Goal: Contribute content: Add original content to the website for others to see

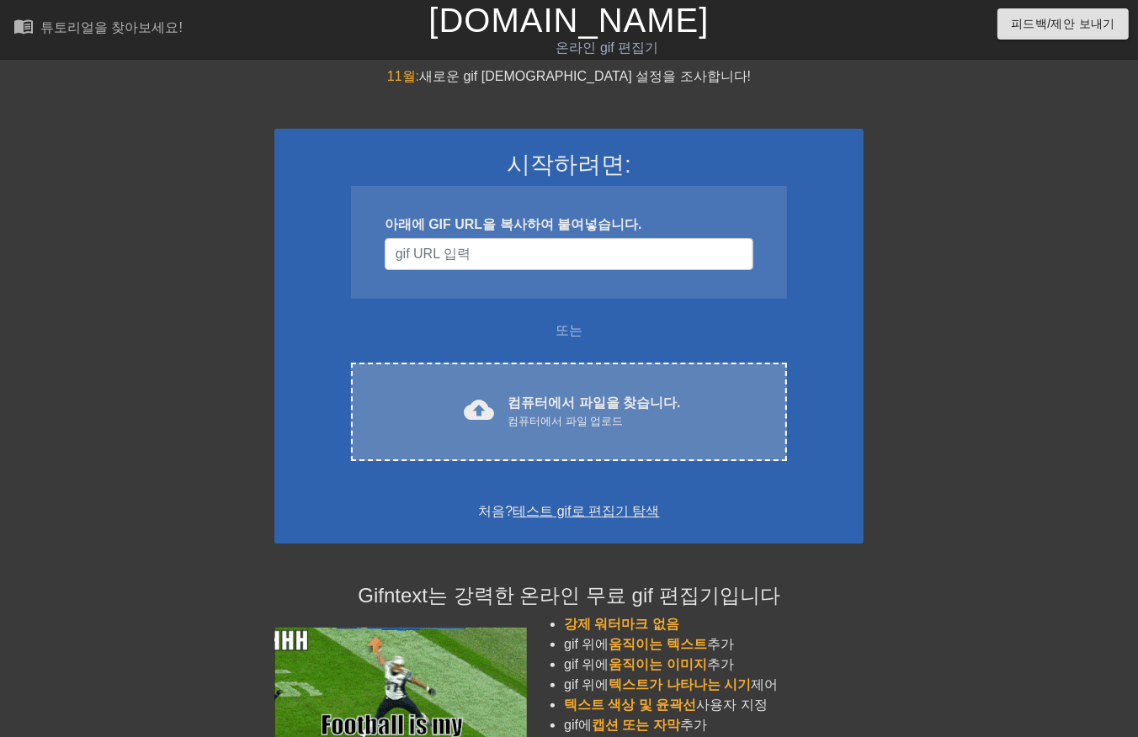
click at [595, 406] on font "컴퓨터에서 파일을 찾습니다." at bounding box center [593, 403] width 173 height 14
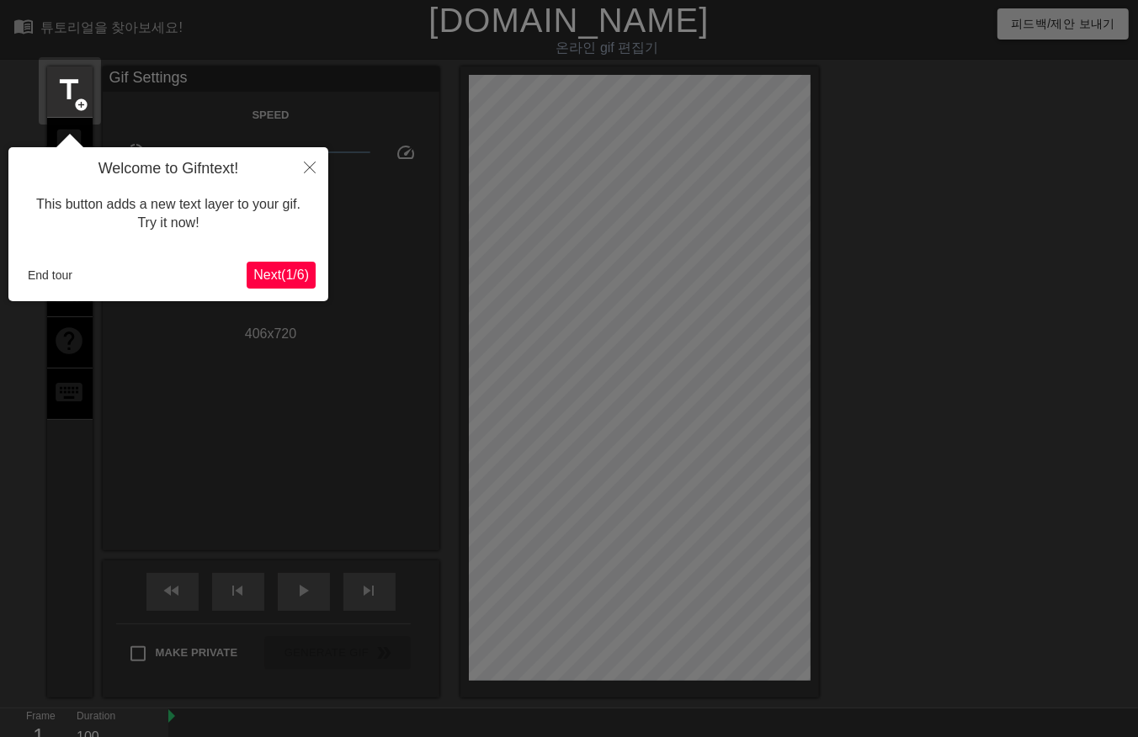
scroll to position [40, 0]
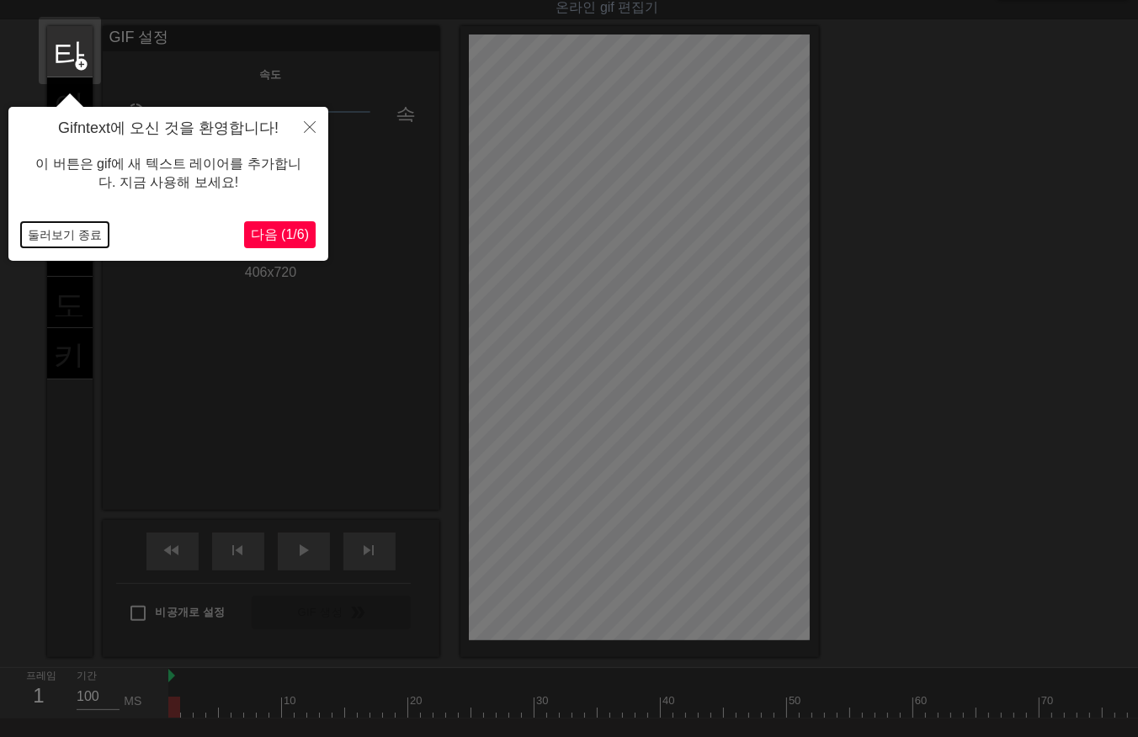
click at [62, 233] on button "둘러보기 종료" at bounding box center [65, 234] width 88 height 25
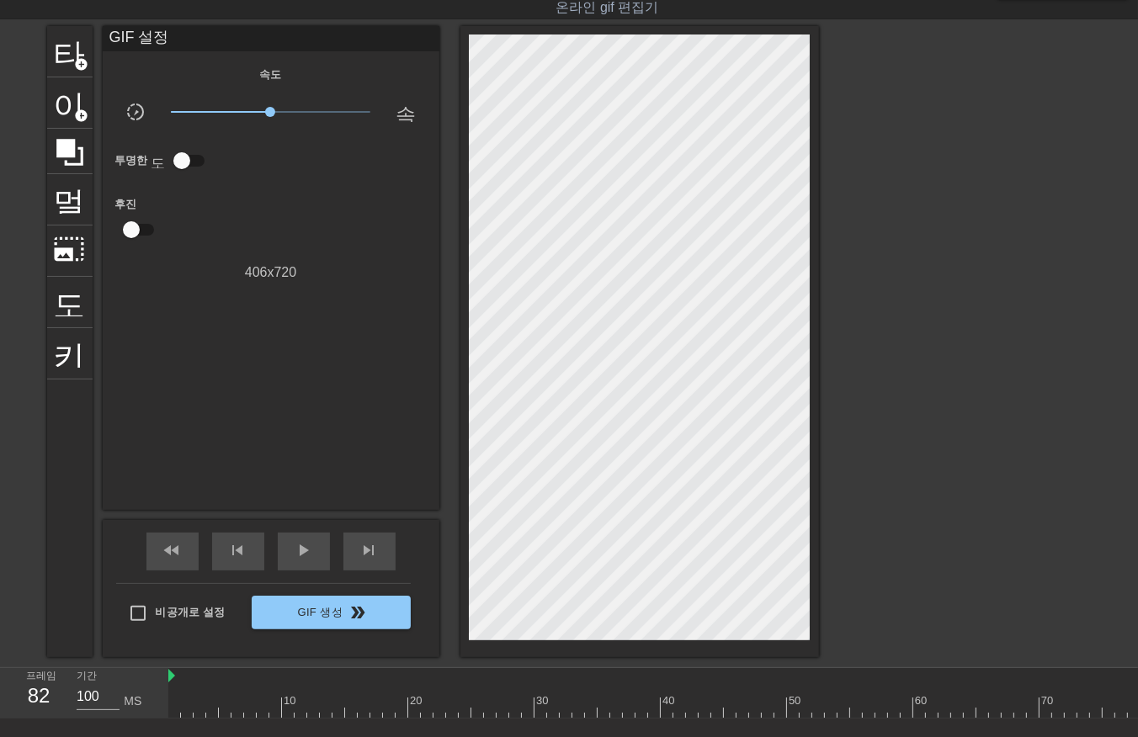
drag, startPoint x: 178, startPoint y: 708, endPoint x: 1081, endPoint y: 709, distance: 903.9
click at [170, 709] on div at bounding box center [805, 707] width 1275 height 21
click at [183, 704] on div at bounding box center [805, 707] width 1275 height 21
click at [196, 705] on div at bounding box center [805, 707] width 1275 height 21
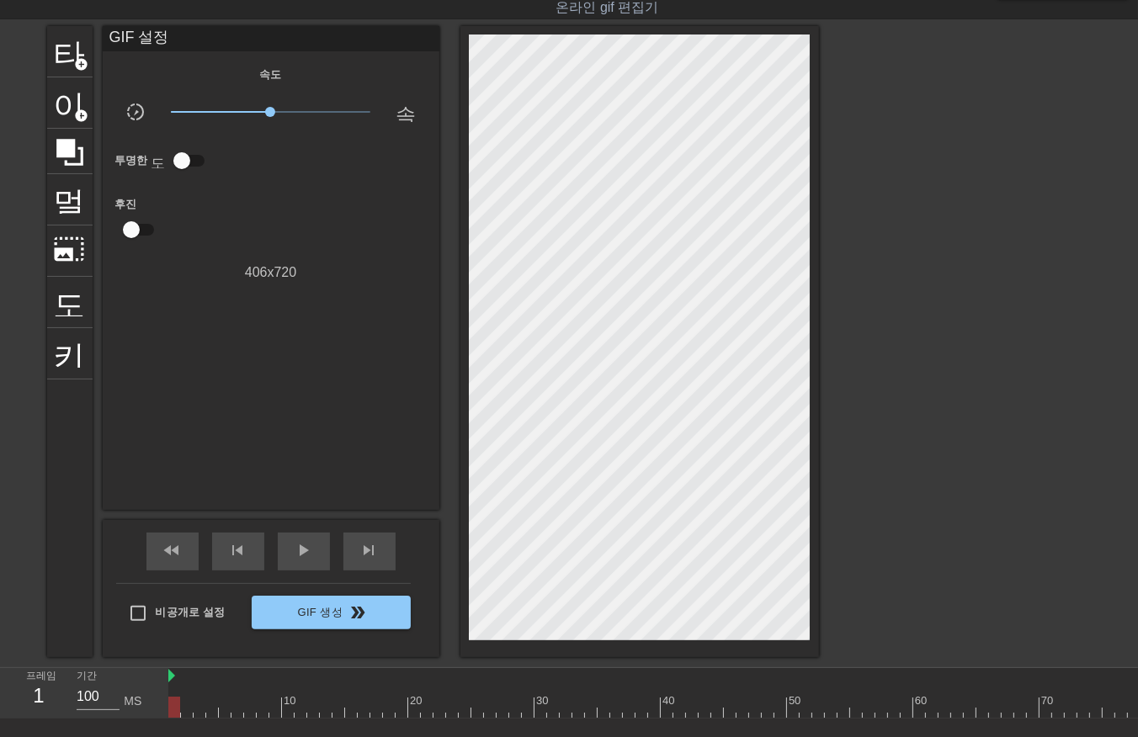
click at [172, 704] on div at bounding box center [805, 707] width 1275 height 21
click at [189, 709] on div at bounding box center [805, 707] width 1275 height 21
drag, startPoint x: 183, startPoint y: 705, endPoint x: 991, endPoint y: 800, distance: 813.4
click at [991, 736] on html "menu_book 튜토리얼을 찾아보세요! [DOMAIN_NAME] 온라인 gif 편집기 피드백/제안 보내기 타이틀 add_circle 이미지 …" at bounding box center [569, 398] width 1138 height 876
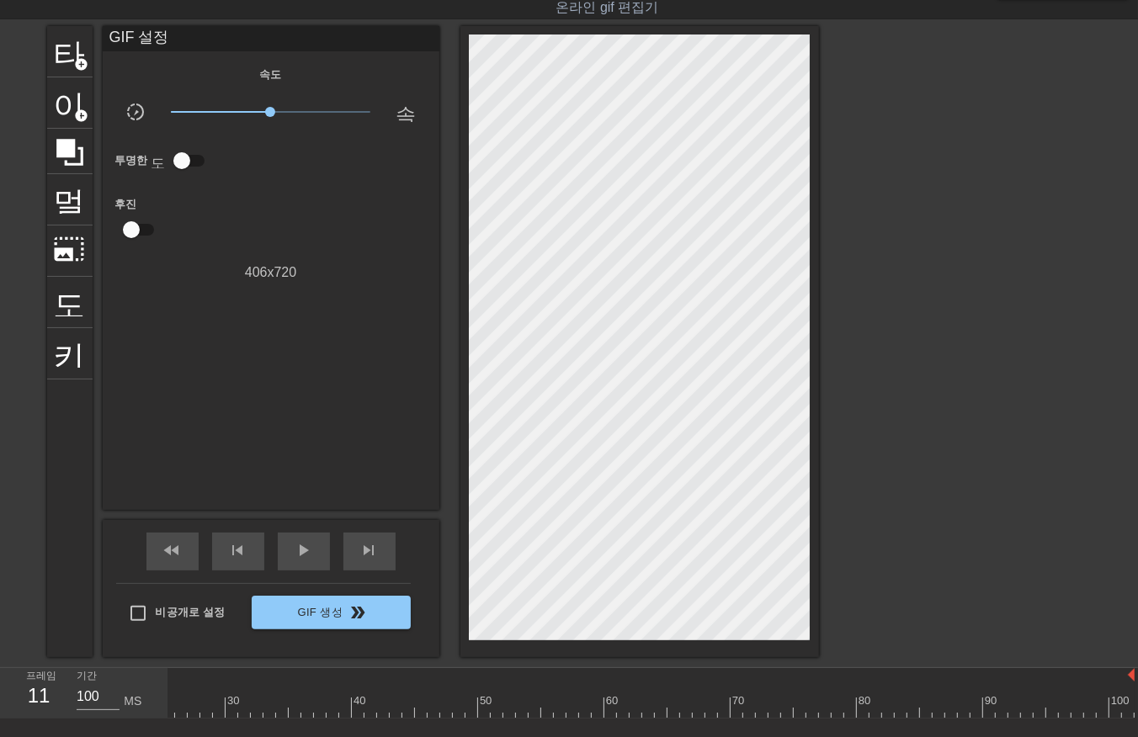
drag, startPoint x: 684, startPoint y: 705, endPoint x: -4, endPoint y: 666, distance: 689.6
click at [0, 666] on html "menu_book 튜토리얼을 찾아보세요! Gifntext.com 온라인 gif 편집기 피드백/제안 보내기 타이틀 add_circle 이미지 a…" at bounding box center [569, 398] width 1138 height 876
drag, startPoint x: 170, startPoint y: 707, endPoint x: 178, endPoint y: 709, distance: 8.6
click at [171, 709] on div at bounding box center [805, 707] width 1275 height 21
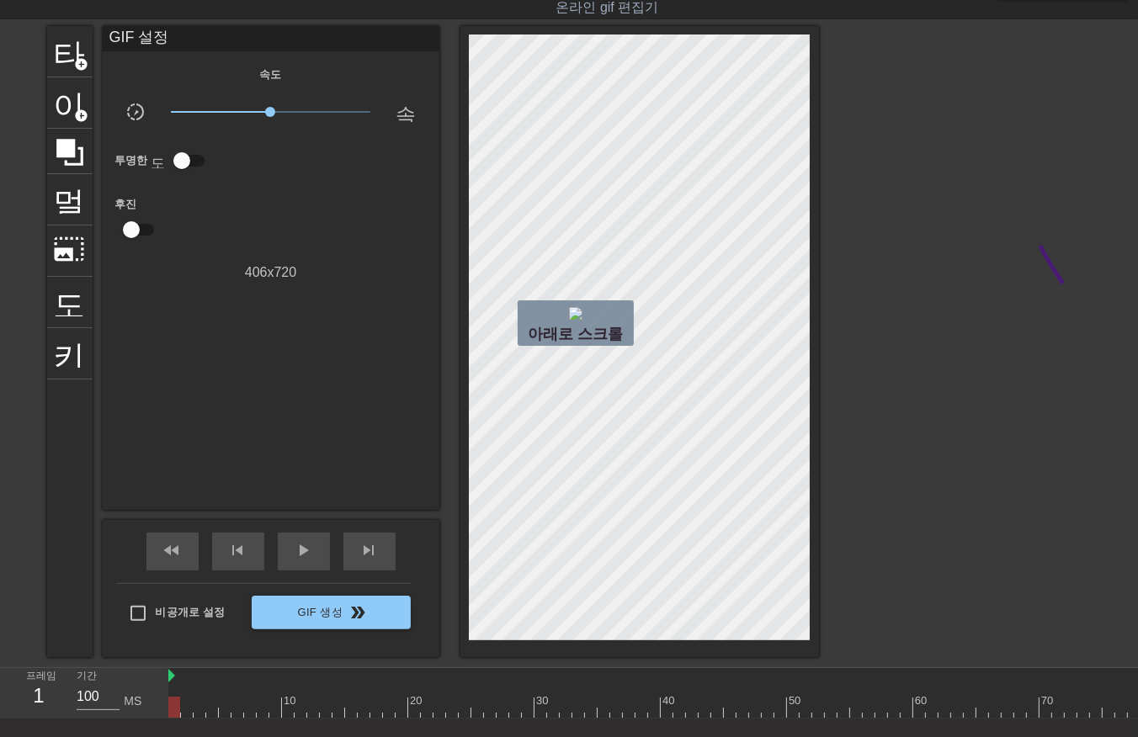
drag, startPoint x: 1040, startPoint y: 246, endPoint x: 850, endPoint y: 394, distance: 241.1
click at [183, 705] on div at bounding box center [805, 707] width 1275 height 21
drag, startPoint x: 196, startPoint y: 707, endPoint x: 204, endPoint y: 722, distance: 16.9
click at [199, 714] on div at bounding box center [805, 707] width 1275 height 21
click at [211, 712] on div at bounding box center [805, 707] width 1275 height 21
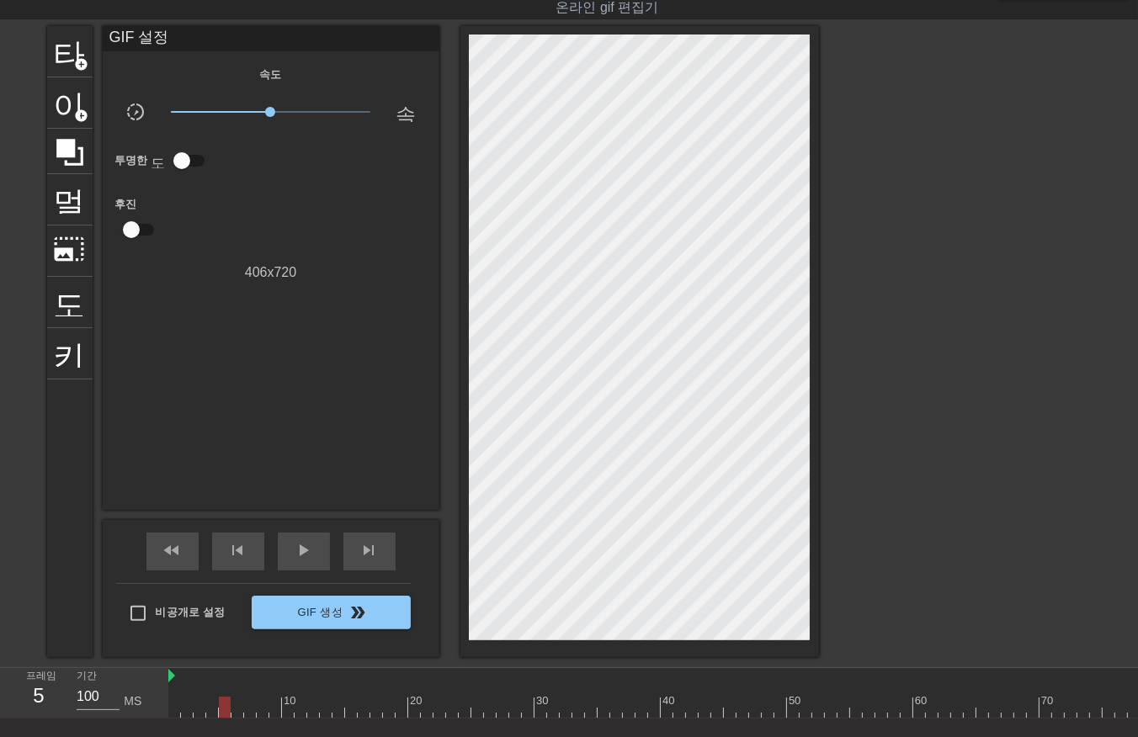
click at [224, 713] on div at bounding box center [805, 707] width 1275 height 21
drag, startPoint x: 236, startPoint y: 709, endPoint x: 248, endPoint y: 725, distance: 20.4
click at [239, 710] on div at bounding box center [805, 707] width 1275 height 21
drag, startPoint x: 246, startPoint y: 708, endPoint x: 252, endPoint y: 720, distance: 13.6
click at [251, 719] on div "10 20 30 40 50 60 70 80 90 100" at bounding box center [653, 693] width 970 height 50
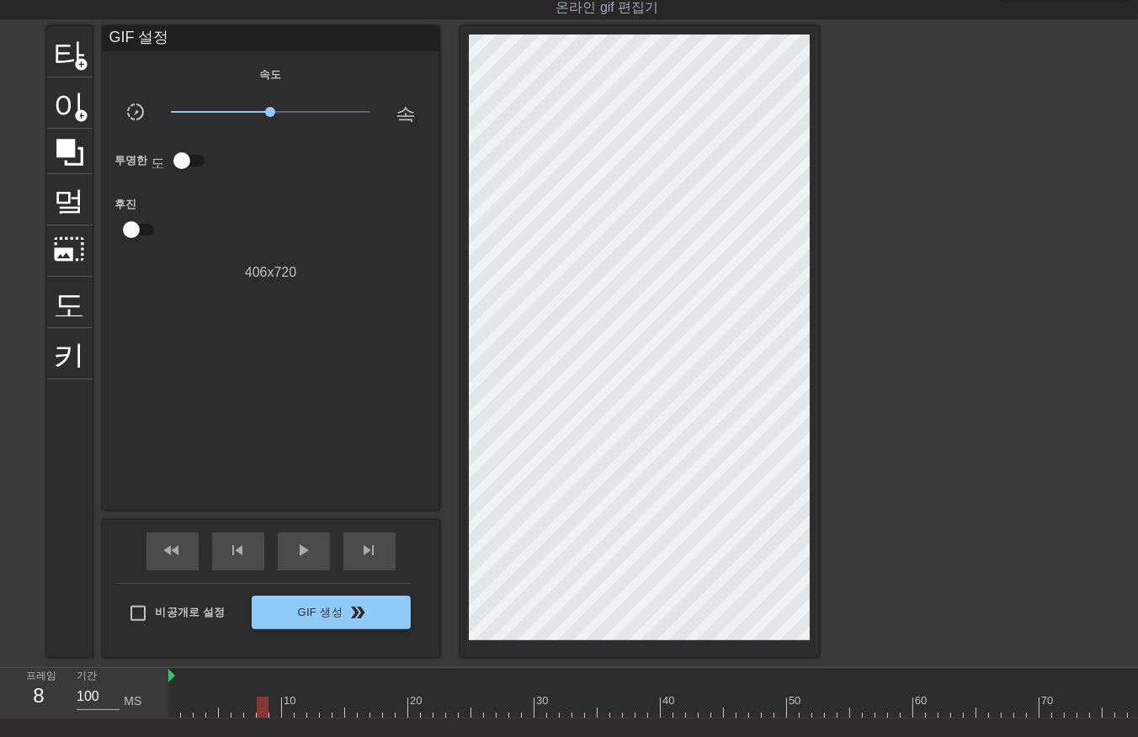
drag, startPoint x: 258, startPoint y: 704, endPoint x: 263, endPoint y: 726, distance: 23.3
click at [258, 709] on div at bounding box center [805, 707] width 1275 height 21
drag, startPoint x: 274, startPoint y: 704, endPoint x: 273, endPoint y: 716, distance: 12.7
click at [274, 710] on div at bounding box center [805, 707] width 1275 height 21
drag, startPoint x: 287, startPoint y: 704, endPoint x: 299, endPoint y: 721, distance: 20.5
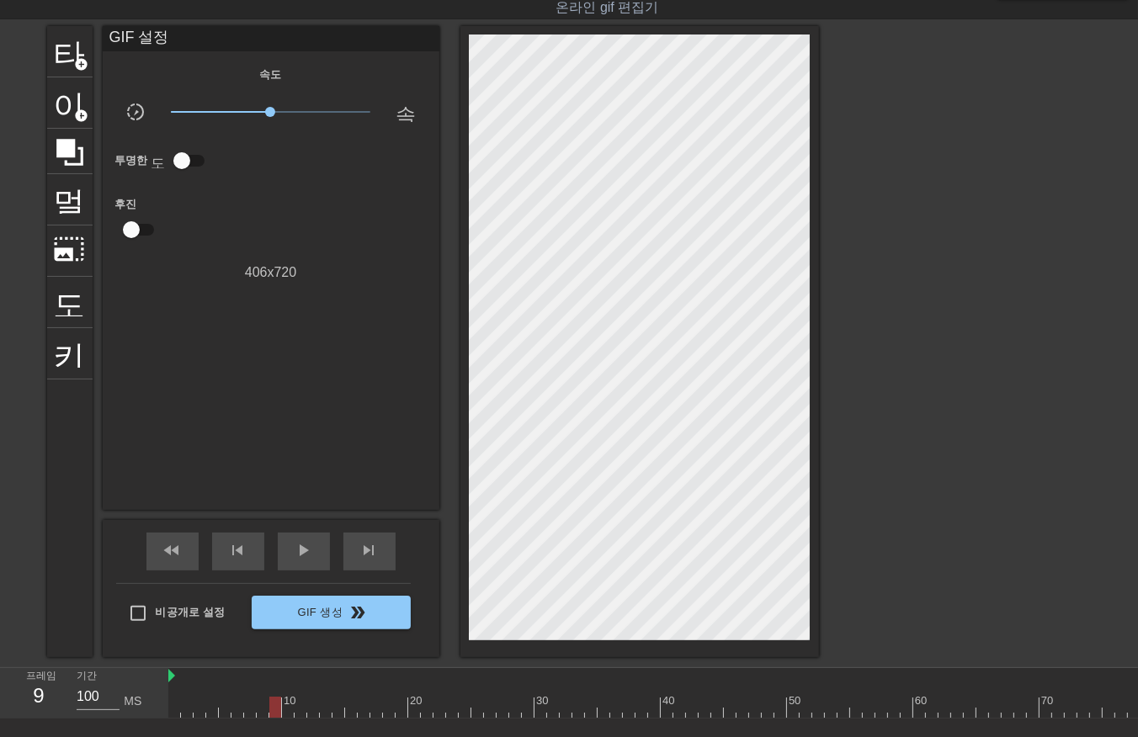
click at [295, 719] on div "10 20 30 40 50 60 70 80 90 100" at bounding box center [653, 693] width 970 height 50
click at [299, 712] on div at bounding box center [301, 707] width 12 height 21
drag, startPoint x: 308, startPoint y: 707, endPoint x: 317, endPoint y: 721, distance: 17.0
click at [311, 710] on div at bounding box center [805, 707] width 1275 height 21
drag, startPoint x: 321, startPoint y: 702, endPoint x: 325, endPoint y: 710, distance: 9.1
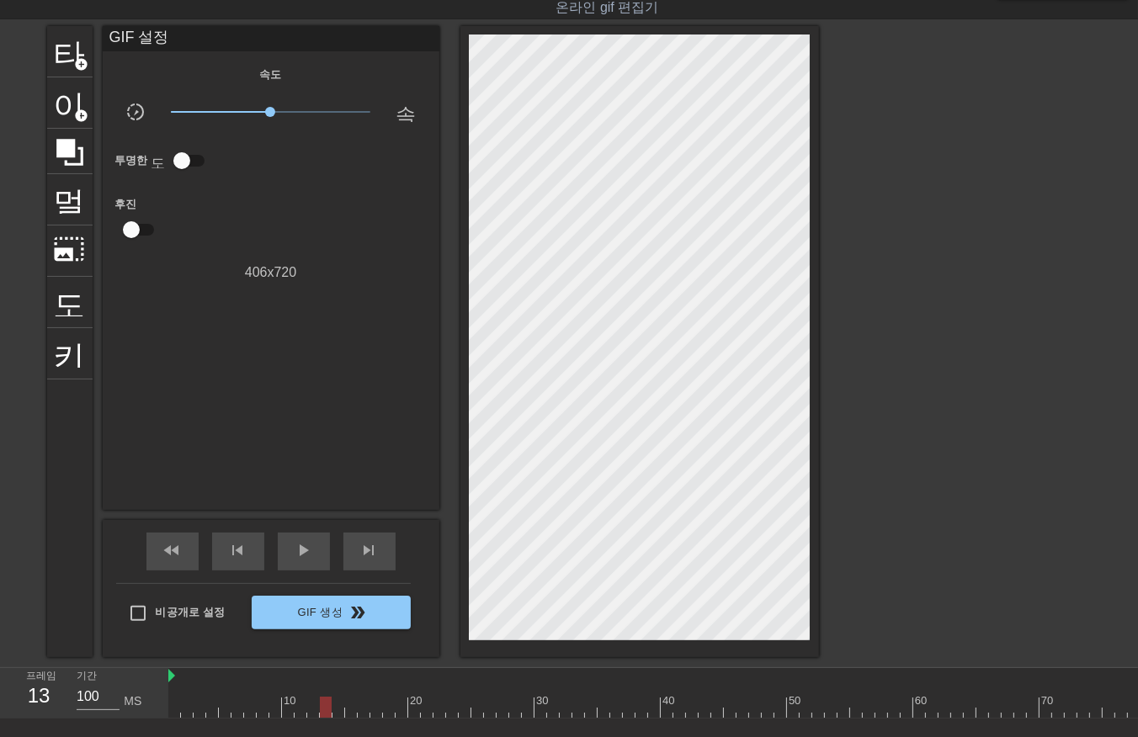
click at [325, 710] on div at bounding box center [805, 707] width 1275 height 21
drag, startPoint x: 337, startPoint y: 703, endPoint x: 343, endPoint y: 714, distance: 12.0
click at [337, 707] on div at bounding box center [805, 707] width 1275 height 21
drag, startPoint x: 350, startPoint y: 709, endPoint x: 356, endPoint y: 722, distance: 14.7
click at [350, 712] on div at bounding box center [805, 707] width 1275 height 21
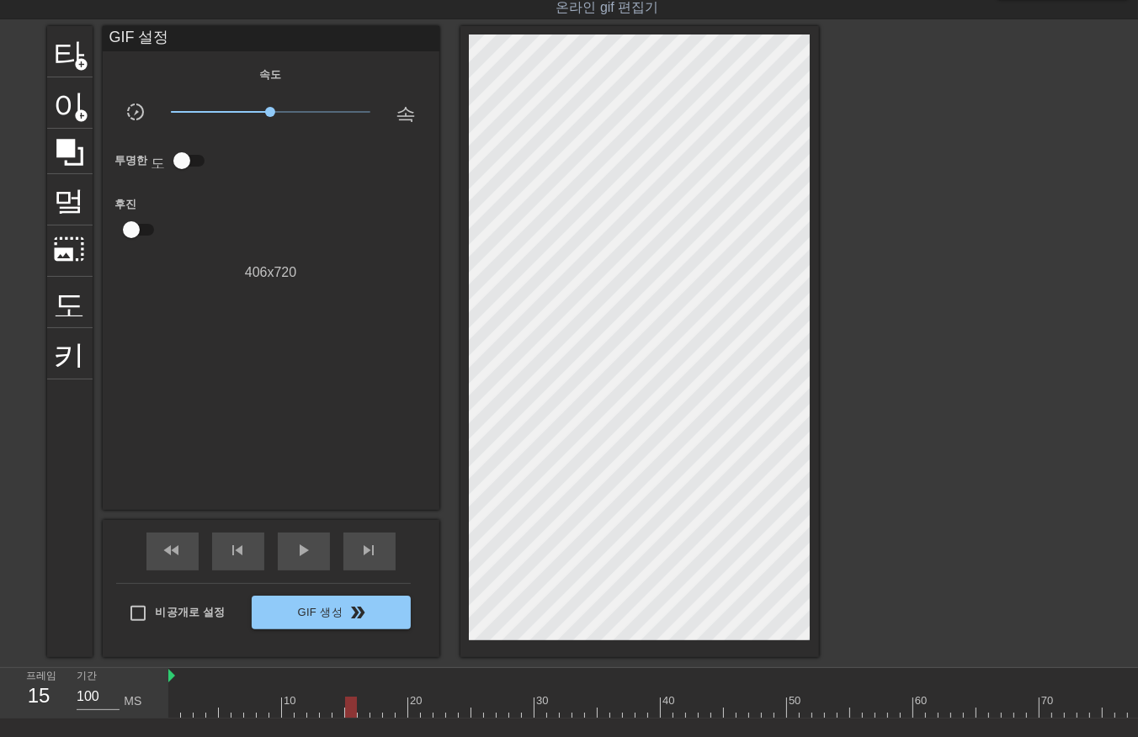
drag, startPoint x: 360, startPoint y: 704, endPoint x: 363, endPoint y: 717, distance: 12.9
click at [363, 712] on div at bounding box center [805, 707] width 1275 height 21
drag, startPoint x: 376, startPoint y: 702, endPoint x: 383, endPoint y: 718, distance: 17.3
click at [377, 709] on div at bounding box center [805, 707] width 1275 height 21
drag, startPoint x: 385, startPoint y: 704, endPoint x: 396, endPoint y: 720, distance: 19.9
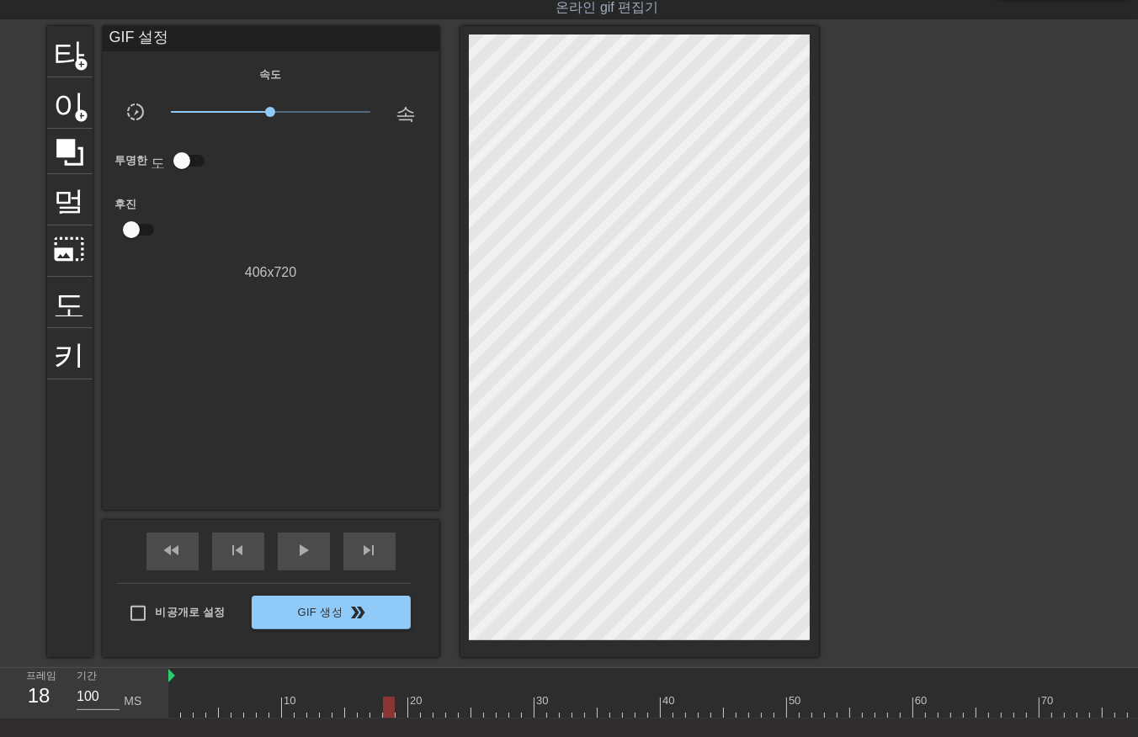
click at [387, 712] on div at bounding box center [805, 707] width 1275 height 21
drag, startPoint x: 398, startPoint y: 705, endPoint x: 414, endPoint y: 726, distance: 26.4
click at [405, 715] on div at bounding box center [805, 707] width 1275 height 21
drag, startPoint x: 412, startPoint y: 708, endPoint x: 424, endPoint y: 737, distance: 31.7
click at [416, 716] on div at bounding box center [805, 707] width 1275 height 21
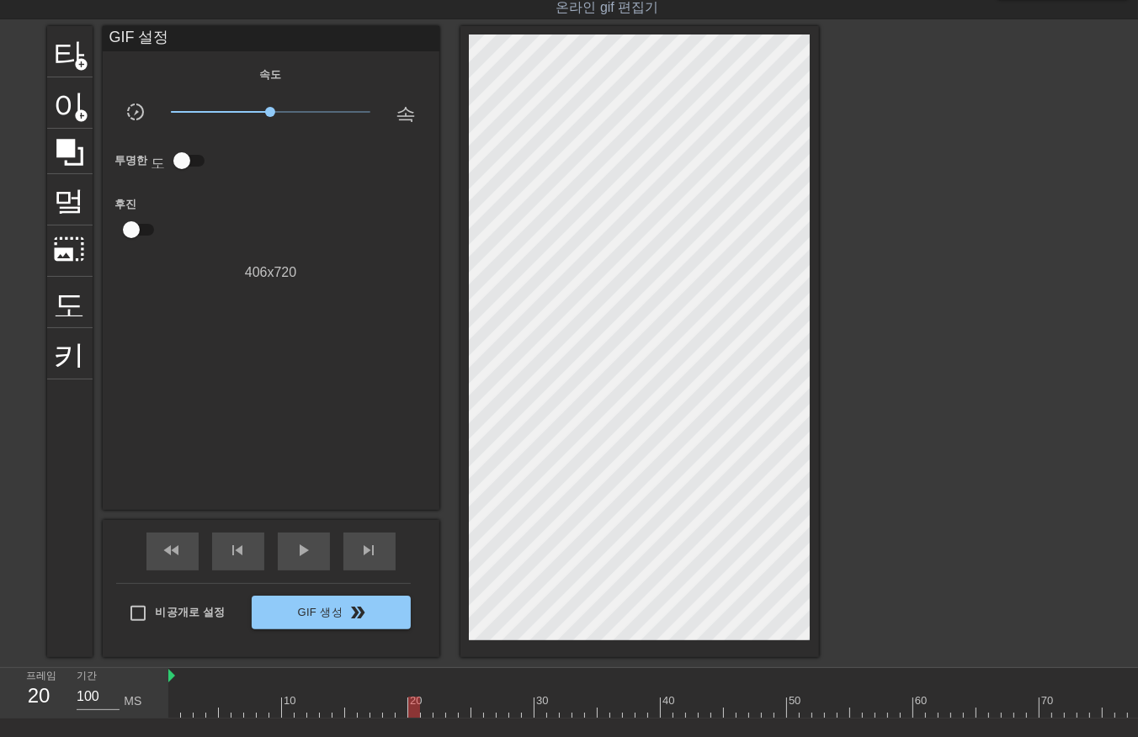
drag, startPoint x: 424, startPoint y: 705, endPoint x: 424, endPoint y: 715, distance: 10.1
click at [424, 714] on div at bounding box center [805, 707] width 1275 height 21
drag, startPoint x: 435, startPoint y: 710, endPoint x: 442, endPoint y: 732, distance: 22.9
click at [436, 719] on div "10 20 30 40 50 60 70 80 90 100" at bounding box center [653, 693] width 970 height 50
drag, startPoint x: 450, startPoint y: 709, endPoint x: 454, endPoint y: 720, distance: 10.9
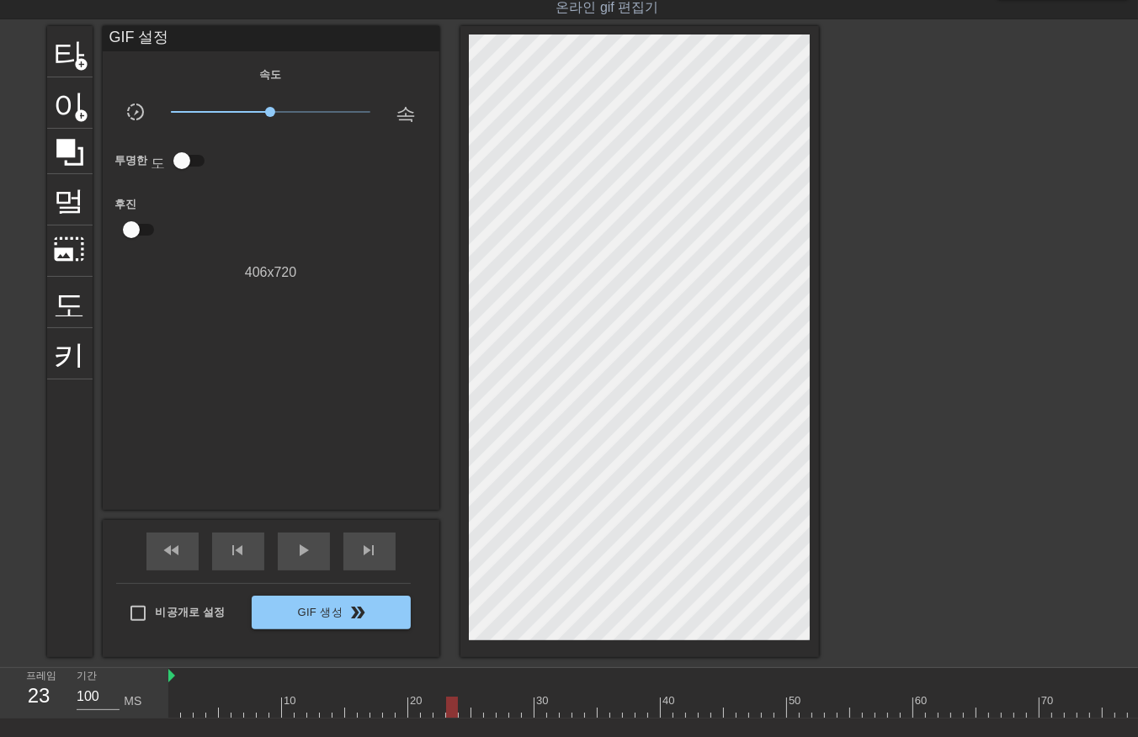
click at [453, 719] on div "10 20 30 40 50 60 70 80 90 100" at bounding box center [653, 693] width 970 height 50
drag, startPoint x: 461, startPoint y: 707, endPoint x: 471, endPoint y: 720, distance: 16.8
click at [467, 718] on div "10 20 30 40 50 60 70 80 90 100" at bounding box center [653, 693] width 970 height 50
drag, startPoint x: 476, startPoint y: 708, endPoint x: 480, endPoint y: 719, distance: 11.4
click at [480, 719] on div "10 20 30 40 50 60 70 80 90 100" at bounding box center [653, 693] width 970 height 50
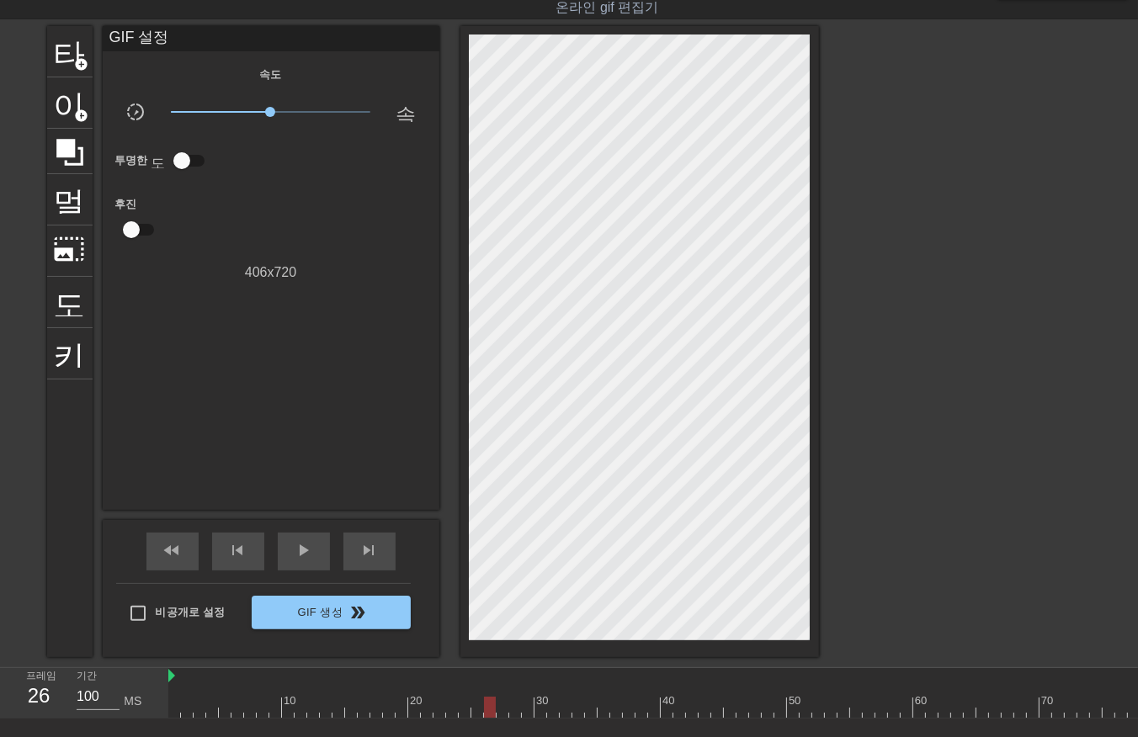
drag, startPoint x: 488, startPoint y: 708, endPoint x: 492, endPoint y: 720, distance: 12.5
click at [491, 719] on div "10 20 30 40 50 60 70 80 90 100" at bounding box center [653, 693] width 970 height 50
click at [499, 710] on div at bounding box center [805, 707] width 1275 height 21
drag, startPoint x: 510, startPoint y: 704, endPoint x: 514, endPoint y: 716, distance: 12.5
click at [513, 715] on div at bounding box center [805, 707] width 1275 height 21
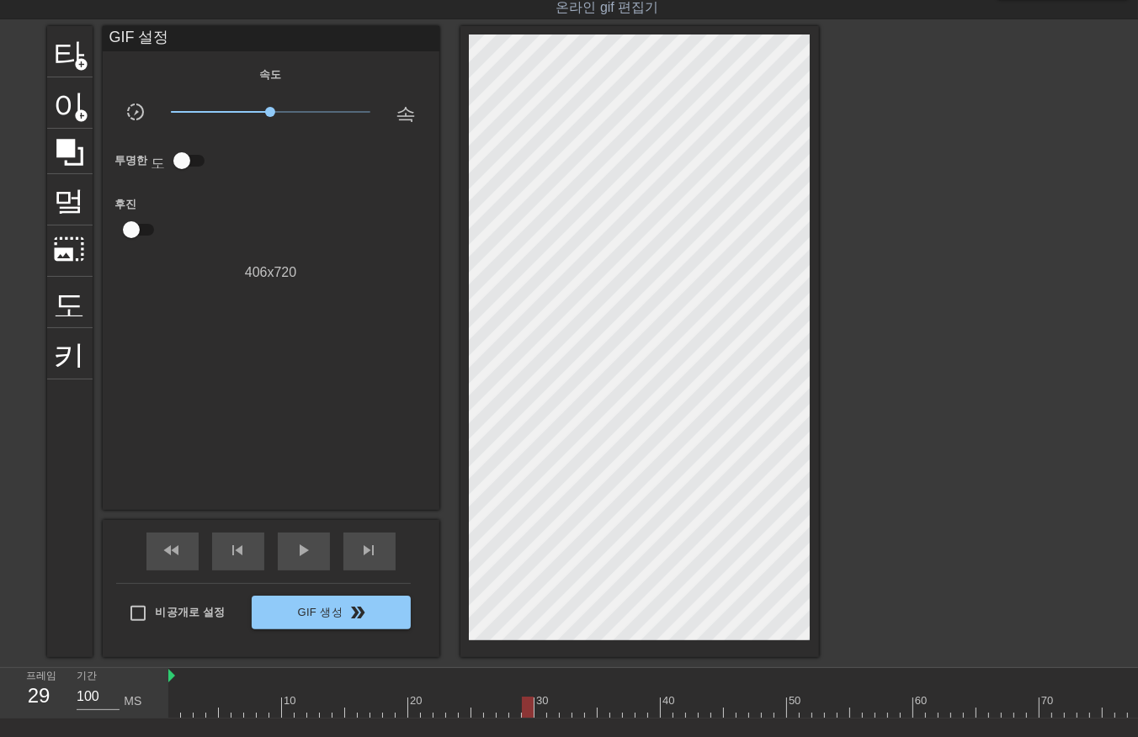
drag, startPoint x: 524, startPoint y: 703, endPoint x: 528, endPoint y: 719, distance: 16.3
click at [524, 712] on div at bounding box center [805, 707] width 1275 height 21
drag, startPoint x: 539, startPoint y: 711, endPoint x: 547, endPoint y: 720, distance: 12.0
click at [542, 716] on div at bounding box center [805, 707] width 1275 height 21
drag, startPoint x: 550, startPoint y: 704, endPoint x: 557, endPoint y: 720, distance: 17.3
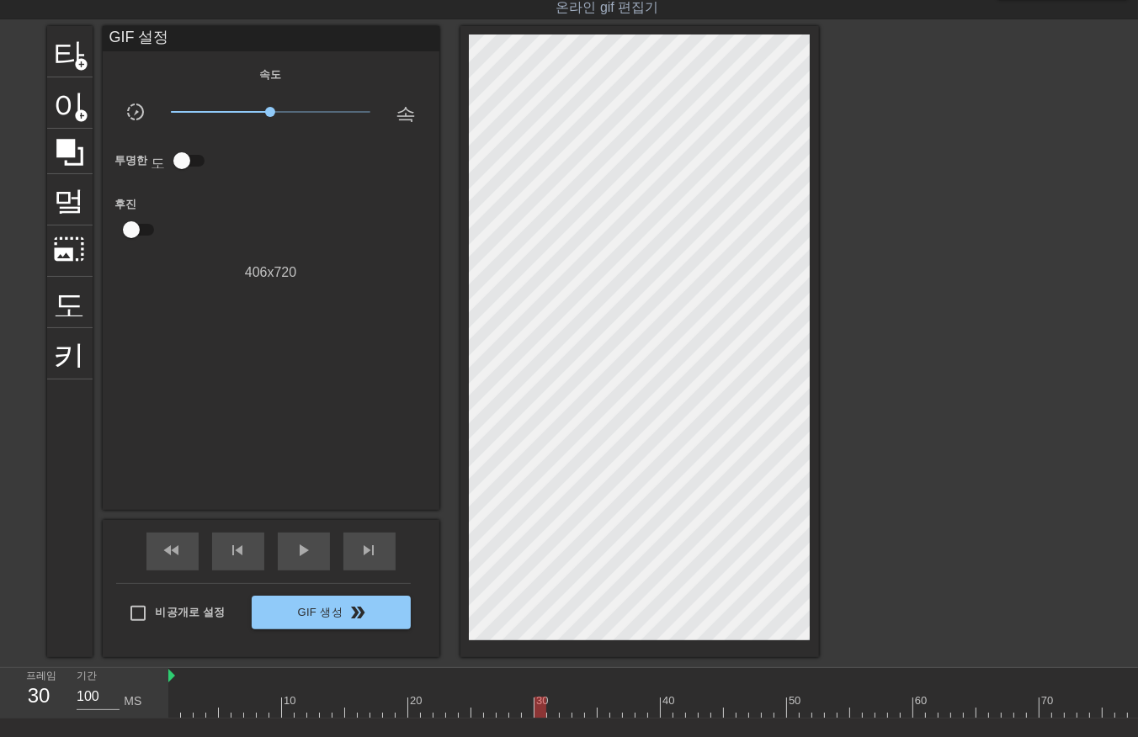
click at [554, 716] on div at bounding box center [805, 707] width 1275 height 21
drag, startPoint x: 564, startPoint y: 705, endPoint x: 566, endPoint y: 720, distance: 15.4
click at [562, 717] on div "10 20 30 40 50 60 70 80 90 100" at bounding box center [805, 693] width 1275 height 50
drag, startPoint x: 574, startPoint y: 707, endPoint x: 582, endPoint y: 721, distance: 16.2
click at [575, 718] on div "10 20 30 40 50 60 70 80 90 100" at bounding box center [653, 693] width 970 height 50
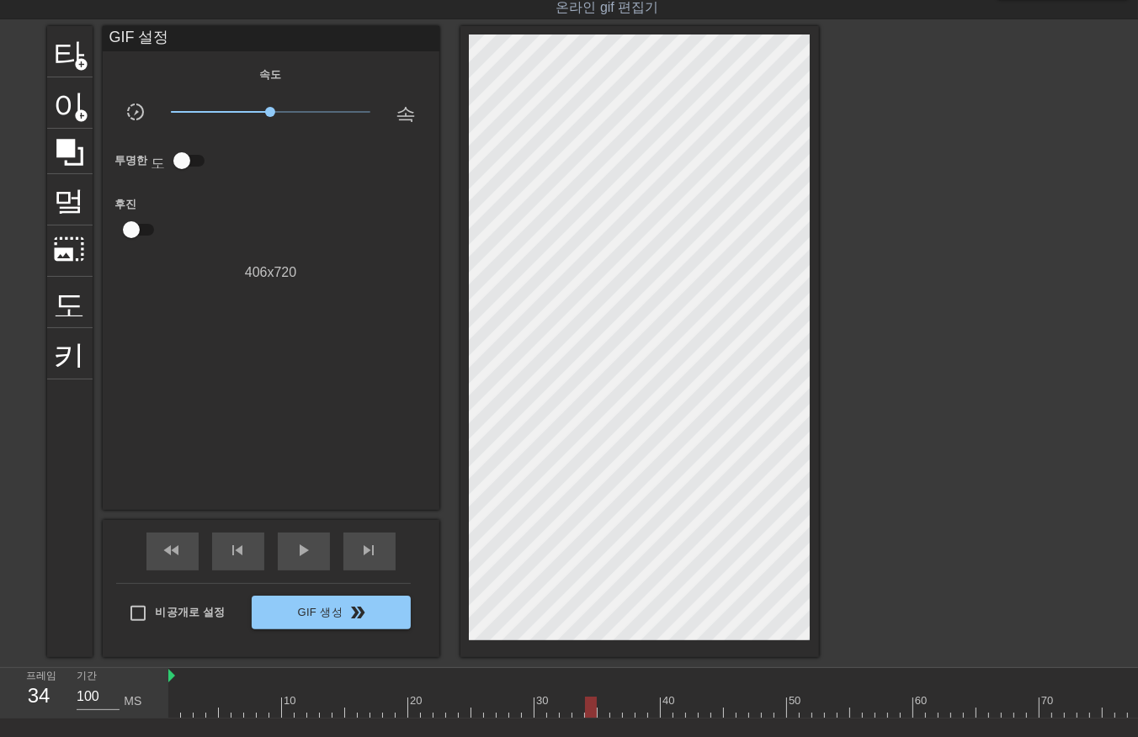
drag, startPoint x: 586, startPoint y: 704, endPoint x: 592, endPoint y: 721, distance: 18.9
click at [587, 709] on div at bounding box center [805, 707] width 1275 height 21
drag, startPoint x: 600, startPoint y: 705, endPoint x: 603, endPoint y: 714, distance: 8.8
click at [601, 711] on div at bounding box center [805, 707] width 1275 height 21
drag
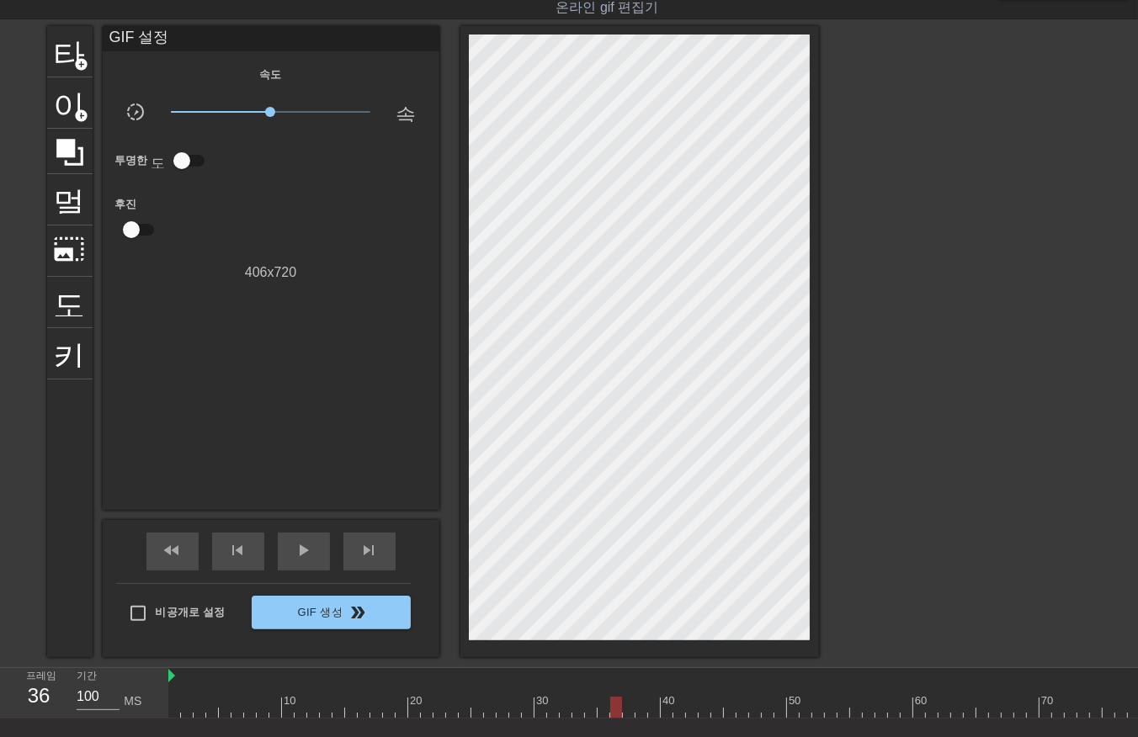
click at [616, 719] on div "10 20 30 40 50 60 70 80 90 100" at bounding box center [653, 693] width 970 height 50
click at [628, 715] on div at bounding box center [805, 707] width 1275 height 21
click at [640, 718] on div "10 20 30 40 50 60 70 80 90 100" at bounding box center [653, 693] width 970 height 50
click at [658, 718] on div "10 20 30 40 50 60 70 80 90 100" at bounding box center [653, 693] width 970 height 50
click at [671, 719] on div "10 20 30 40 50 60 70 80 90 100" at bounding box center [653, 693] width 970 height 50
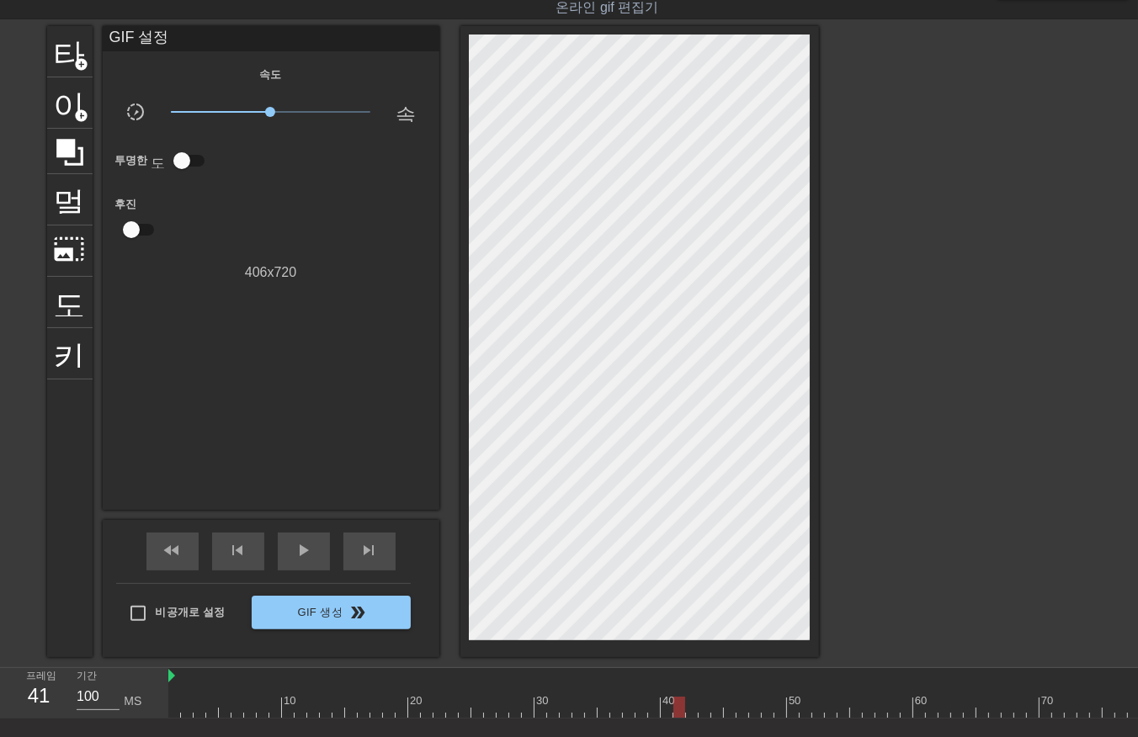
click at [677, 717] on div "10 20 30 40 50 60 70 80 90 100" at bounding box center [805, 693] width 1275 height 50
click at [687, 719] on div "10 20 30 40 50 60 70 80 90 100" at bounding box center [653, 693] width 970 height 50
click at [701, 717] on div "10 20 30 40 50 60 70 80 90 100" at bounding box center [805, 693] width 1275 height 50
click at [715, 713] on div at bounding box center [805, 707] width 1275 height 21
click at [727, 717] on div "10 20 30 40 50 60 70 80 90 100" at bounding box center [805, 693] width 1275 height 50
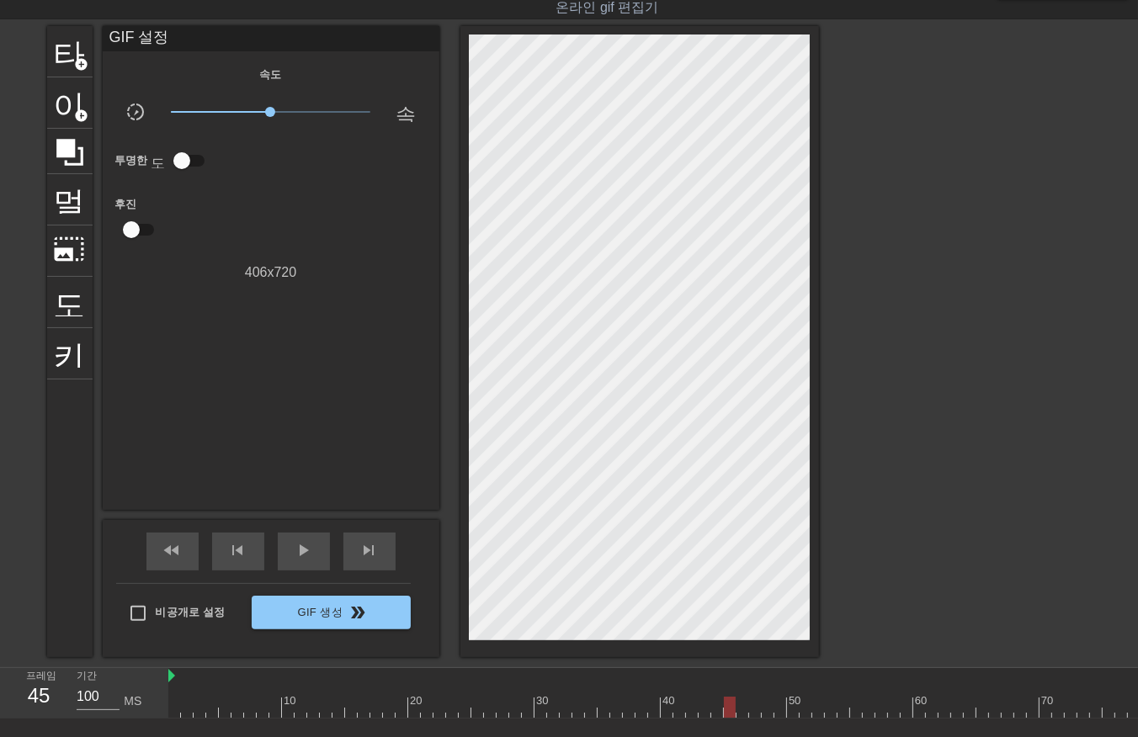
click at [741, 717] on div "10 20 30 40 50 60 70 80 90 100" at bounding box center [805, 693] width 1275 height 50
click at [752, 711] on div at bounding box center [805, 707] width 1275 height 21
click at [761, 713] on div at bounding box center [805, 707] width 1275 height 21
click at [777, 714] on div at bounding box center [805, 707] width 1275 height 21
click at [792, 718] on div "10 20 30 40 50 60 70 80 90 100" at bounding box center [653, 693] width 970 height 50
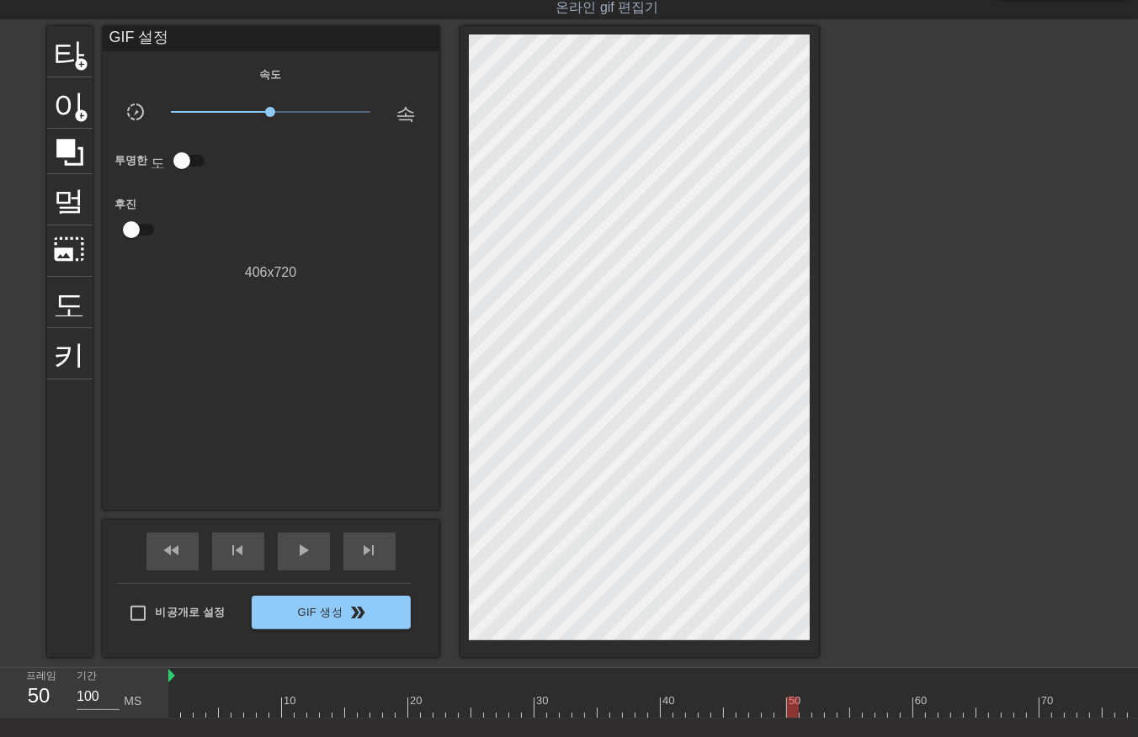
click at [805, 719] on div "10 20 30 40 50 60 70 80 90 100" at bounding box center [653, 693] width 970 height 50
click at [815, 719] on div "10 20 30 40 50 60 70 80 90 100" at bounding box center [653, 693] width 970 height 50
click at [826, 719] on div "10 20 30 40 50 60 70 80 90 100" at bounding box center [653, 693] width 970 height 50
click at [838, 719] on div "10 20 30 40 50 60 70 80 90 100" at bounding box center [653, 693] width 970 height 50
click at [853, 719] on div "10 20 30 40 50 60 70 80 90 100" at bounding box center [653, 693] width 970 height 50
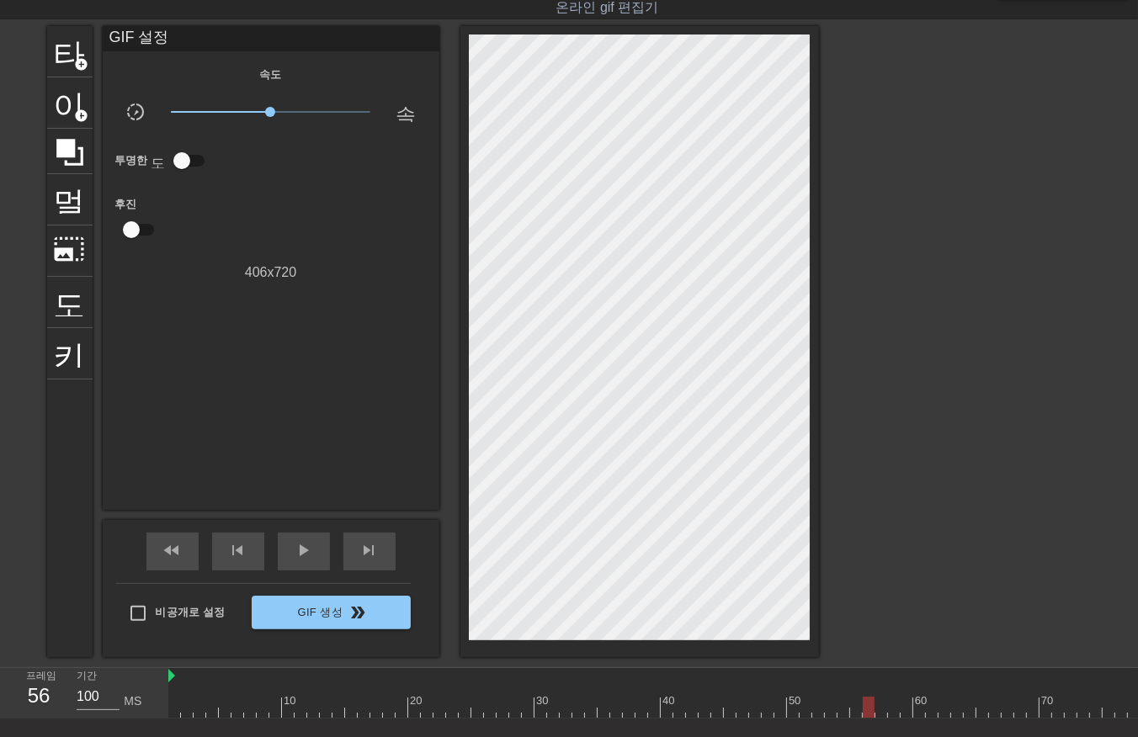
click at [863, 717] on div "10 20 30 40 50 60 70 80 90 100" at bounding box center [805, 693] width 1275 height 50
click at [874, 719] on div "10 20 30 40 50 60 70 80 90 100" at bounding box center [653, 693] width 970 height 50
click at [881, 716] on div at bounding box center [805, 707] width 1275 height 21
click at [896, 717] on div "10 20 30 40 50 60 70 80 90 100" at bounding box center [805, 693] width 1275 height 50
click at [907, 709] on div at bounding box center [805, 707] width 1275 height 21
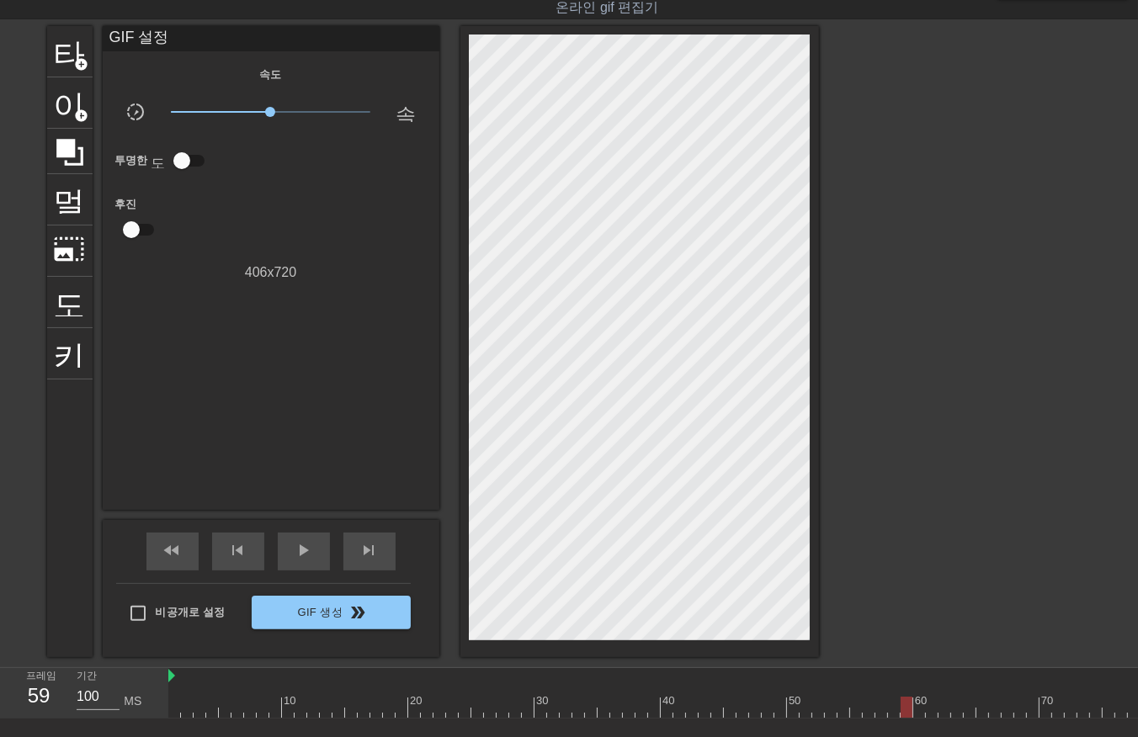
click at [922, 716] on div at bounding box center [805, 707] width 1275 height 21
click at [934, 709] on div at bounding box center [805, 707] width 1275 height 21
click at [951, 719] on div "10 20 30 40 50 60 70 80 90 100" at bounding box center [653, 693] width 970 height 50
click at [943, 716] on div at bounding box center [805, 707] width 1275 height 21
drag, startPoint x: 953, startPoint y: 707, endPoint x: 955, endPoint y: 717, distance: 10.4
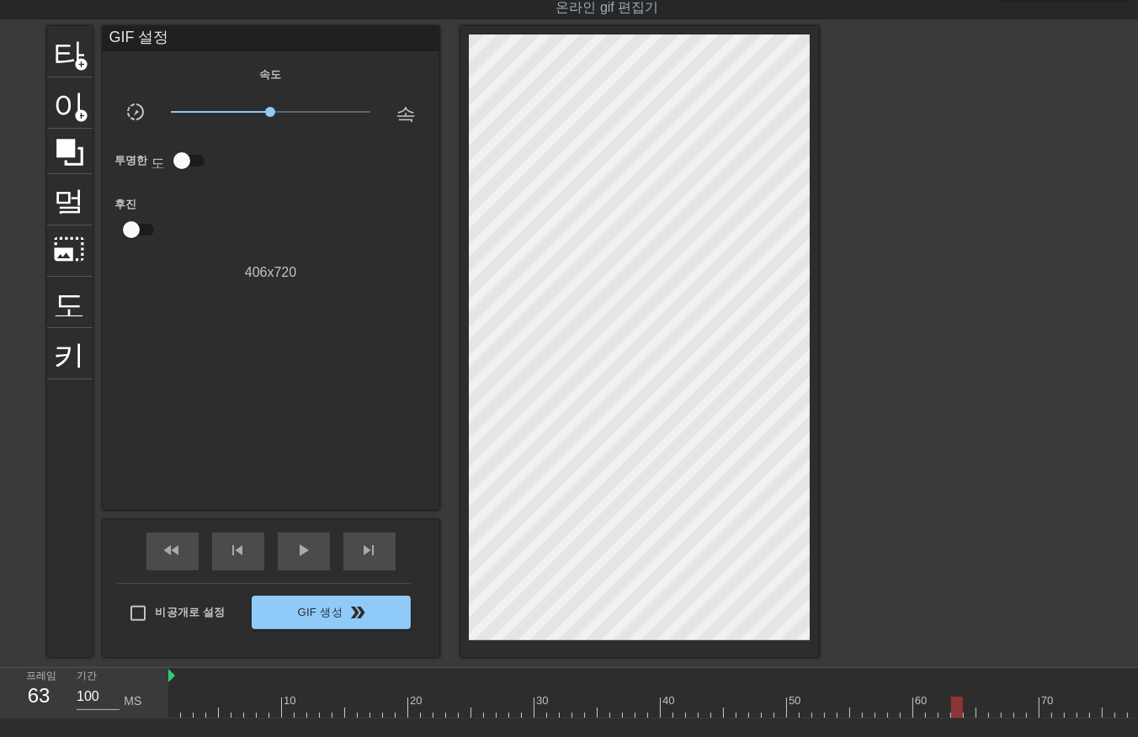
click at [953, 716] on div at bounding box center [805, 707] width 1275 height 21
drag, startPoint x: 964, startPoint y: 701, endPoint x: 964, endPoint y: 720, distance: 19.4
click at [964, 715] on div at bounding box center [805, 707] width 1275 height 21
drag, startPoint x: 981, startPoint y: 711, endPoint x: 996, endPoint y: 736, distance: 28.3
click at [985, 719] on div "10 20 30 40 50 60 70 80 90 100" at bounding box center [653, 693] width 970 height 50
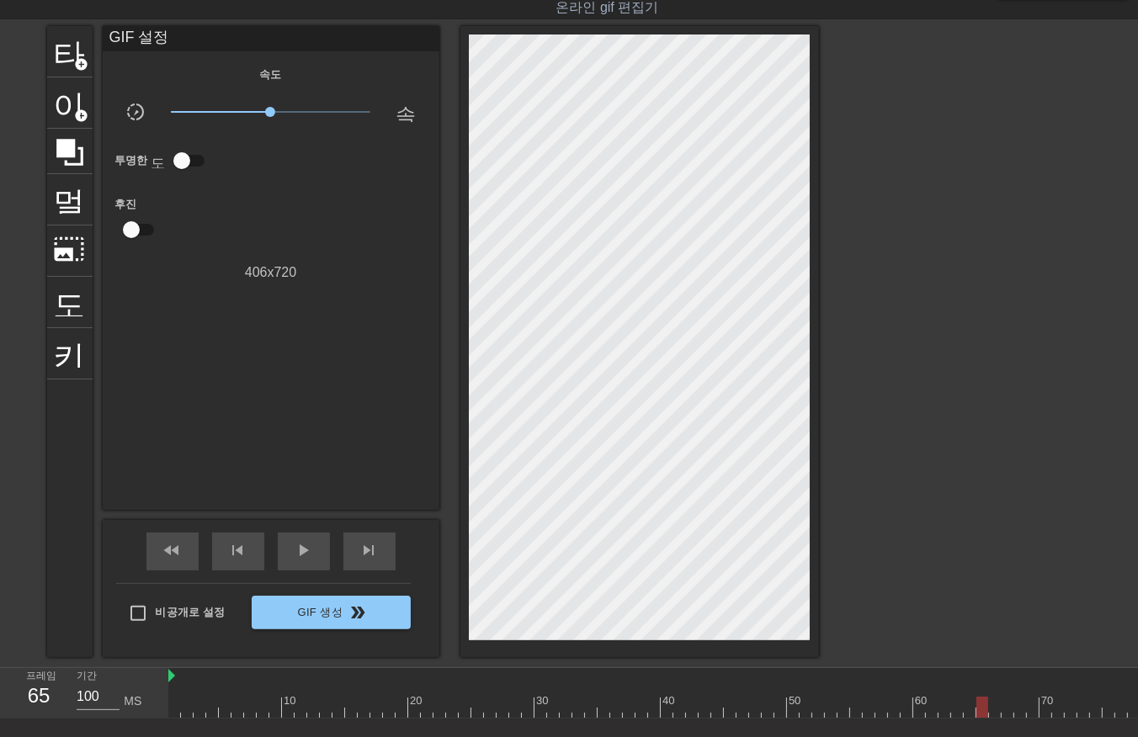
drag, startPoint x: 993, startPoint y: 707, endPoint x: 995, endPoint y: 715, distance: 8.6
click at [994, 714] on div at bounding box center [805, 707] width 1275 height 21
drag, startPoint x: 1002, startPoint y: 709, endPoint x: 1003, endPoint y: 720, distance: 11.8
click at [1003, 719] on div "10 20 30 40 50 60 70 80 90 100" at bounding box center [653, 693] width 970 height 50
drag, startPoint x: 1016, startPoint y: 709, endPoint x: 1024, endPoint y: 733, distance: 25.8
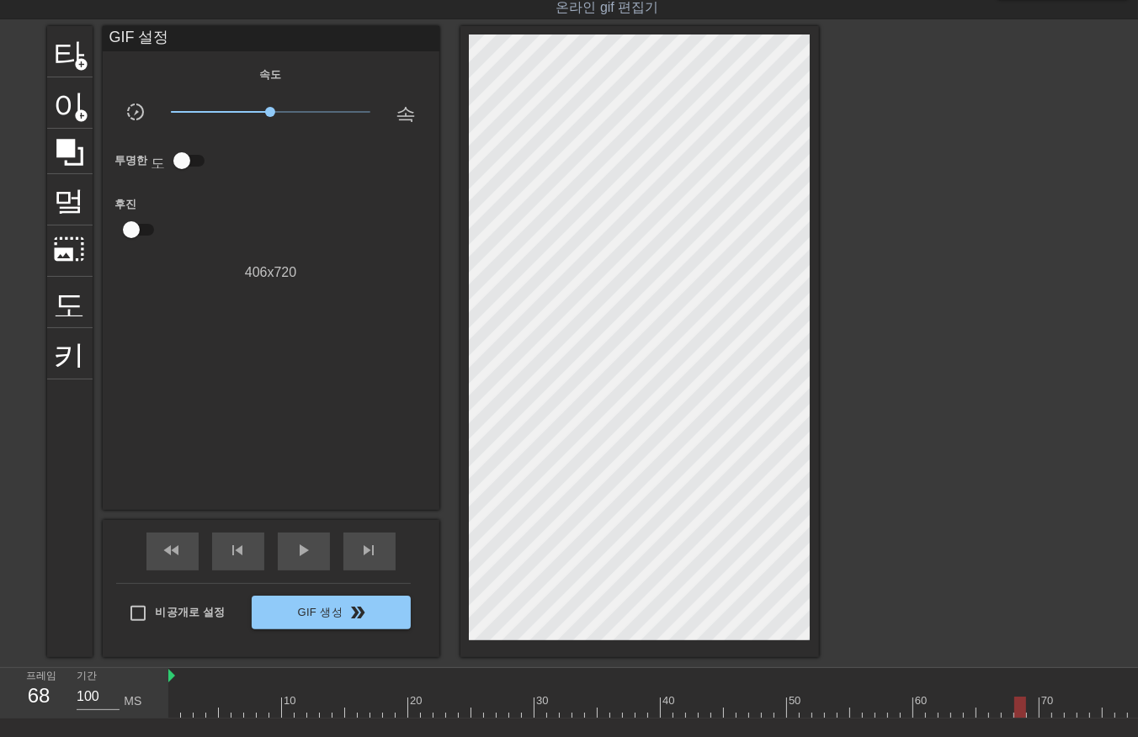
click at [1015, 718] on div "10 20 30 40 50 60 70 80 90 100" at bounding box center [653, 693] width 970 height 50
drag, startPoint x: 1031, startPoint y: 705, endPoint x: 1033, endPoint y: 715, distance: 10.2
click at [1033, 715] on div at bounding box center [805, 707] width 1275 height 21
drag, startPoint x: 1042, startPoint y: 700, endPoint x: 1044, endPoint y: 722, distance: 21.9
click at [1044, 719] on div "10 20 30 40 50 60 70 80 90 100" at bounding box center [653, 693] width 970 height 50
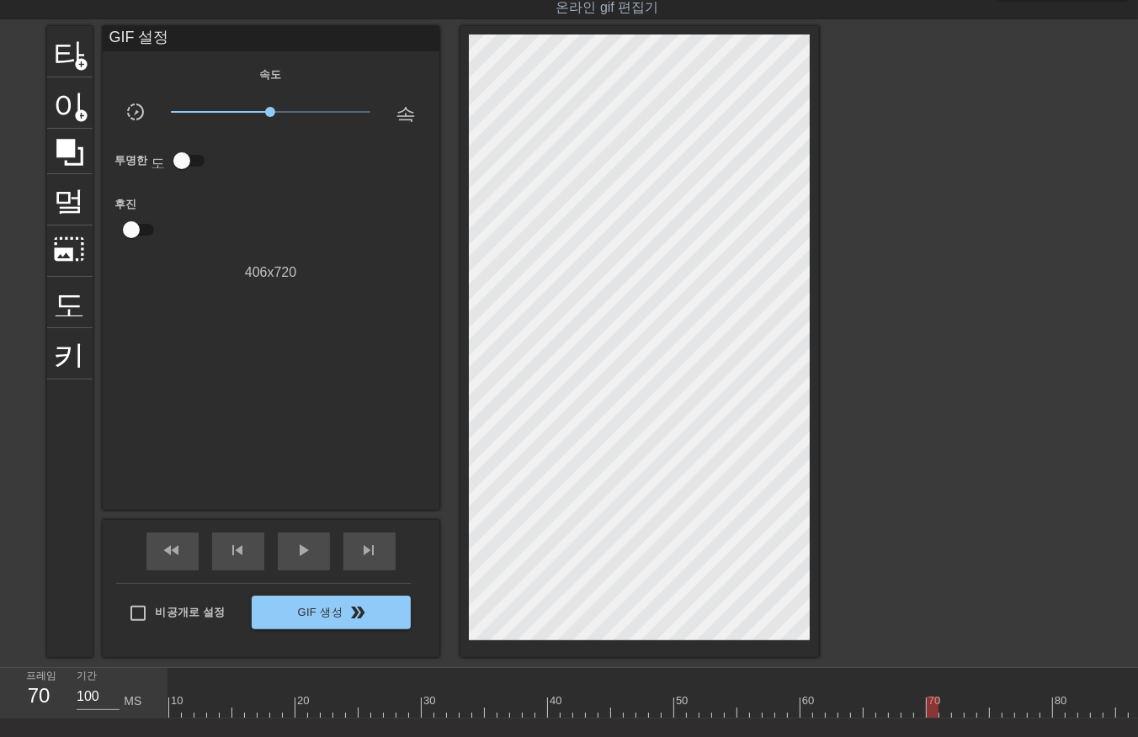
scroll to position [0, 309]
drag, startPoint x: 746, startPoint y: 708, endPoint x: 750, endPoint y: 727, distance: 19.8
click at [749, 719] on div "10 20 30 40 50 60 70 80 90 100" at bounding box center [653, 693] width 970 height 50
drag, startPoint x: 759, startPoint y: 702, endPoint x: 761, endPoint y: 710, distance: 8.6
click at [761, 709] on div at bounding box center [496, 707] width 1275 height 21
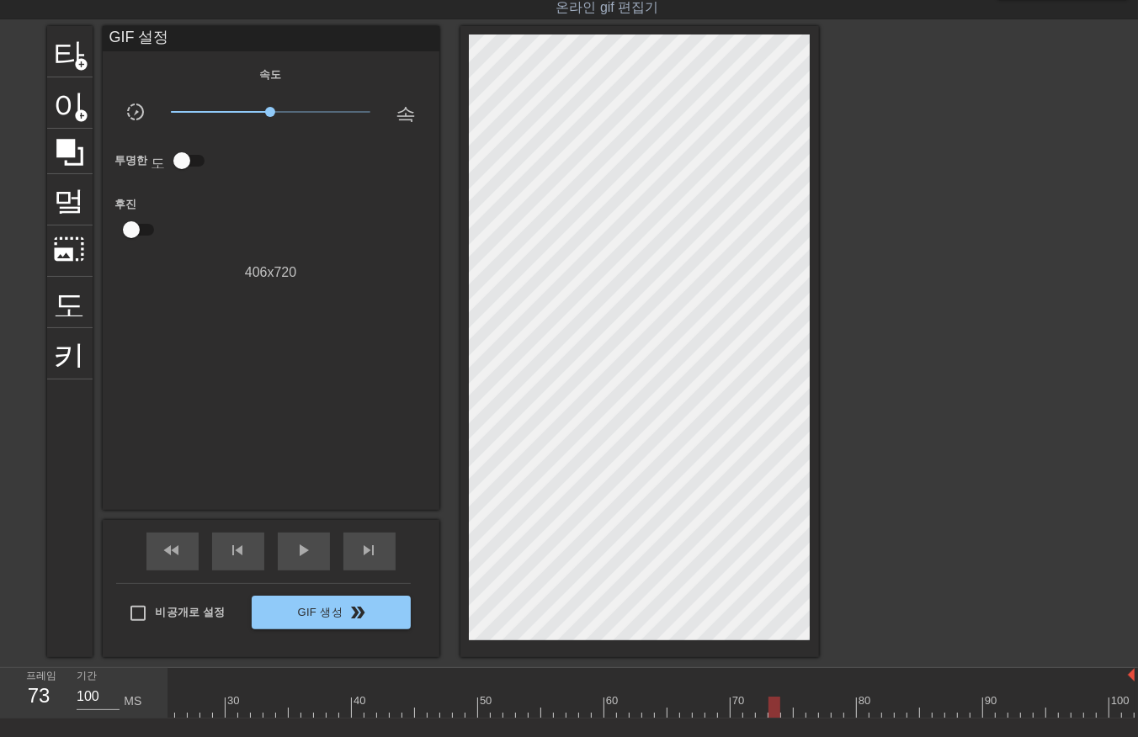
drag, startPoint x: 772, startPoint y: 704, endPoint x: 777, endPoint y: 719, distance: 16.0
click at [773, 714] on div at bounding box center [496, 707] width 1275 height 21
drag, startPoint x: 785, startPoint y: 701, endPoint x: 803, endPoint y: 711, distance: 20.4
click at [788, 709] on div at bounding box center [496, 707] width 1275 height 21
drag, startPoint x: 796, startPoint y: 710, endPoint x: 805, endPoint y: 715, distance: 9.8
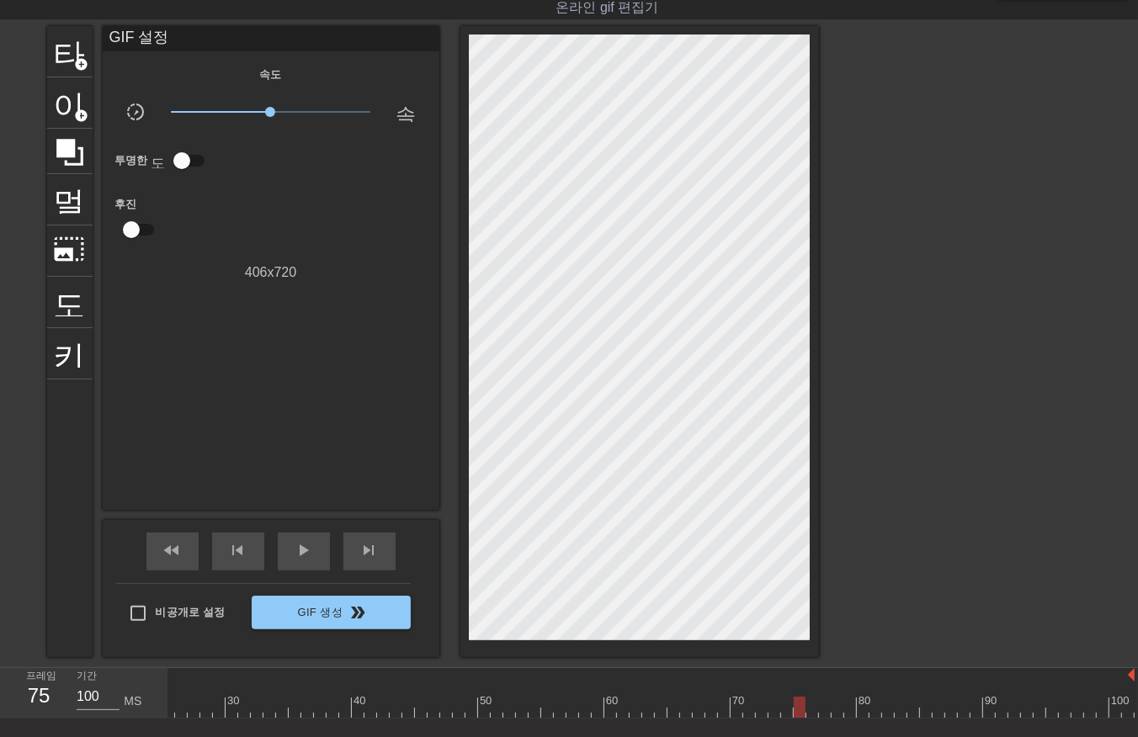
click at [801, 717] on div "10 20 30 40 50 60 70 80 90 100" at bounding box center [496, 693] width 1275 height 50
drag, startPoint x: 806, startPoint y: 708, endPoint x: 818, endPoint y: 724, distance: 19.9
click at [808, 713] on div at bounding box center [496, 707] width 1275 height 21
drag, startPoint x: 821, startPoint y: 707, endPoint x: 825, endPoint y: 719, distance: 12.3
click at [825, 718] on div "10 20 30 40 50 60 70 80 90 100" at bounding box center [653, 693] width 970 height 50
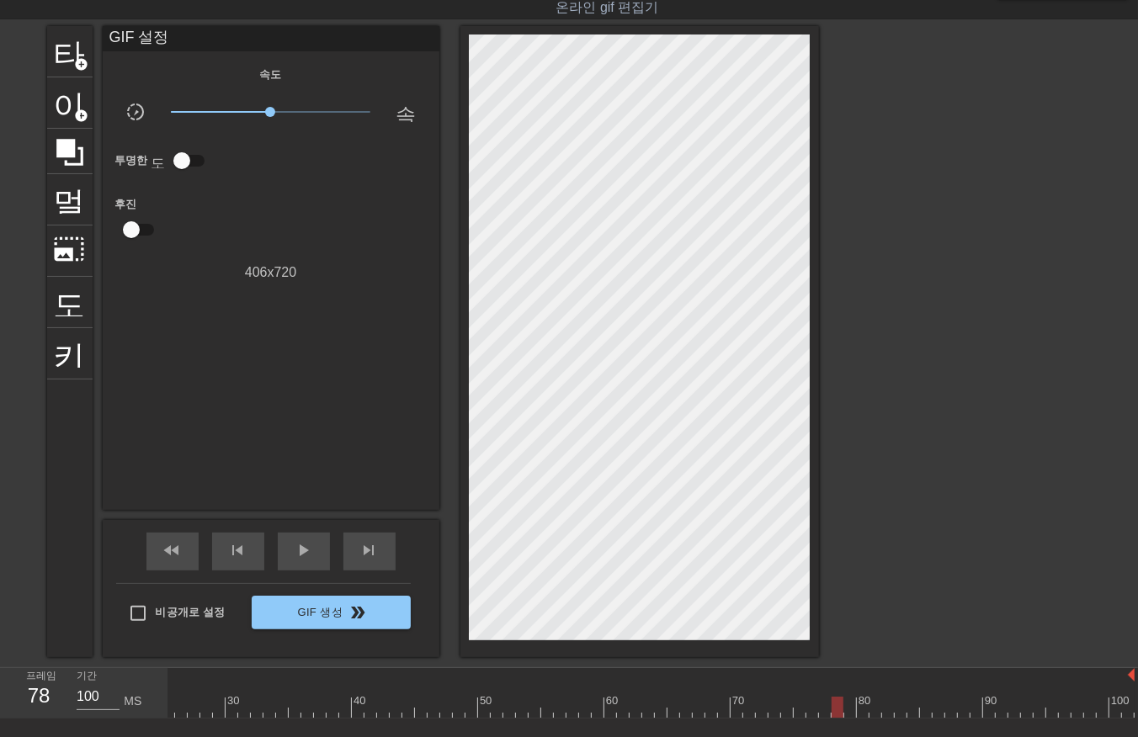
drag, startPoint x: 838, startPoint y: 704, endPoint x: 848, endPoint y: 714, distance: 13.7
click at [838, 714] on div at bounding box center [496, 707] width 1275 height 21
drag, startPoint x: 847, startPoint y: 705, endPoint x: 853, endPoint y: 716, distance: 12.8
click at [847, 714] on div at bounding box center [496, 707] width 1275 height 21
drag, startPoint x: 859, startPoint y: 704, endPoint x: 869, endPoint y: 720, distance: 18.5
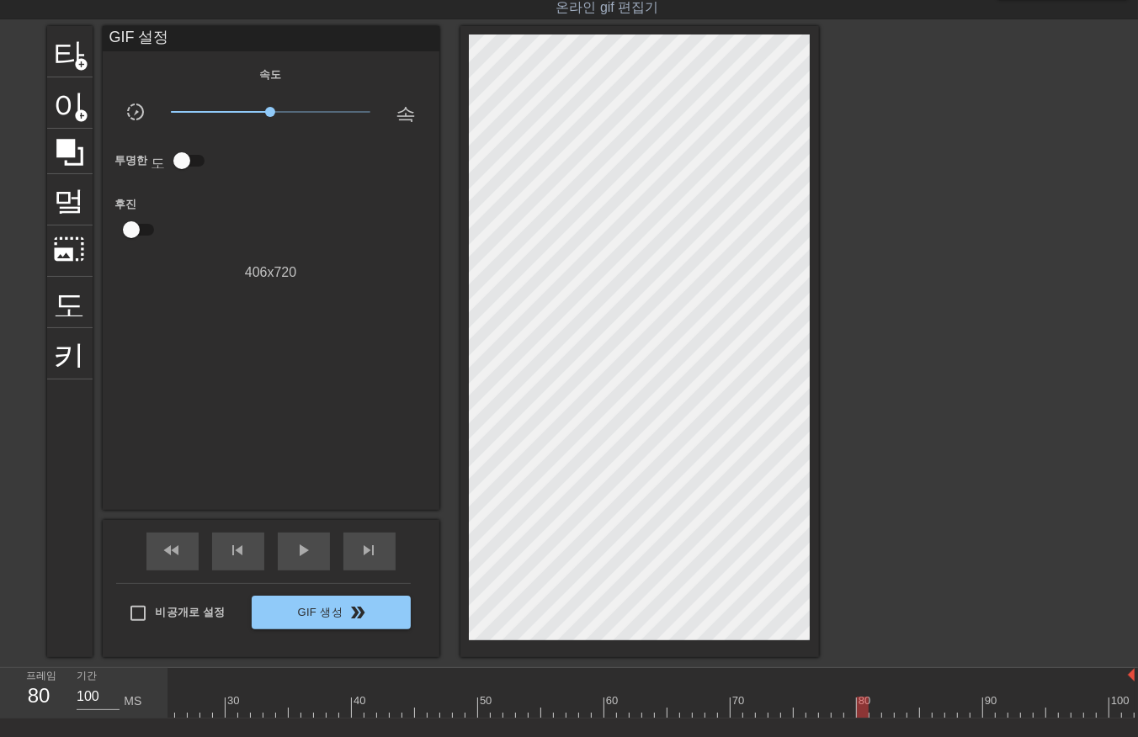
click at [863, 718] on div "10 20 30 40 50 60 70 80 90 100" at bounding box center [653, 693] width 970 height 50
drag, startPoint x: 875, startPoint y: 703, endPoint x: 873, endPoint y: 714, distance: 11.2
click at [873, 711] on div at bounding box center [496, 707] width 1275 height 21
drag, startPoint x: 886, startPoint y: 704, endPoint x: 899, endPoint y: 717, distance: 18.5
click at [890, 716] on div at bounding box center [496, 707] width 1275 height 21
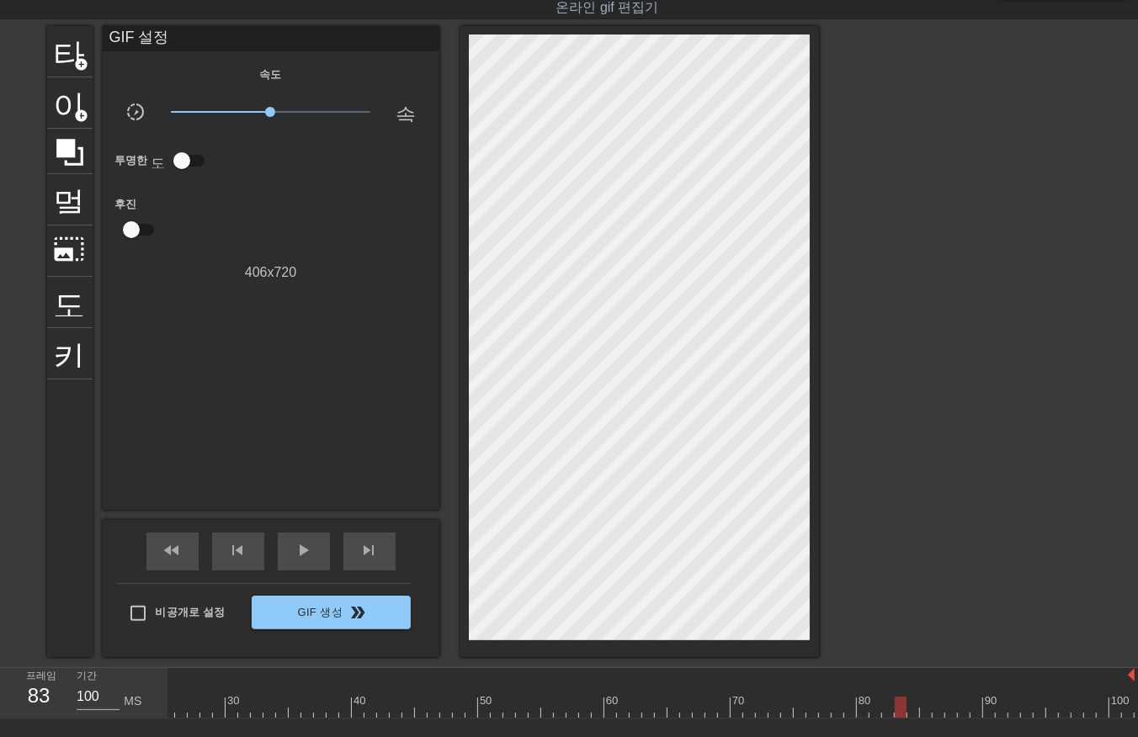
drag, startPoint x: 896, startPoint y: 704, endPoint x: 905, endPoint y: 717, distance: 15.2
click at [896, 712] on div at bounding box center [496, 707] width 1275 height 21
drag, startPoint x: 906, startPoint y: 704, endPoint x: 904, endPoint y: 722, distance: 17.9
click at [904, 719] on div "10 20 30 40 50 60 70 80 90 100" at bounding box center [653, 693] width 970 height 50
drag, startPoint x: 911, startPoint y: 705, endPoint x: 910, endPoint y: 718, distance: 12.7
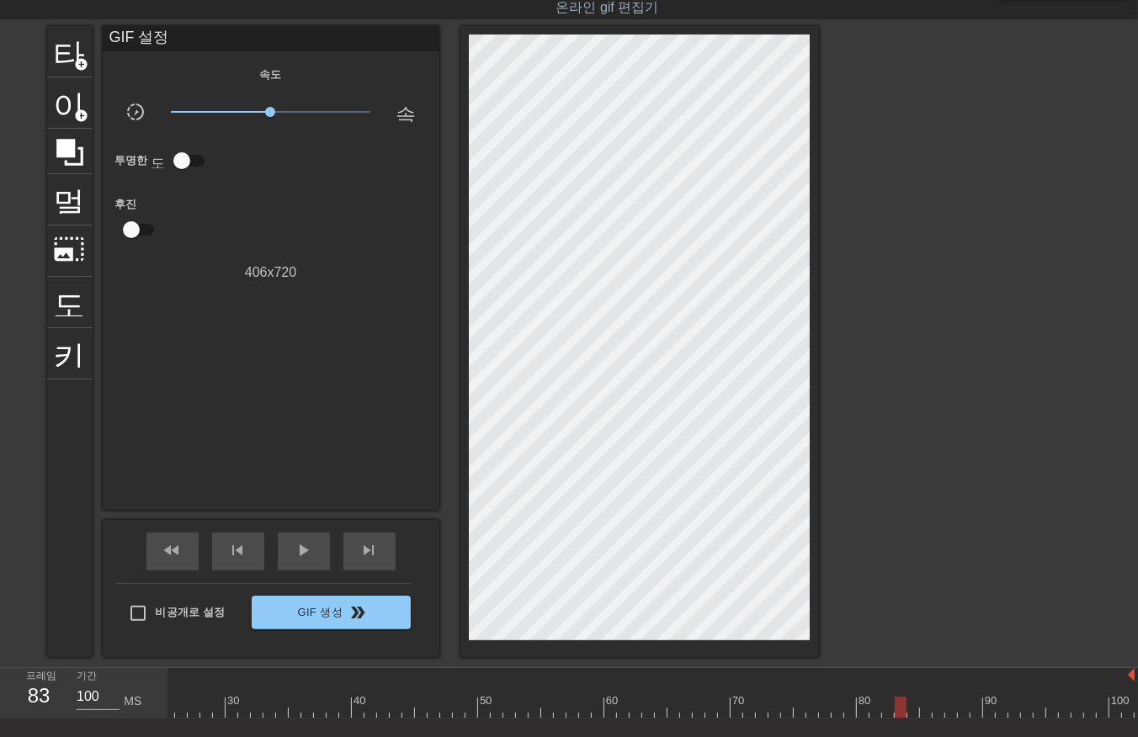
click at [909, 711] on div at bounding box center [496, 707] width 1275 height 21
drag, startPoint x: 922, startPoint y: 705, endPoint x: 927, endPoint y: 717, distance: 12.8
click at [927, 717] on div "10 20 30 40 50 60 70 80 90 100" at bounding box center [496, 693] width 1275 height 50
drag, startPoint x: 935, startPoint y: 704, endPoint x: 943, endPoint y: 720, distance: 18.1
click at [938, 719] on div "10 20 30 40 50 60 70 80 90 100" at bounding box center [653, 693] width 970 height 50
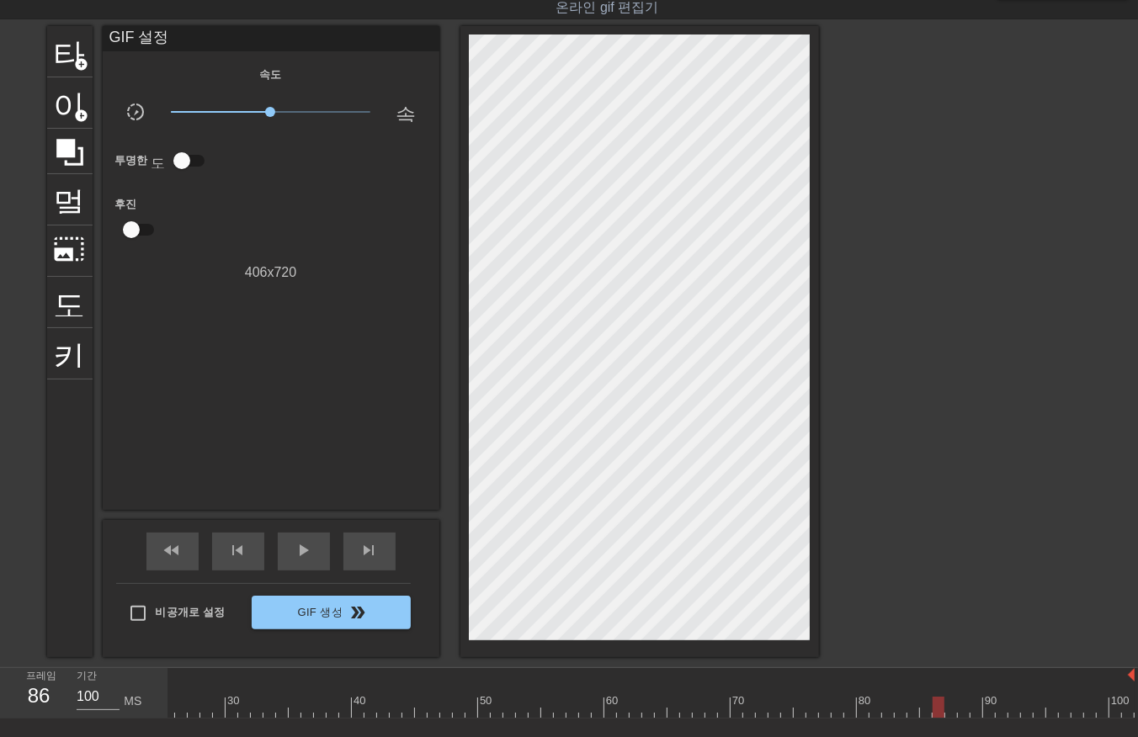
drag, startPoint x: 948, startPoint y: 703, endPoint x: 948, endPoint y: 716, distance: 13.5
click at [948, 714] on div at bounding box center [496, 707] width 1275 height 21
drag, startPoint x: 963, startPoint y: 704, endPoint x: 960, endPoint y: 712, distance: 8.8
click at [960, 712] on div at bounding box center [496, 707] width 1275 height 21
click at [973, 717] on div "10 20 30 40 50 60 70 80 90 100" at bounding box center [496, 693] width 1275 height 50
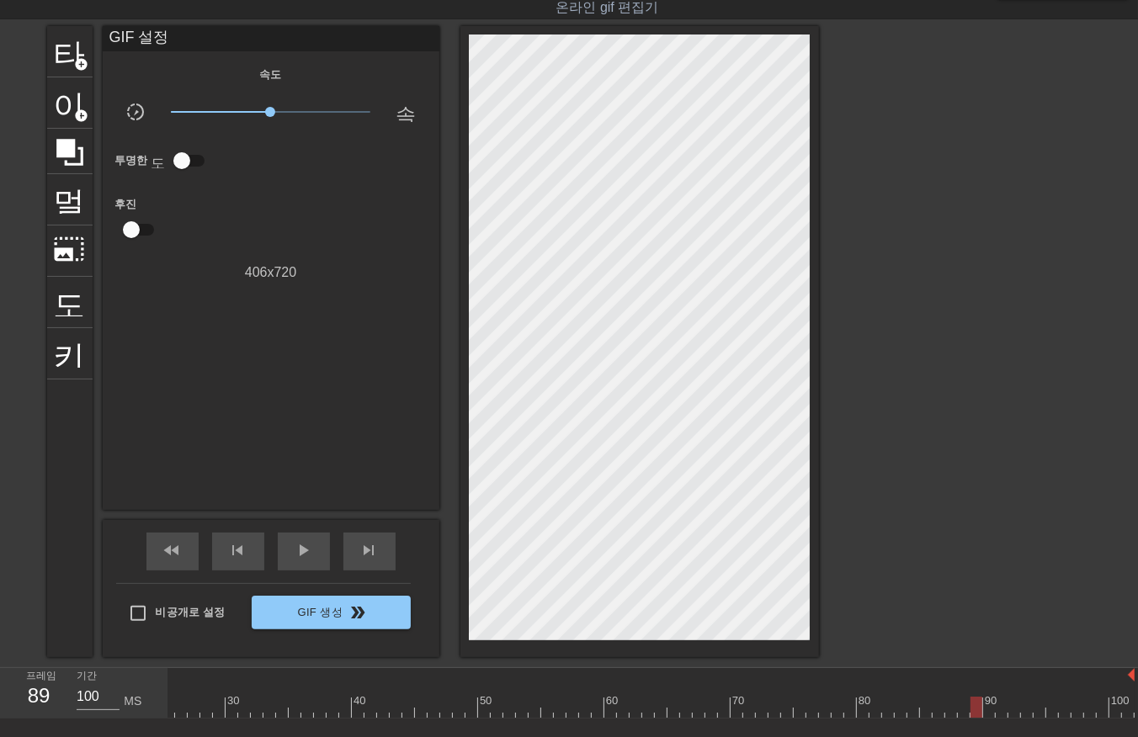
click at [991, 710] on div at bounding box center [496, 707] width 1275 height 21
drag, startPoint x: 999, startPoint y: 704, endPoint x: 1015, endPoint y: 720, distance: 23.2
click at [1005, 713] on div at bounding box center [496, 707] width 1275 height 21
drag, startPoint x: 1008, startPoint y: 707, endPoint x: 1014, endPoint y: 717, distance: 11.7
click at [1014, 716] on div at bounding box center [496, 707] width 1275 height 21
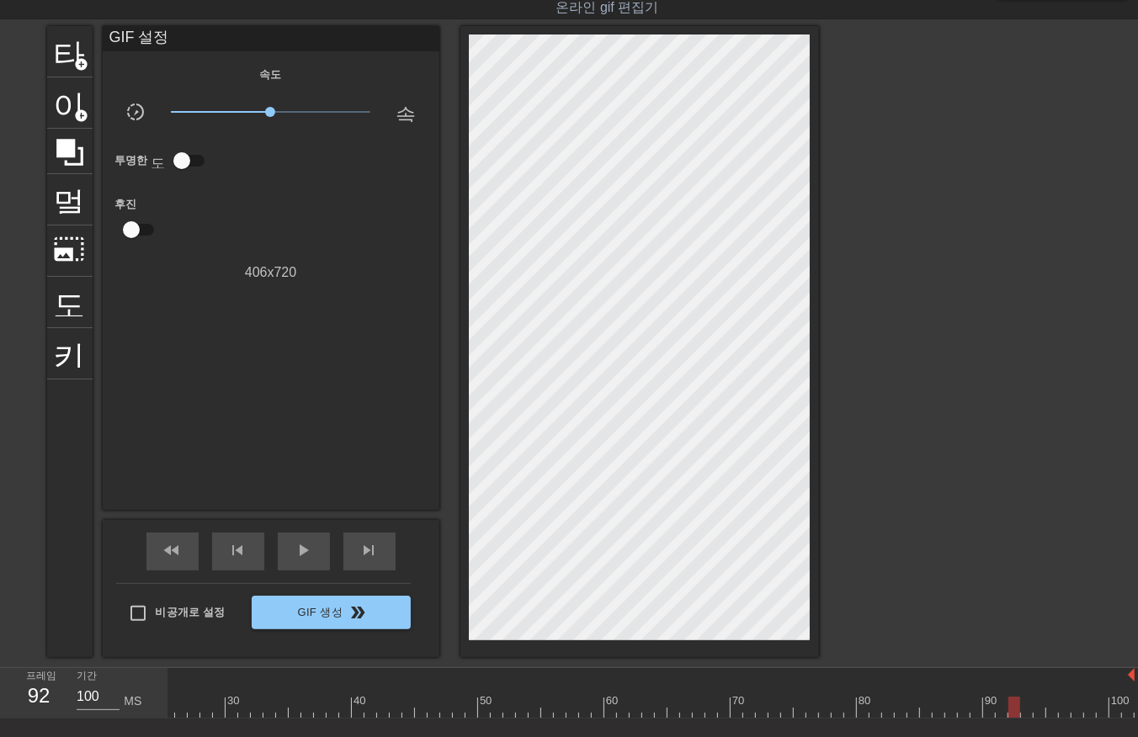
drag, startPoint x: 1021, startPoint y: 704, endPoint x: 1025, endPoint y: 711, distance: 8.7
click at [1023, 709] on div at bounding box center [496, 707] width 1275 height 21
drag, startPoint x: 1038, startPoint y: 707, endPoint x: 1053, endPoint y: 728, distance: 25.9
click at [1041, 718] on div "10 20 30 40 50 60 70 80 90 100" at bounding box center [653, 693] width 970 height 50
drag, startPoint x: 1049, startPoint y: 704, endPoint x: 1059, endPoint y: 724, distance: 22.6
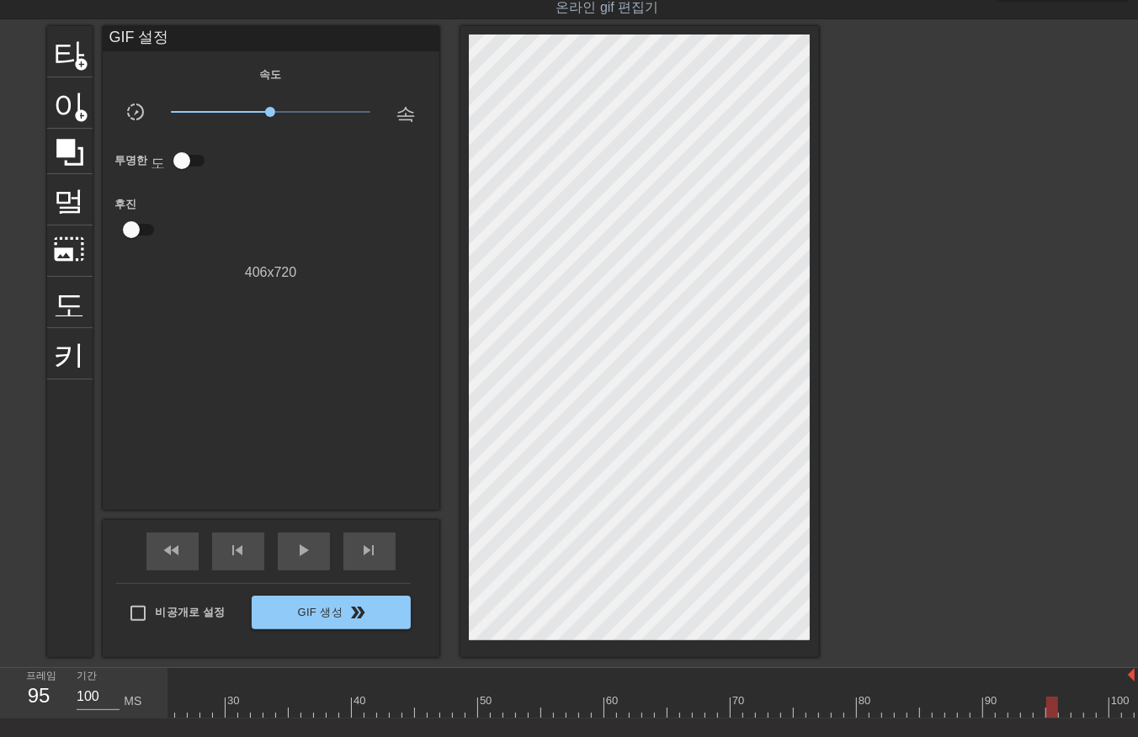
click at [1058, 719] on div "10 20 30 40 50 60 70 80 90 100" at bounding box center [653, 693] width 970 height 50
drag, startPoint x: 1061, startPoint y: 704, endPoint x: 1071, endPoint y: 720, distance: 18.2
click at [1064, 719] on div "10 20 30 40 50 60 70 80 90 100" at bounding box center [653, 693] width 970 height 50
drag, startPoint x: 1076, startPoint y: 704, endPoint x: 1079, endPoint y: 720, distance: 17.2
click at [1073, 715] on div at bounding box center [496, 707] width 1275 height 21
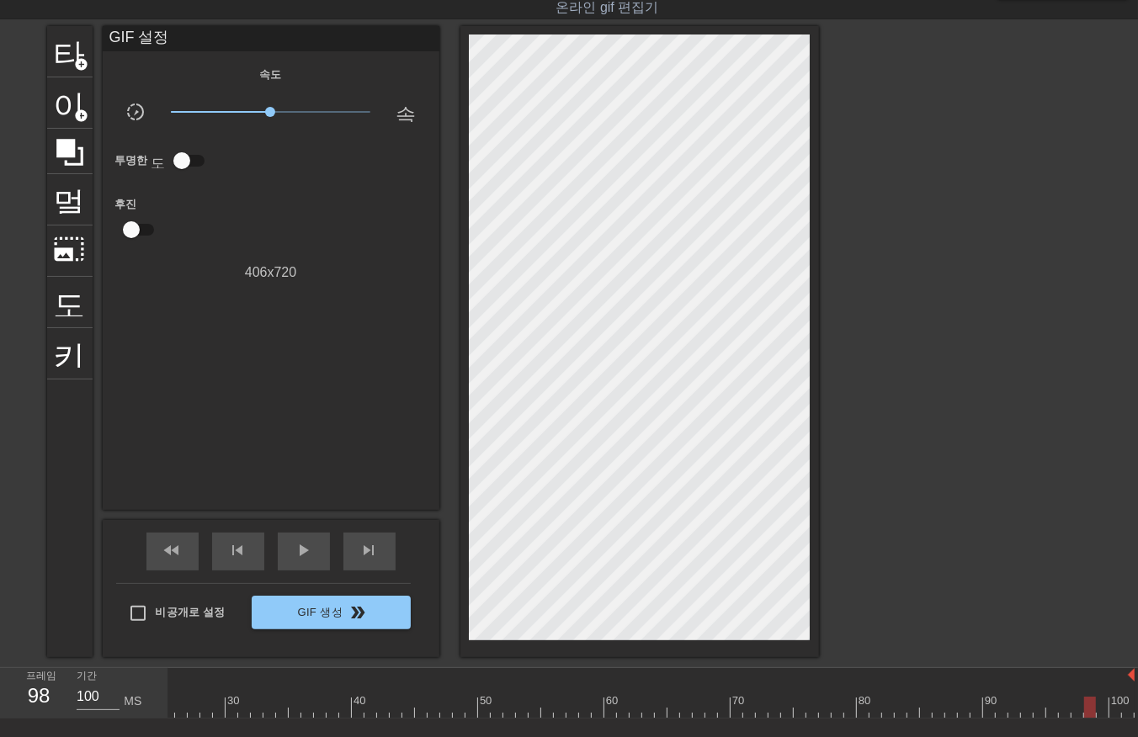
drag, startPoint x: 1088, startPoint y: 704, endPoint x: 1087, endPoint y: 720, distance: 16.0
click at [1086, 719] on div "10 20 30 40 50 60 70 80 90 100" at bounding box center [653, 693] width 970 height 50
drag, startPoint x: 1099, startPoint y: 702, endPoint x: 1102, endPoint y: 725, distance: 23.0
click at [1099, 709] on div at bounding box center [496, 707] width 1275 height 21
click at [1113, 702] on div at bounding box center [496, 707] width 1275 height 21
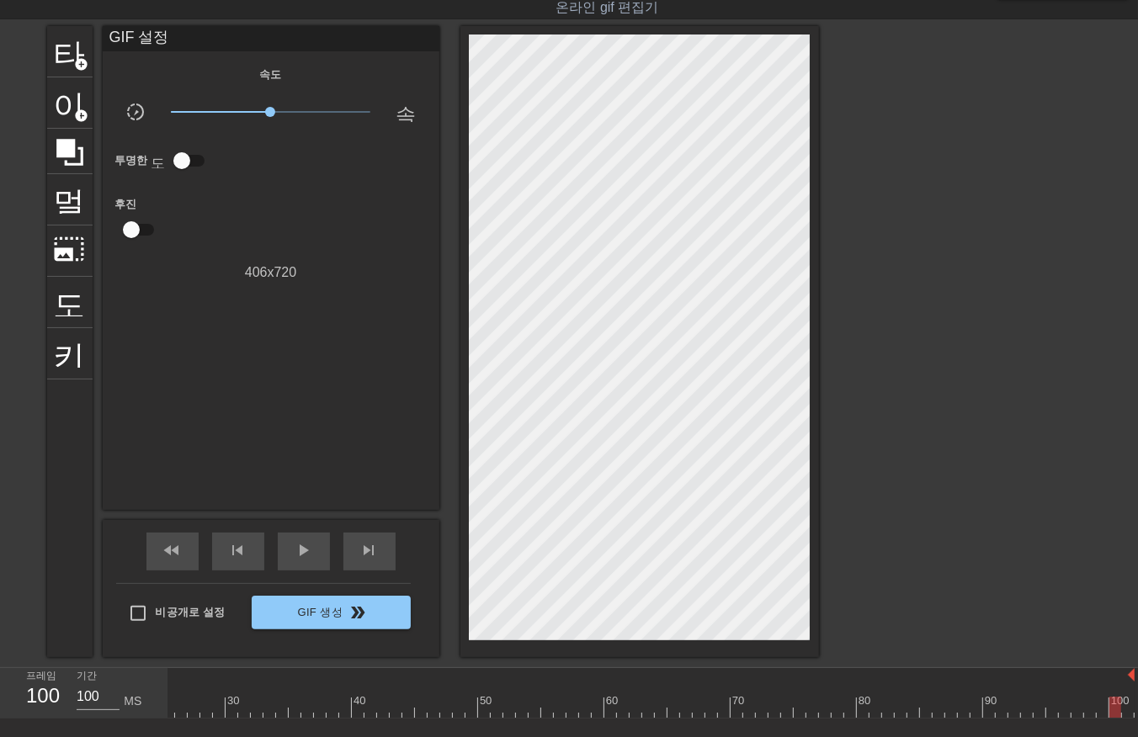
drag, startPoint x: 1125, startPoint y: 702, endPoint x: 1125, endPoint y: 718, distance: 16.0
click at [1125, 718] on div "10 20 30 40 50 60 70 80 90 100" at bounding box center [653, 693] width 970 height 50
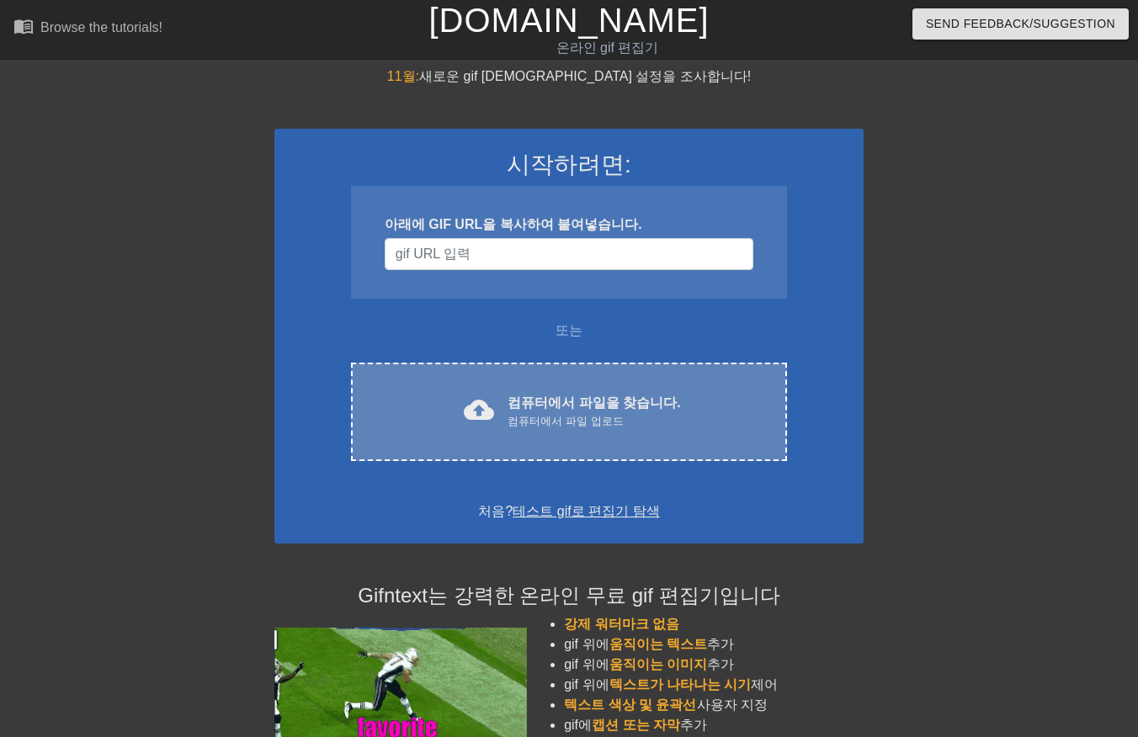
scroll to position [40, 0]
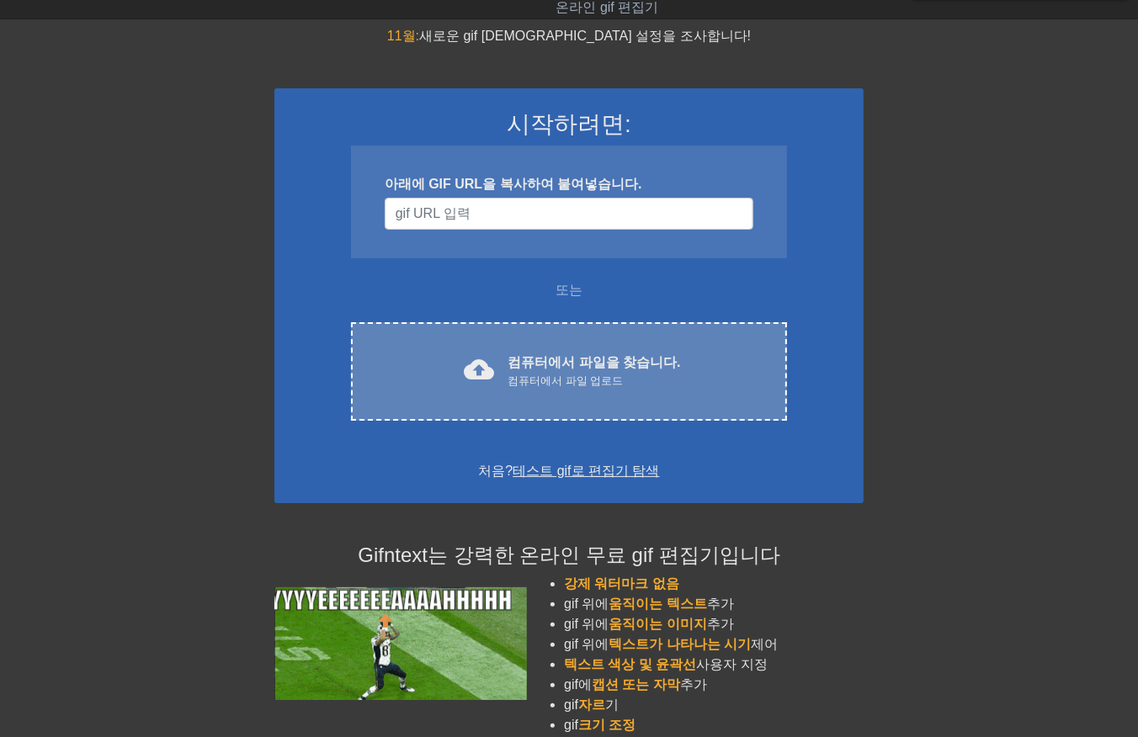
click at [613, 379] on div "컴퓨터에서 파일 업로드" at bounding box center [593, 381] width 173 height 17
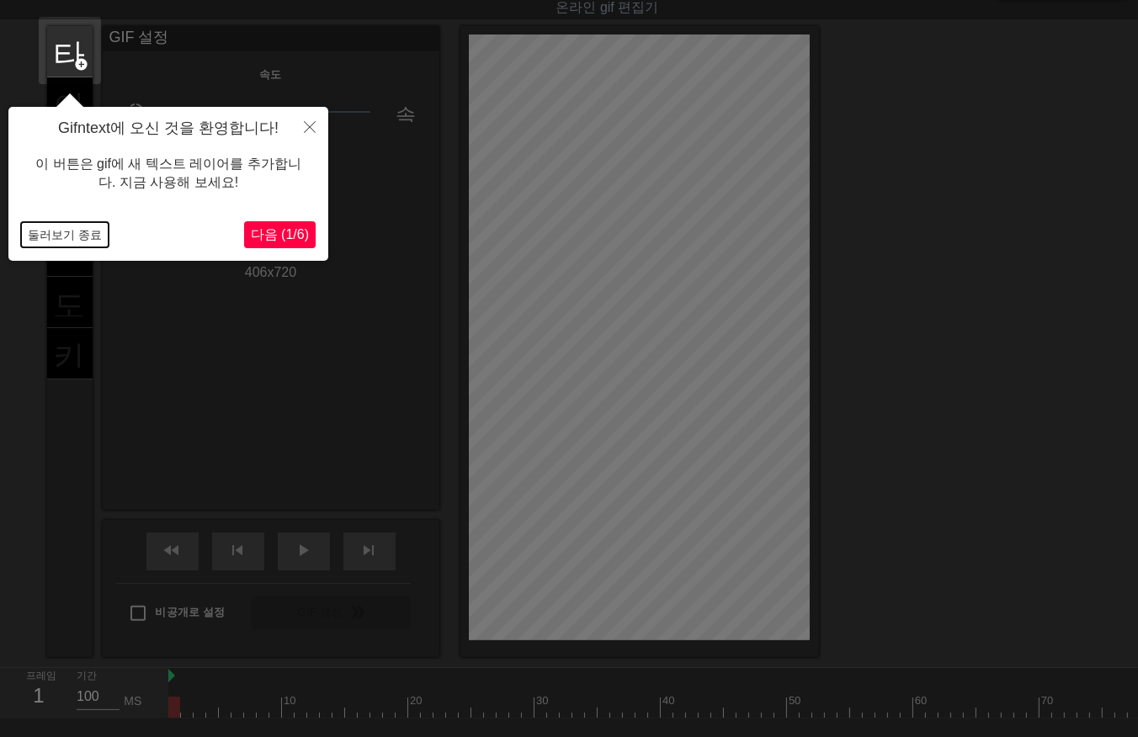
click at [76, 231] on button "둘러보기 종료" at bounding box center [65, 234] width 88 height 25
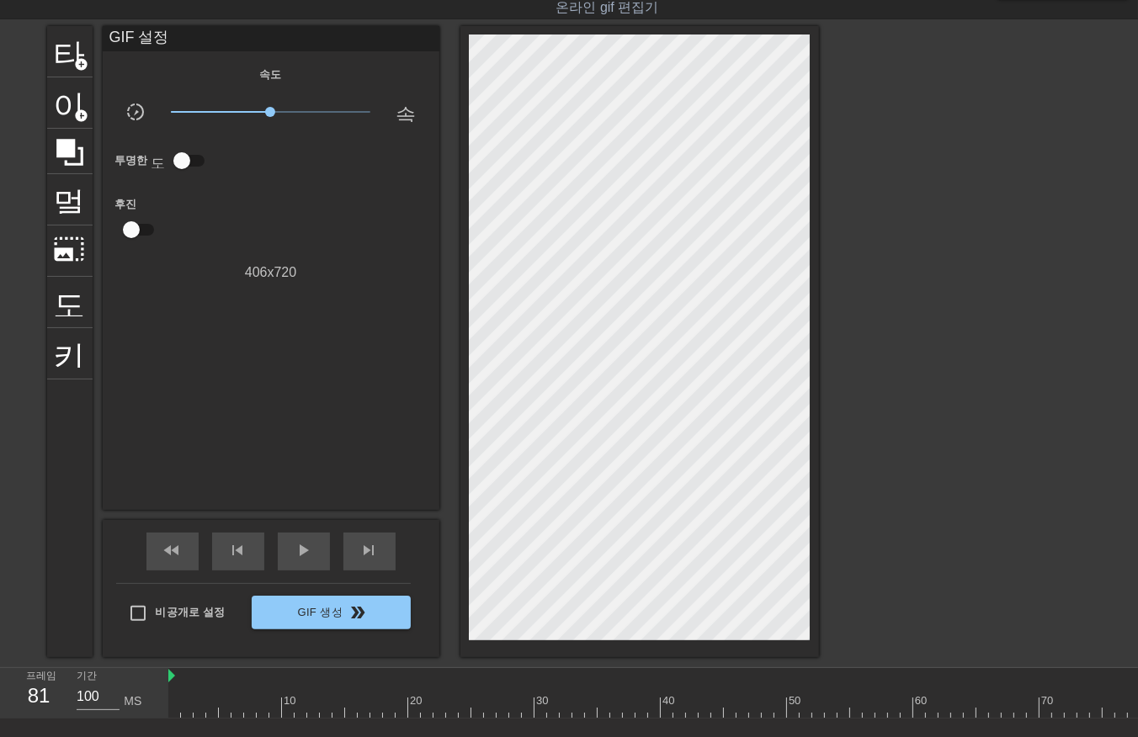
drag, startPoint x: 173, startPoint y: 704, endPoint x: 922, endPoint y: 711, distance: 749.0
click at [1137, 727] on html "menu_book 튜토리얼을 찾아보세요! [DOMAIN_NAME] 온라인 gif 편집기 피드백/제안 보내기 타이틀 add_circle 이미지 …" at bounding box center [569, 398] width 1138 height 876
drag, startPoint x: 932, startPoint y: 709, endPoint x: 1191, endPoint y: 711, distance: 258.4
click at [1137, 711] on html "menu_book 튜토리얼을 찾아보세요! [DOMAIN_NAME] 온라인 gif 편집기 피드백/제안 보내기 타이틀 add_circle 이미지 …" at bounding box center [569, 398] width 1138 height 876
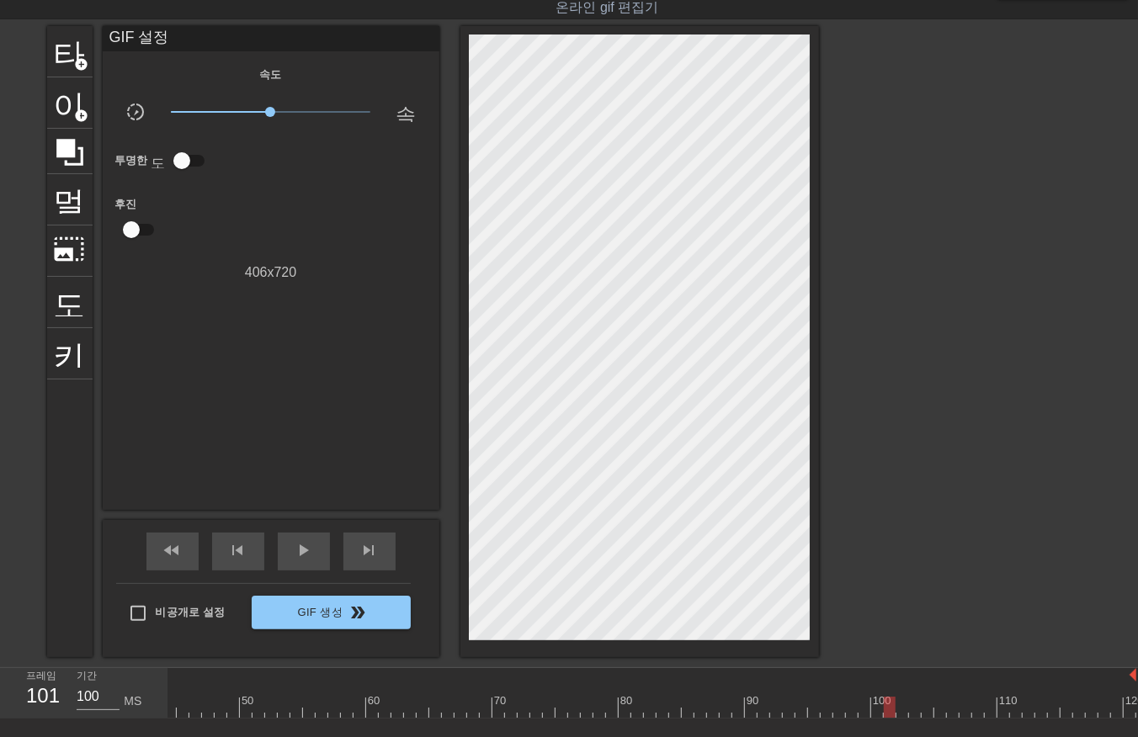
scroll to position [0, 552]
drag, startPoint x: 880, startPoint y: 708, endPoint x: 418, endPoint y: 662, distance: 464.3
click at [418, 662] on div "menu_book 튜토리얼을 찾아보세요! [DOMAIN_NAME] 온라인 gif 편집기 피드백/제안 보내기 타이틀 add_circle 이미지 …" at bounding box center [569, 398] width 1138 height 876
click at [432, 708] on div at bounding box center [373, 707] width 1515 height 21
click at [449, 710] on div at bounding box center [373, 707] width 1515 height 21
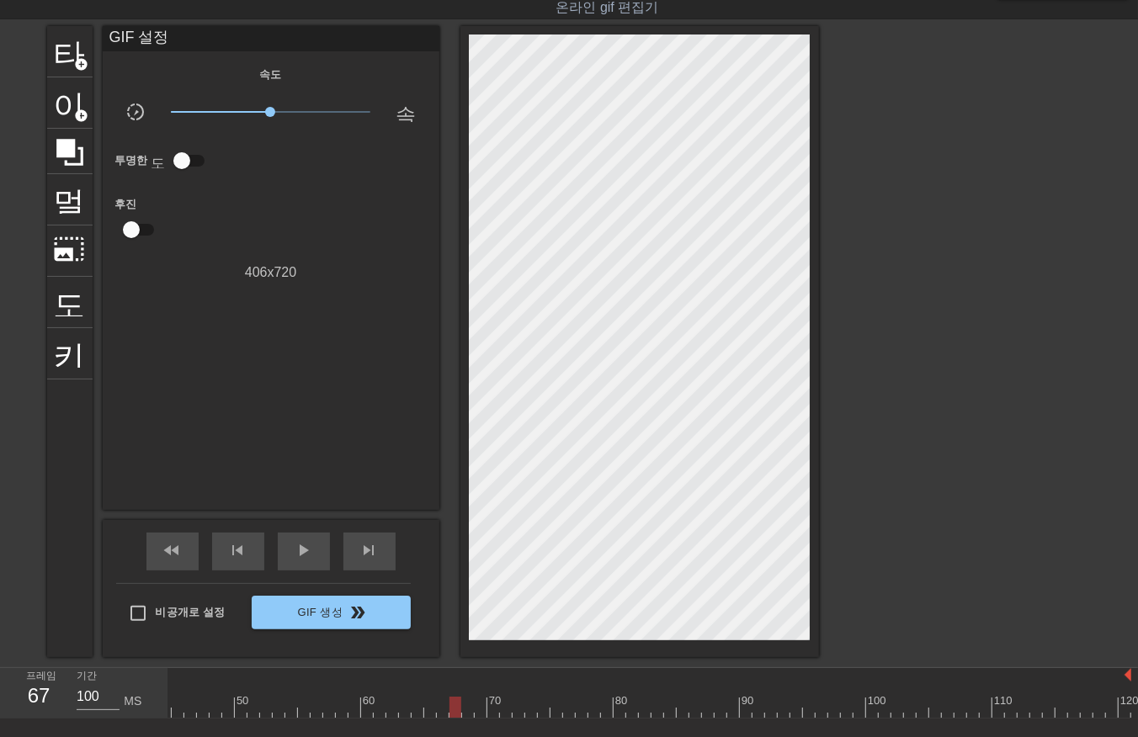
drag, startPoint x: 457, startPoint y: 709, endPoint x: 467, endPoint y: 707, distance: 10.4
click at [460, 709] on div at bounding box center [373, 707] width 1515 height 21
click at [474, 704] on div at bounding box center [373, 707] width 1515 height 21
drag, startPoint x: 481, startPoint y: 699, endPoint x: 493, endPoint y: 697, distance: 12.9
click at [486, 699] on div at bounding box center [373, 707] width 1515 height 21
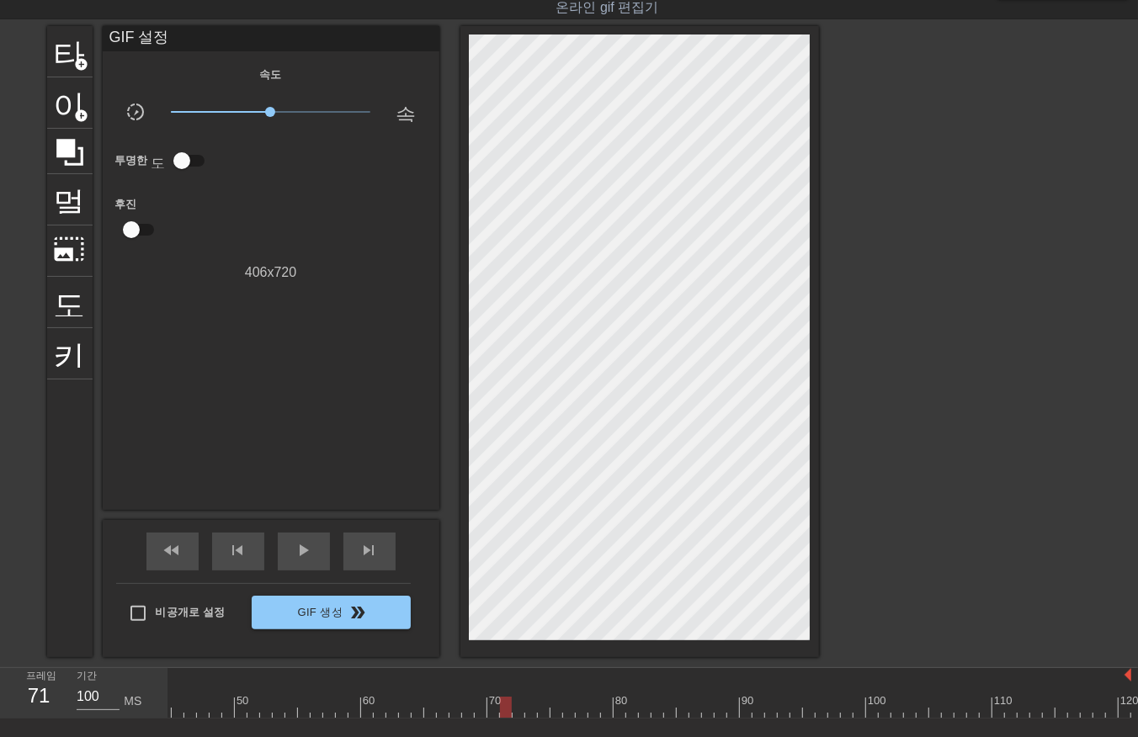
drag, startPoint x: 498, startPoint y: 695, endPoint x: 510, endPoint y: 694, distance: 11.8
click at [508, 697] on div at bounding box center [373, 707] width 1515 height 21
drag, startPoint x: 520, startPoint y: 691, endPoint x: 544, endPoint y: 687, distance: 23.9
click at [531, 688] on div "10 20 30 40 50 60 70 80 90 100 110 120" at bounding box center [373, 698] width 1515 height 27
drag, startPoint x: 544, startPoint y: 687, endPoint x: 557, endPoint y: 688, distance: 13.6
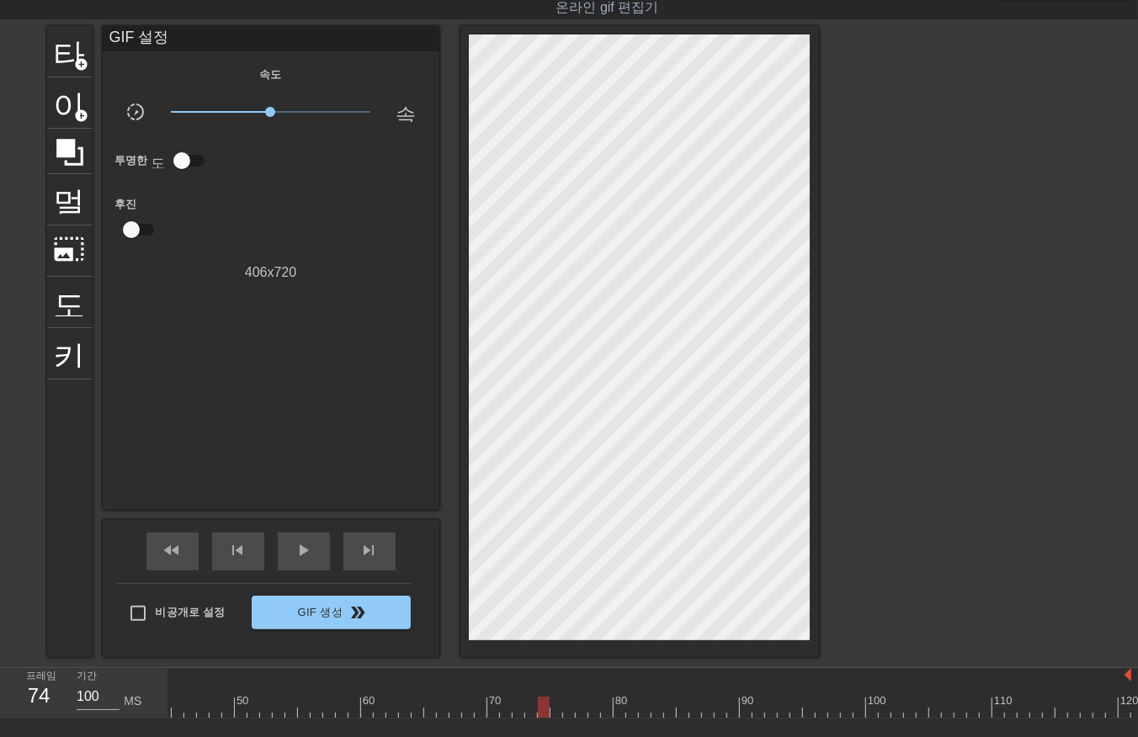
click at [554, 688] on div "10 20 30 40 50 60 70 80 90 100 110 120" at bounding box center [373, 698] width 1515 height 27
drag, startPoint x: 564, startPoint y: 691, endPoint x: 574, endPoint y: 692, distance: 10.1
click at [572, 692] on div at bounding box center [569, 695] width 13 height 21
drag, startPoint x: 576, startPoint y: 693, endPoint x: 540, endPoint y: 697, distance: 36.4
click at [577, 694] on div at bounding box center [582, 695] width 13 height 21
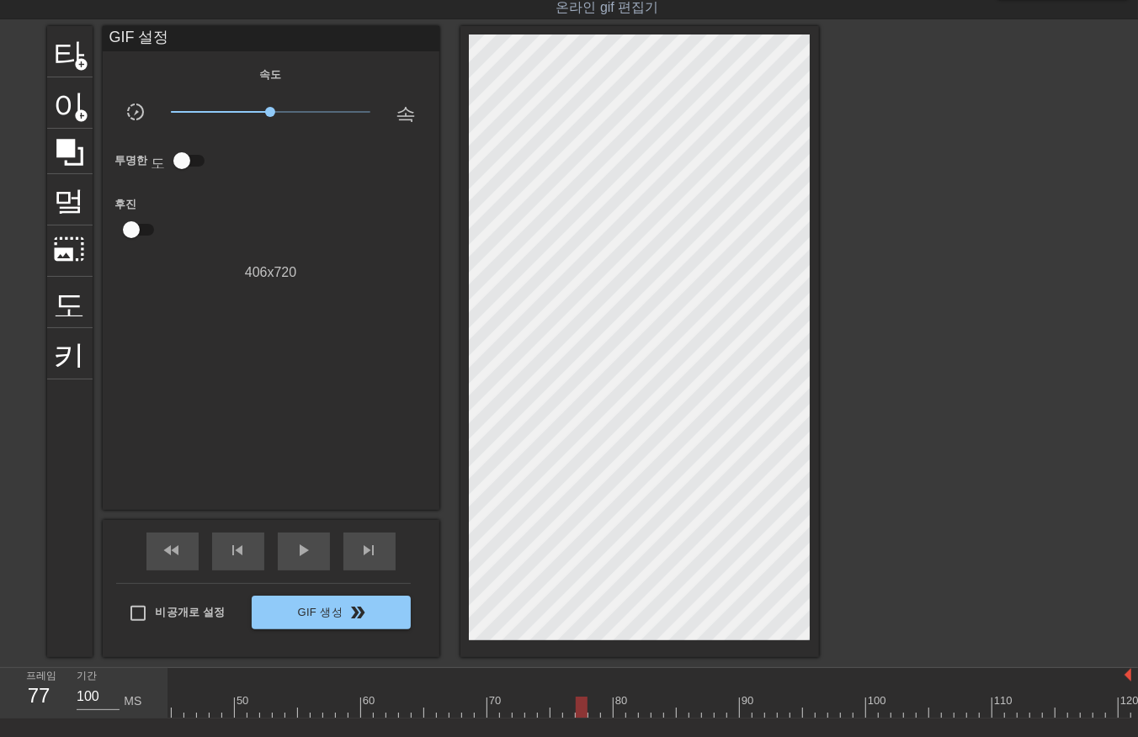
click at [410, 713] on div at bounding box center [373, 707] width 1515 height 21
click at [416, 709] on div at bounding box center [373, 707] width 1515 height 21
click at [405, 709] on div at bounding box center [373, 707] width 1515 height 21
click at [387, 703] on div at bounding box center [373, 707] width 1515 height 21
drag, startPoint x: 390, startPoint y: 705, endPoint x: 398, endPoint y: 695, distance: 13.1
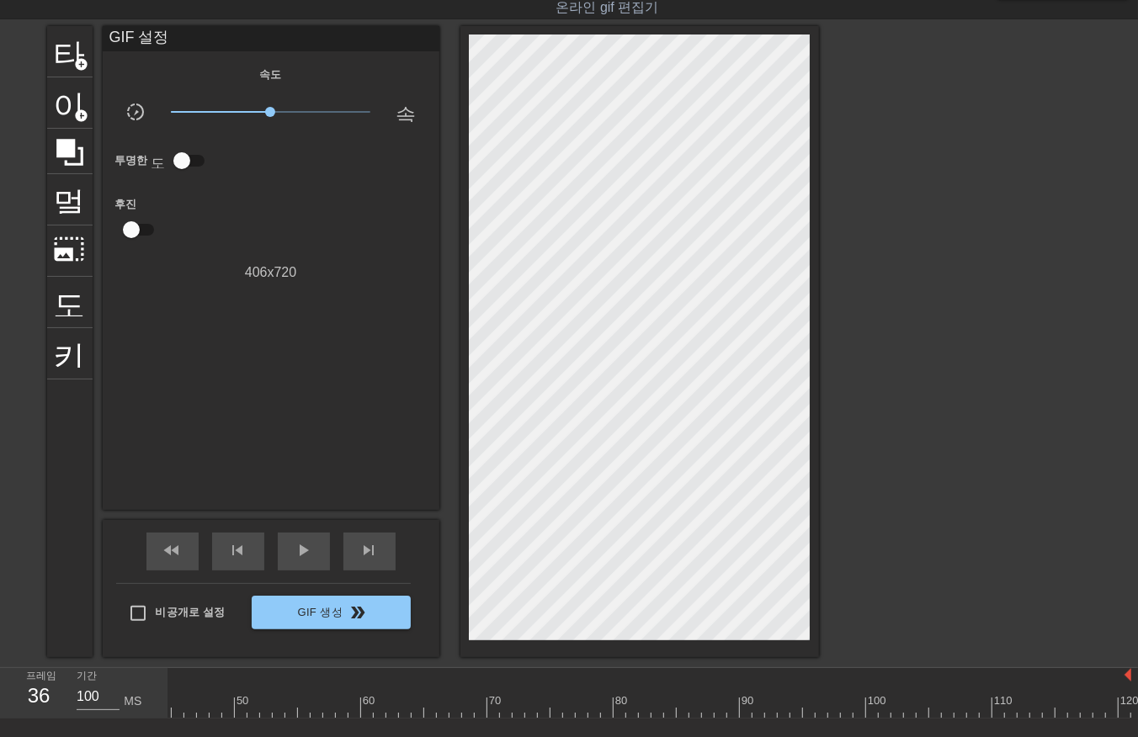
click at [65, 668] on div "프레임 36 기간 100 MS 10 20 30 40 50 60 70 80 90 100 110 120" at bounding box center [569, 693] width 1138 height 50
click at [175, 705] on div at bounding box center [925, 707] width 1515 height 21
click at [188, 704] on div at bounding box center [925, 707] width 1515 height 21
click at [197, 704] on div at bounding box center [925, 707] width 1515 height 21
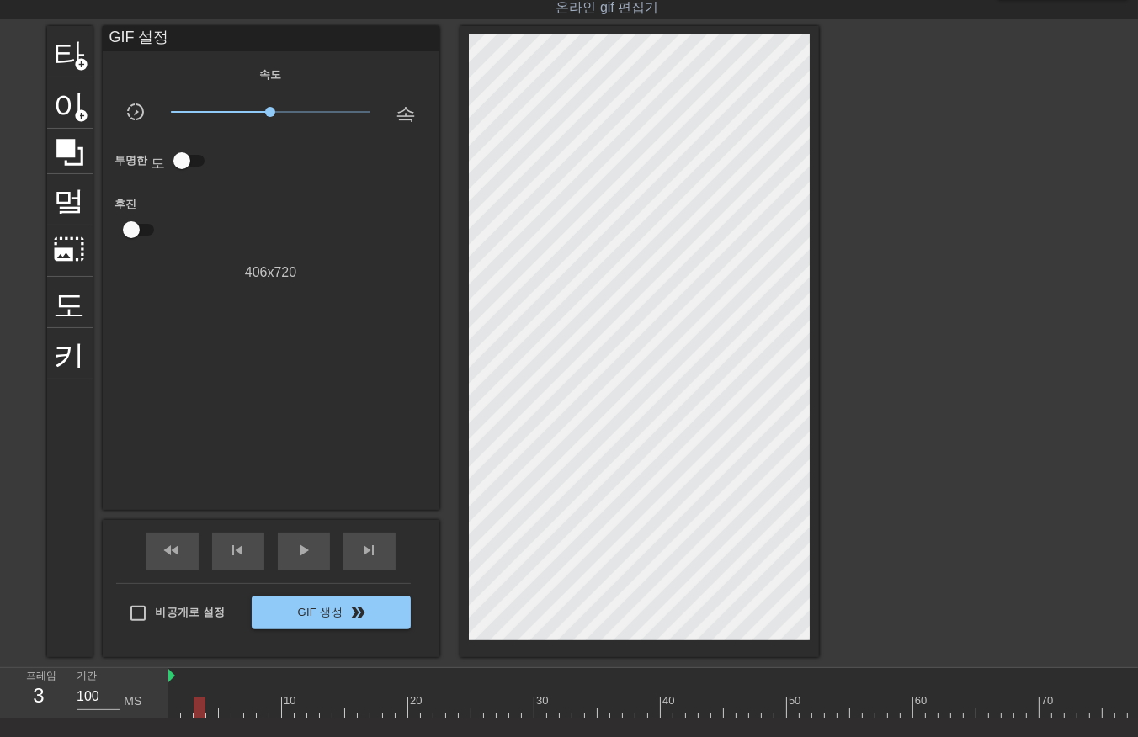
click at [197, 704] on div at bounding box center [200, 707] width 12 height 21
drag, startPoint x: 197, startPoint y: 709, endPoint x: 746, endPoint y: 696, distance: 549.7
click at [907, 718] on div "10 20 30 40 50 60 70 80 90 100 110 120" at bounding box center [653, 693] width 970 height 50
click at [171, 709] on div at bounding box center [925, 707] width 1515 height 21
click at [185, 707] on div at bounding box center [925, 707] width 1515 height 21
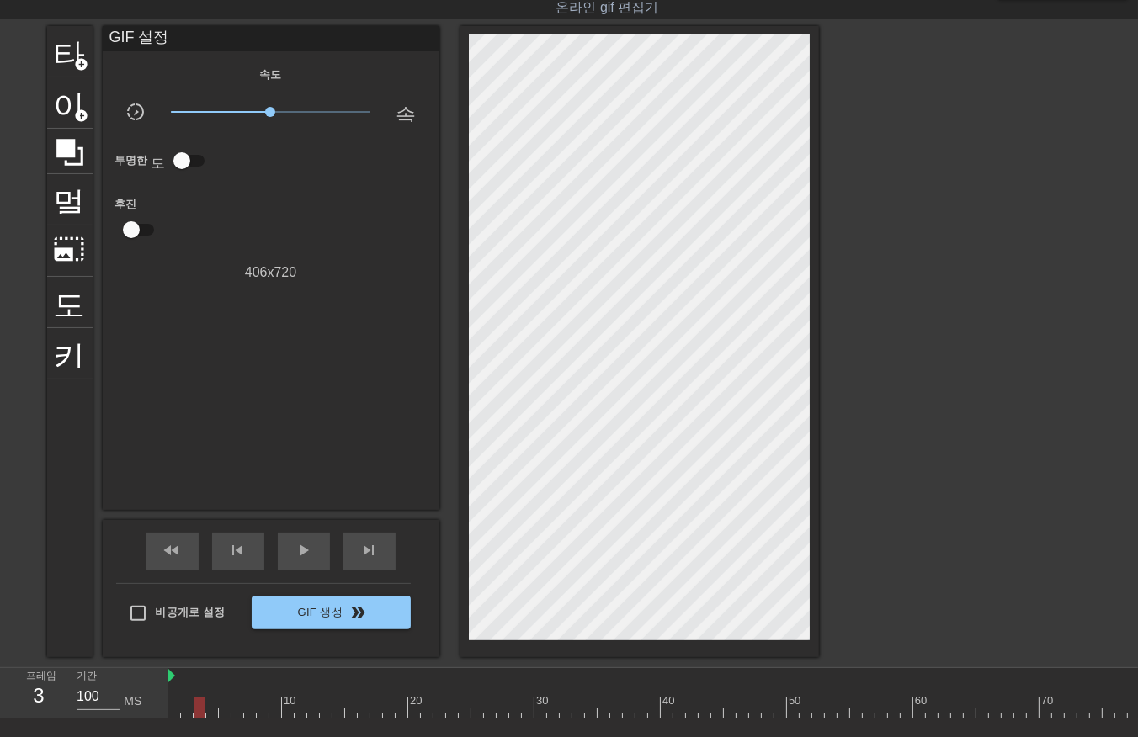
click at [197, 705] on div at bounding box center [925, 707] width 1515 height 21
click at [207, 704] on div at bounding box center [925, 707] width 1515 height 21
click at [171, 709] on div at bounding box center [925, 707] width 1515 height 21
click at [924, 707] on div at bounding box center [925, 707] width 1515 height 21
click at [932, 709] on div at bounding box center [925, 707] width 1515 height 21
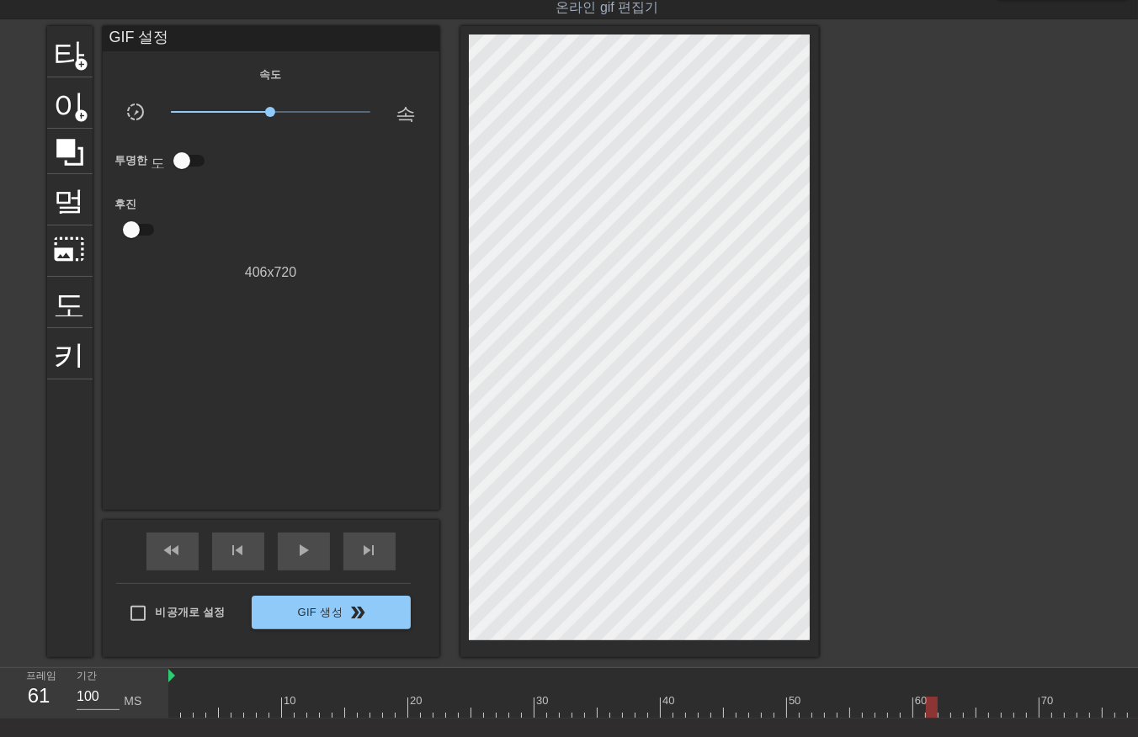
click at [918, 709] on div at bounding box center [925, 707] width 1515 height 21
click at [171, 709] on div at bounding box center [925, 707] width 1515 height 21
drag, startPoint x: 920, startPoint y: 704, endPoint x: 922, endPoint y: 712, distance: 8.8
click at [921, 708] on div at bounding box center [925, 707] width 1515 height 21
click at [924, 710] on div at bounding box center [919, 707] width 12 height 21
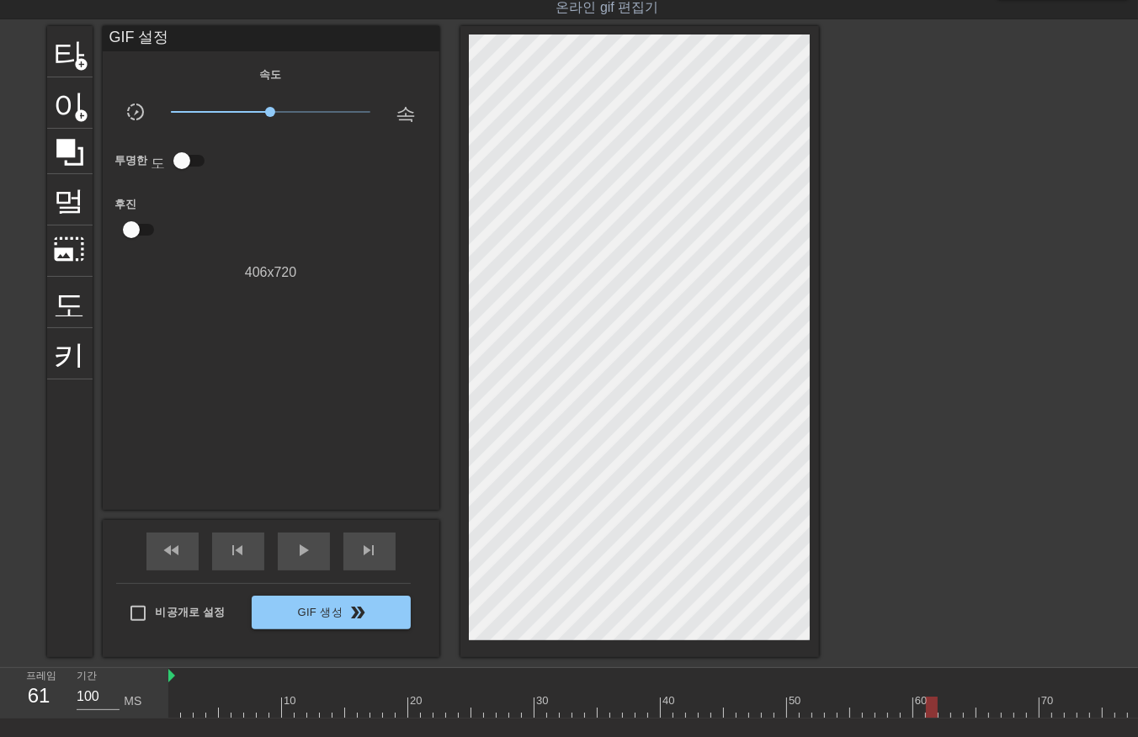
click at [936, 705] on div at bounding box center [925, 707] width 1515 height 21
click at [943, 704] on div at bounding box center [925, 707] width 1515 height 21
click at [954, 703] on div at bounding box center [925, 707] width 1515 height 21
click at [177, 711] on div at bounding box center [925, 707] width 1515 height 21
drag, startPoint x: 173, startPoint y: 710, endPoint x: 937, endPoint y: 675, distance: 764.1
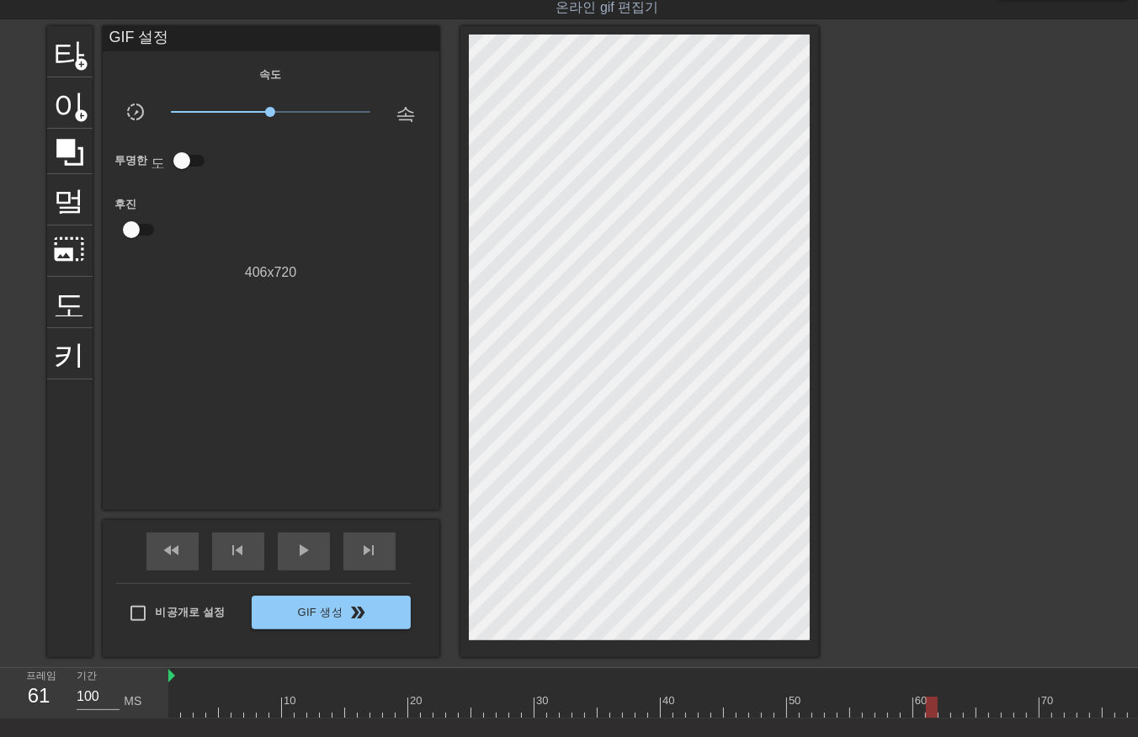
click at [937, 675] on div "10 20 30 40 50 60 70 80 90 100 110 120" at bounding box center [925, 693] width 1515 height 50
click at [173, 704] on div at bounding box center [925, 707] width 1515 height 21
drag, startPoint x: 174, startPoint y: 704, endPoint x: 948, endPoint y: 697, distance: 774.3
click at [948, 697] on div at bounding box center [944, 707] width 12 height 21
click at [178, 710] on div at bounding box center [925, 707] width 1515 height 21
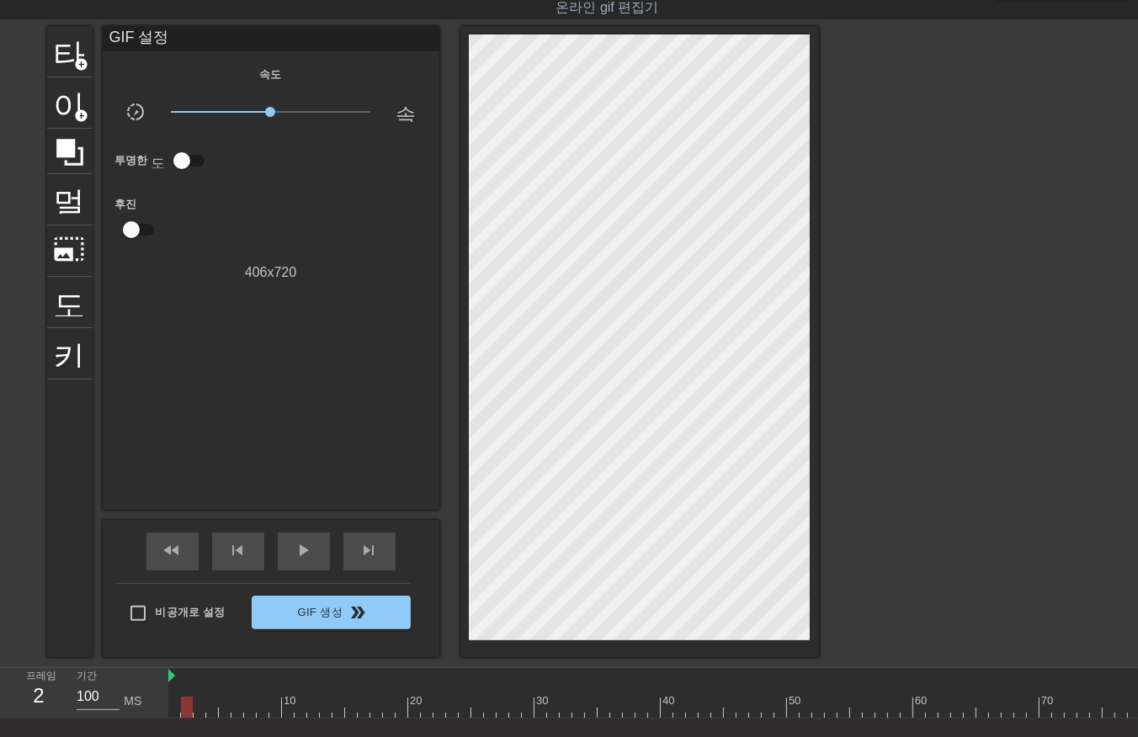
drag, startPoint x: 185, startPoint y: 703, endPoint x: 194, endPoint y: 714, distance: 14.3
click at [185, 704] on div at bounding box center [925, 707] width 1515 height 21
click at [199, 709] on div at bounding box center [925, 707] width 1515 height 21
click at [215, 708] on div at bounding box center [925, 707] width 1515 height 21
drag, startPoint x: 222, startPoint y: 704, endPoint x: 223, endPoint y: 720, distance: 16.0
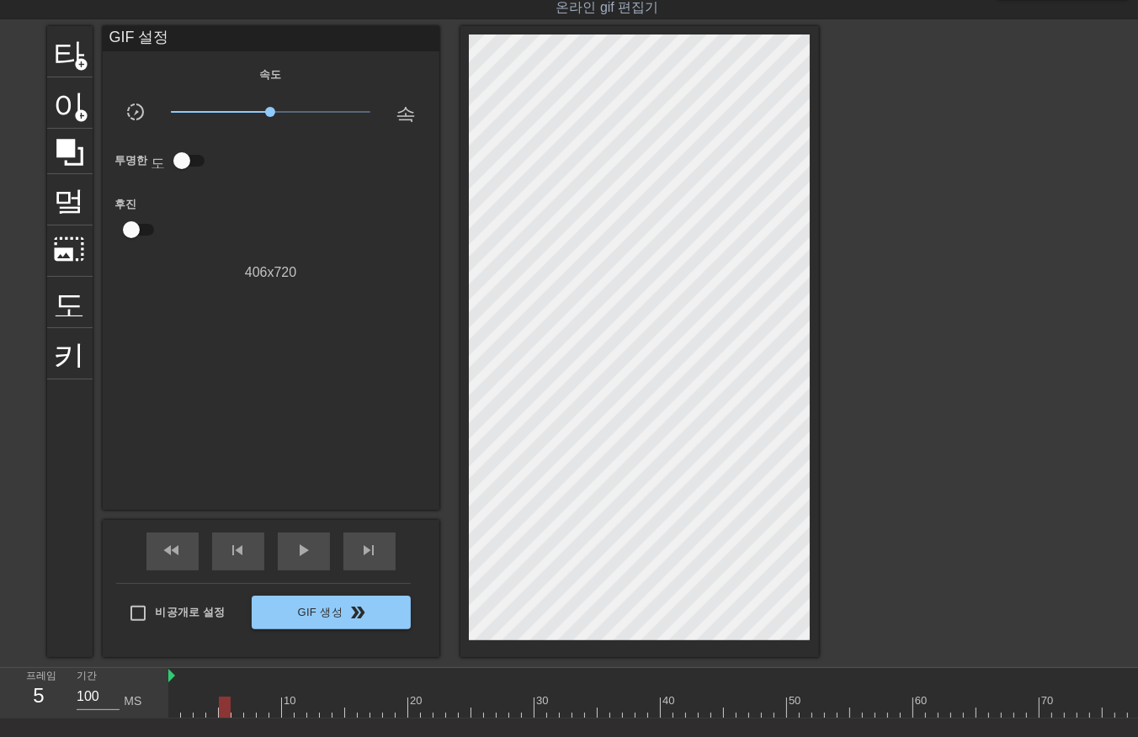
click at [224, 710] on div at bounding box center [925, 707] width 1515 height 21
click at [236, 709] on div at bounding box center [925, 707] width 1515 height 21
drag, startPoint x: 247, startPoint y: 704, endPoint x: 252, endPoint y: 713, distance: 10.5
click at [249, 711] on div at bounding box center [925, 707] width 1515 height 21
drag, startPoint x: 262, startPoint y: 708, endPoint x: 269, endPoint y: 718, distance: 12.6
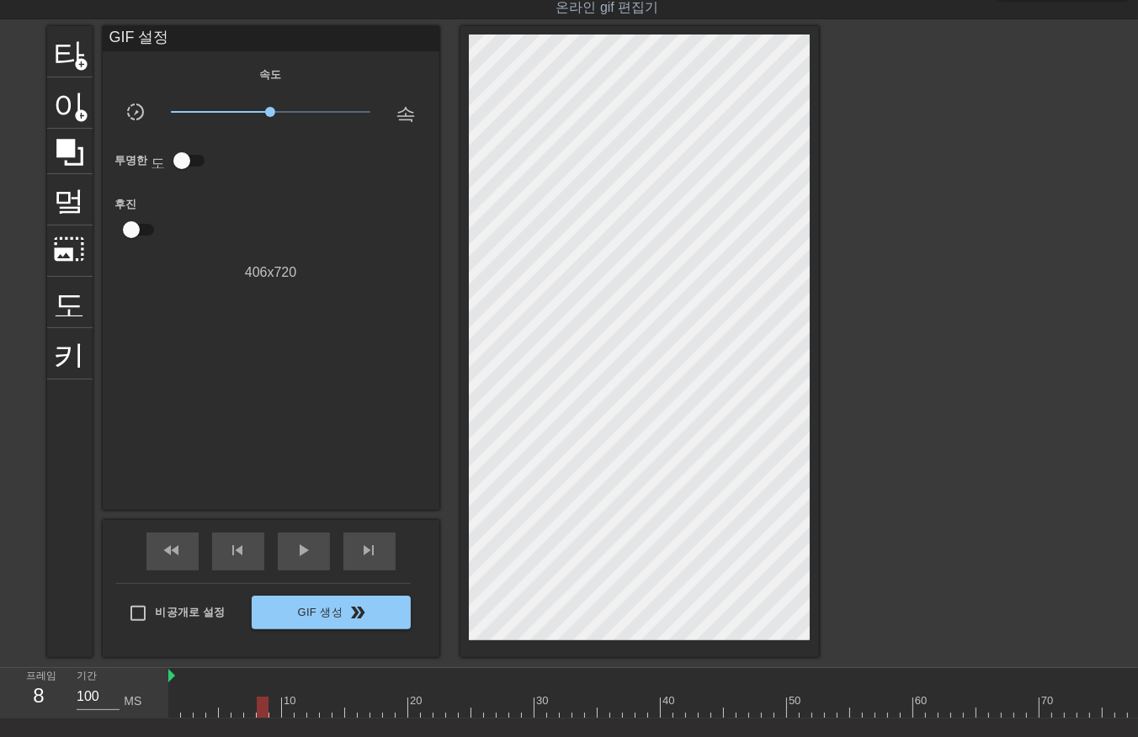
click at [262, 709] on div at bounding box center [925, 707] width 1515 height 21
click at [273, 708] on div at bounding box center [925, 707] width 1515 height 21
drag, startPoint x: 289, startPoint y: 705, endPoint x: 296, endPoint y: 711, distance: 9.6
click at [289, 709] on div at bounding box center [925, 707] width 1515 height 21
drag, startPoint x: 298, startPoint y: 709, endPoint x: 311, endPoint y: 714, distance: 14.1
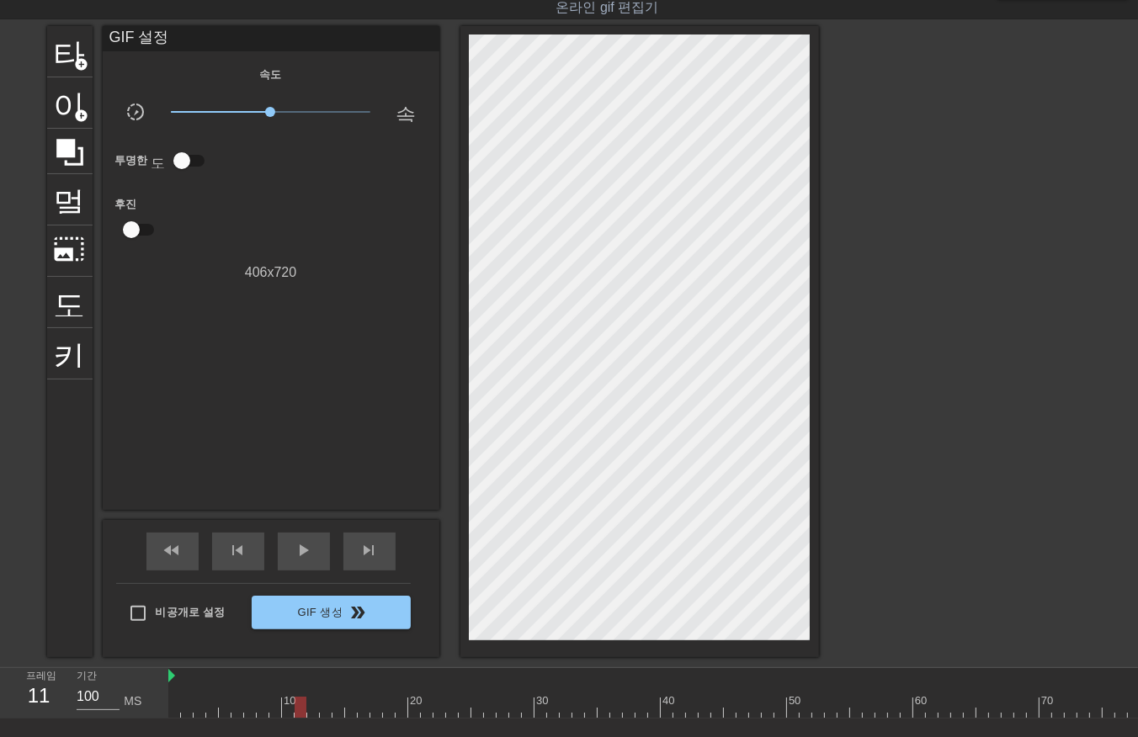
click at [300, 709] on div at bounding box center [925, 707] width 1515 height 21
drag, startPoint x: 314, startPoint y: 708, endPoint x: 317, endPoint y: 719, distance: 11.4
click at [314, 715] on div at bounding box center [925, 707] width 1515 height 21
click at [322, 708] on div at bounding box center [925, 707] width 1515 height 21
click at [337, 710] on div at bounding box center [925, 707] width 1515 height 21
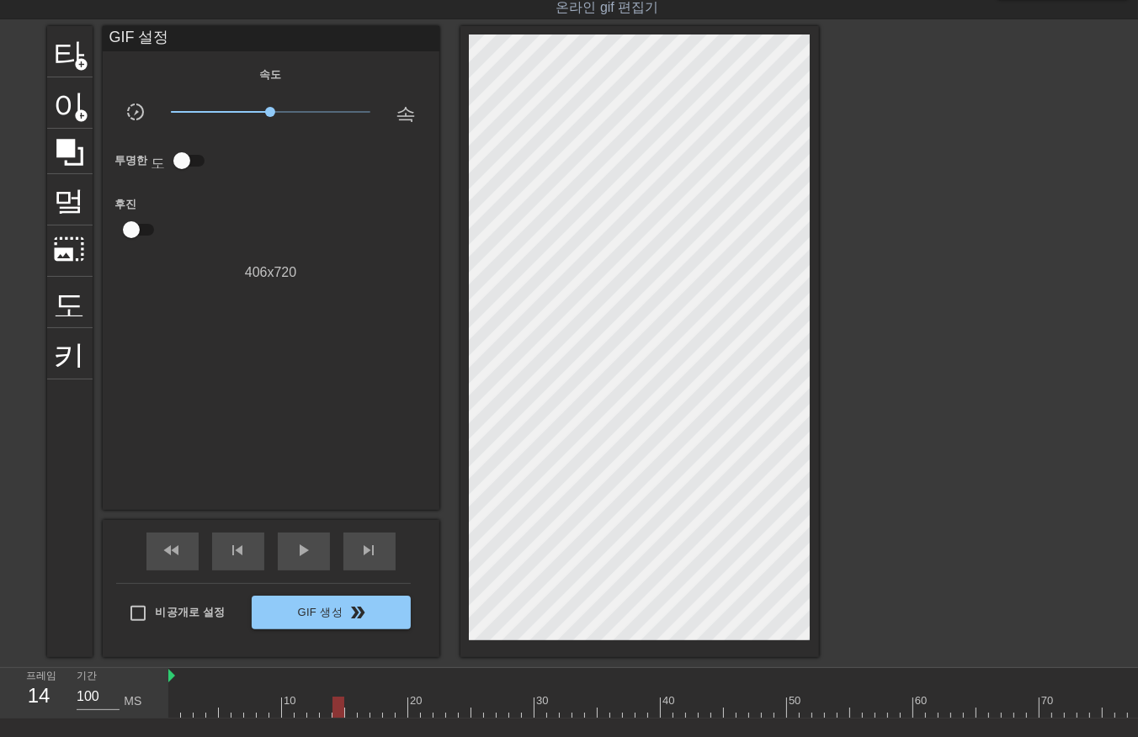
click at [351, 712] on div at bounding box center [925, 707] width 1515 height 21
click at [366, 707] on div at bounding box center [925, 707] width 1515 height 21
drag, startPoint x: 375, startPoint y: 708, endPoint x: 379, endPoint y: 719, distance: 11.4
click at [375, 714] on div at bounding box center [925, 707] width 1515 height 21
drag, startPoint x: 390, startPoint y: 707, endPoint x: 396, endPoint y: 716, distance: 11.4
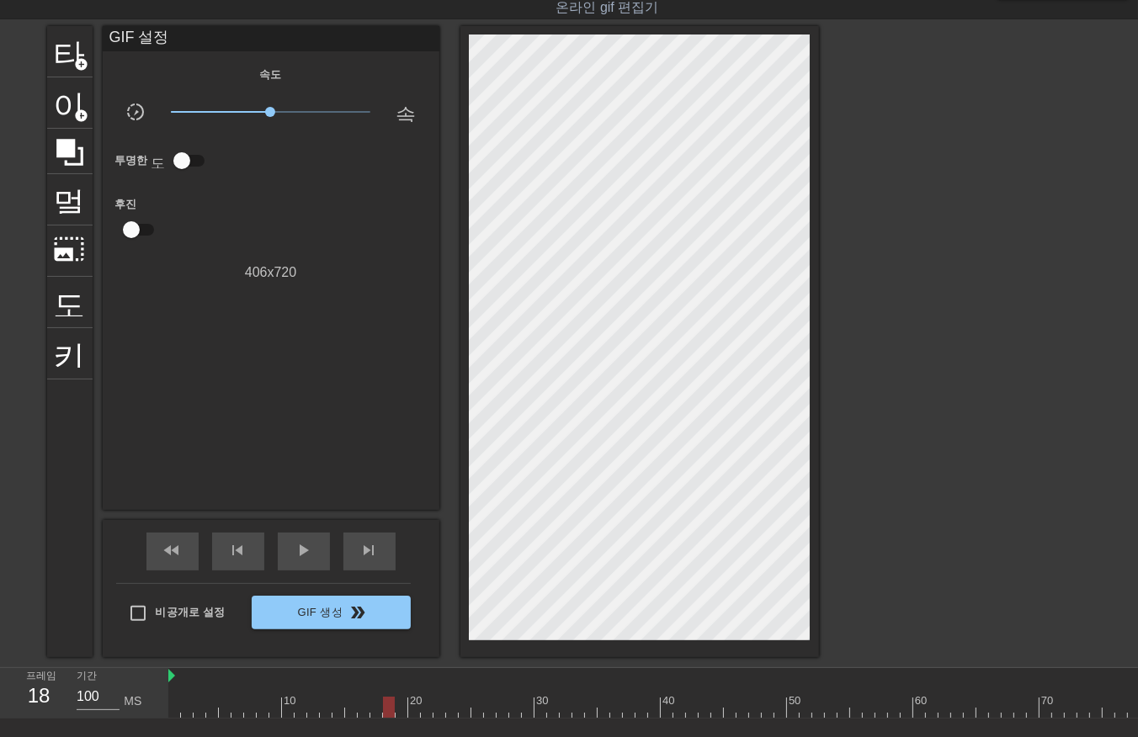
click at [387, 713] on div at bounding box center [925, 707] width 1515 height 21
click at [400, 709] on div at bounding box center [925, 707] width 1515 height 21
drag, startPoint x: 413, startPoint y: 704, endPoint x: 416, endPoint y: 717, distance: 13.7
click at [412, 711] on div at bounding box center [925, 707] width 1515 height 21
drag, startPoint x: 426, startPoint y: 708, endPoint x: 433, endPoint y: 714, distance: 8.9
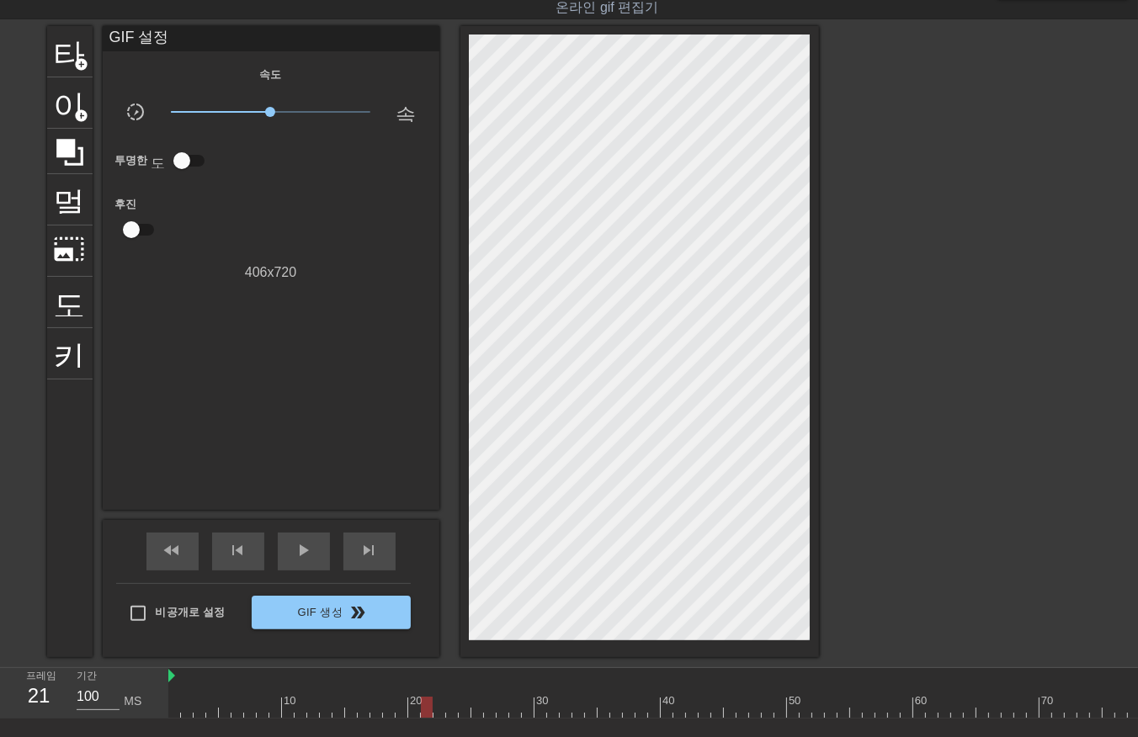
click at [426, 711] on div at bounding box center [925, 707] width 1515 height 21
click at [438, 707] on div at bounding box center [925, 707] width 1515 height 21
drag, startPoint x: 451, startPoint y: 704, endPoint x: 458, endPoint y: 716, distance: 13.6
click at [451, 713] on div at bounding box center [925, 707] width 1515 height 21
click at [461, 707] on div at bounding box center [925, 707] width 1515 height 21
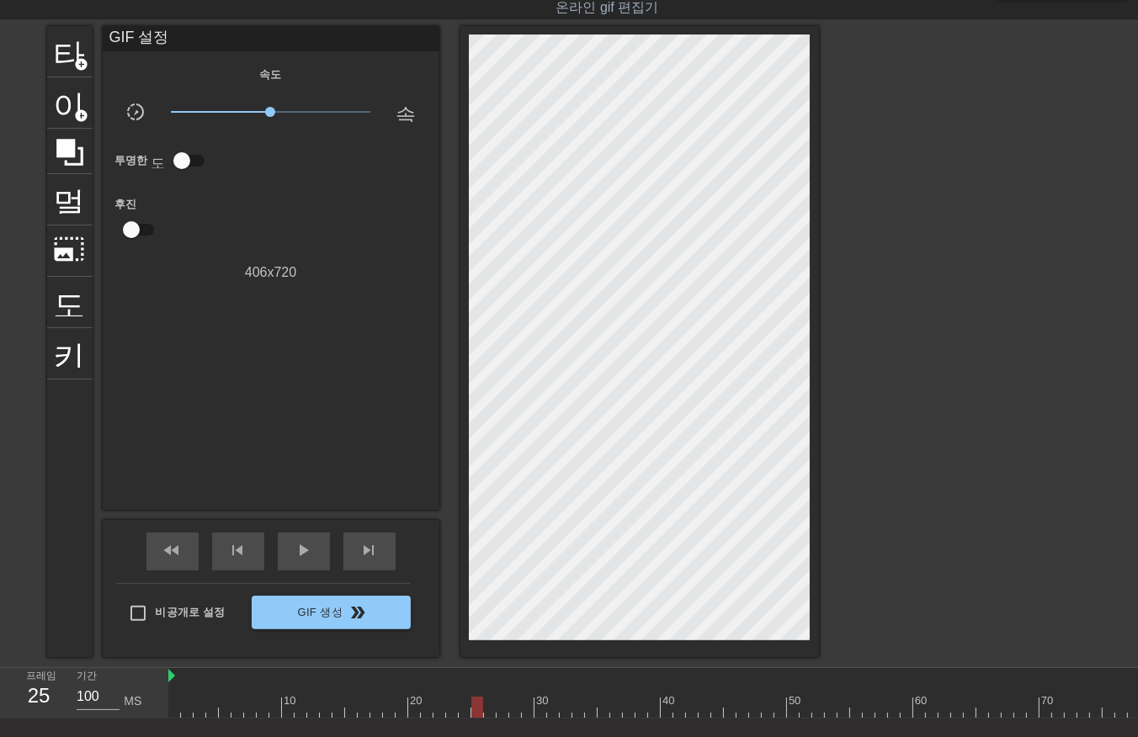
drag, startPoint x: 474, startPoint y: 704, endPoint x: 486, endPoint y: 720, distance: 19.2
click at [474, 710] on div at bounding box center [925, 707] width 1515 height 21
drag, startPoint x: 486, startPoint y: 705, endPoint x: 489, endPoint y: 719, distance: 13.9
click at [488, 717] on div "10 20 30 40 50 60 70 80 90 100 110 120" at bounding box center [925, 693] width 1515 height 50
click at [498, 709] on div at bounding box center [925, 707] width 1515 height 21
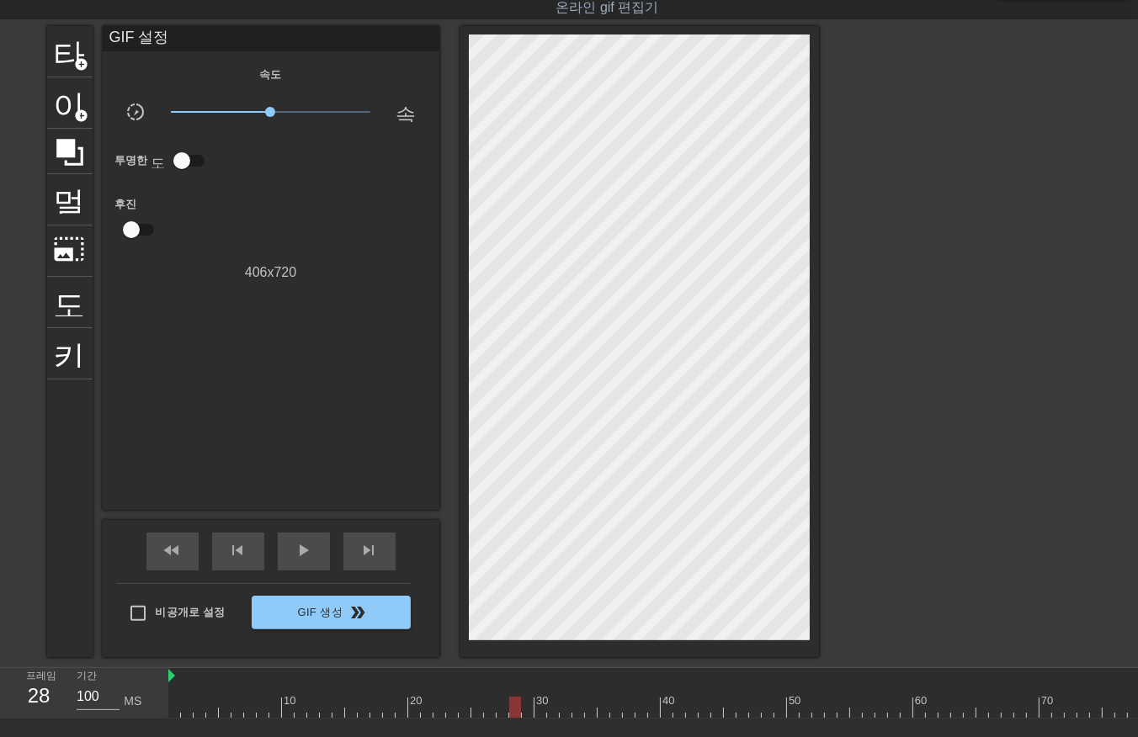
click at [511, 710] on div at bounding box center [925, 707] width 1515 height 21
click at [525, 710] on div at bounding box center [925, 707] width 1515 height 21
drag, startPoint x: 540, startPoint y: 703, endPoint x: 540, endPoint y: 718, distance: 15.1
click at [539, 710] on div at bounding box center [925, 707] width 1515 height 21
drag, startPoint x: 551, startPoint y: 705, endPoint x: 550, endPoint y: 719, distance: 13.6
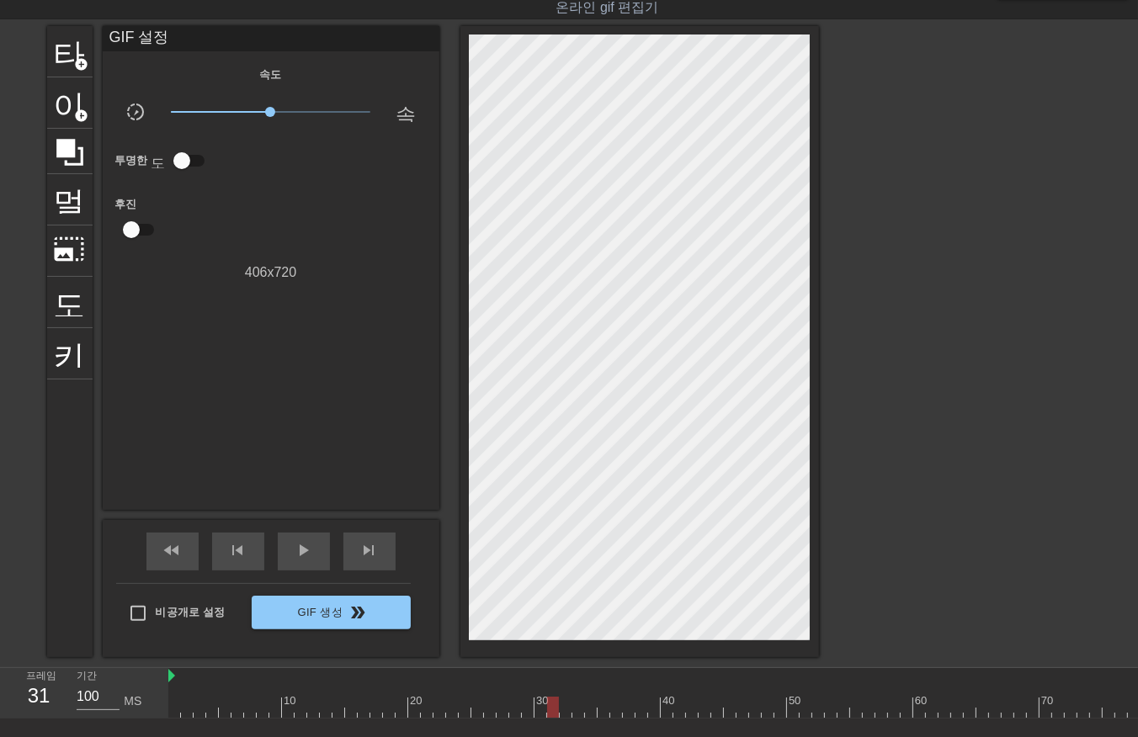
click at [551, 711] on div at bounding box center [925, 707] width 1515 height 21
drag, startPoint x: 561, startPoint y: 705, endPoint x: 557, endPoint y: 713, distance: 8.7
click at [560, 709] on div at bounding box center [925, 707] width 1515 height 21
click at [581, 709] on div at bounding box center [925, 707] width 1515 height 21
click at [586, 707] on div at bounding box center [925, 707] width 1515 height 21
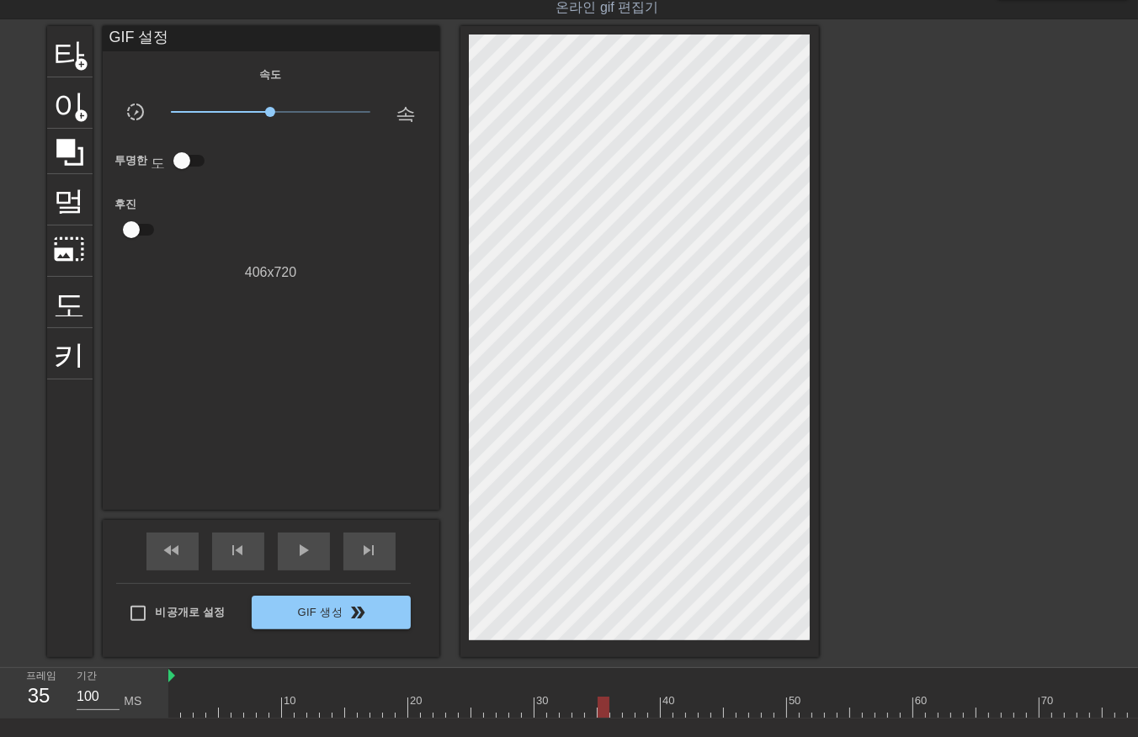
drag, startPoint x: 602, startPoint y: 711, endPoint x: 602, endPoint y: 722, distance: 10.9
click at [602, 716] on div at bounding box center [925, 707] width 1515 height 21
click at [613, 714] on div at bounding box center [925, 707] width 1515 height 21
click at [624, 708] on div at bounding box center [925, 707] width 1515 height 21
drag, startPoint x: 636, startPoint y: 707, endPoint x: 640, endPoint y: 716, distance: 9.9
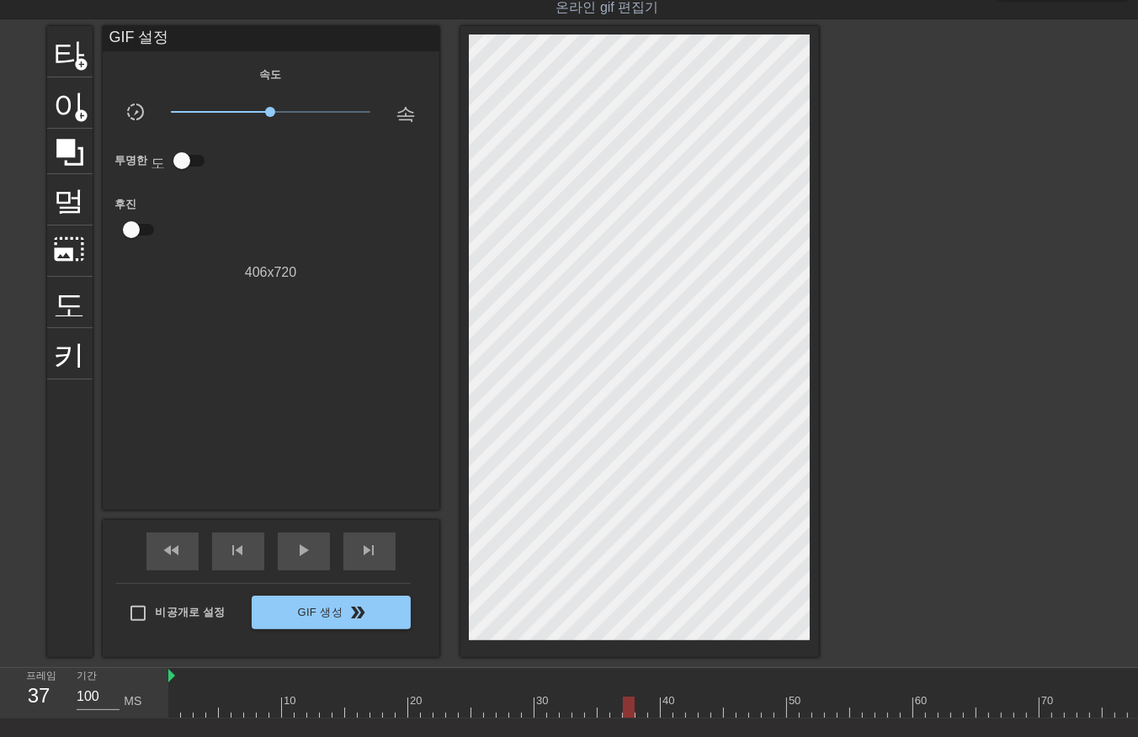
click at [636, 710] on div at bounding box center [925, 707] width 1515 height 21
drag, startPoint x: 650, startPoint y: 707, endPoint x: 651, endPoint y: 720, distance: 12.7
click at [650, 709] on div at bounding box center [925, 707] width 1515 height 21
click at [666, 705] on div at bounding box center [925, 707] width 1515 height 21
drag, startPoint x: 675, startPoint y: 704, endPoint x: 677, endPoint y: 716, distance: 12.0
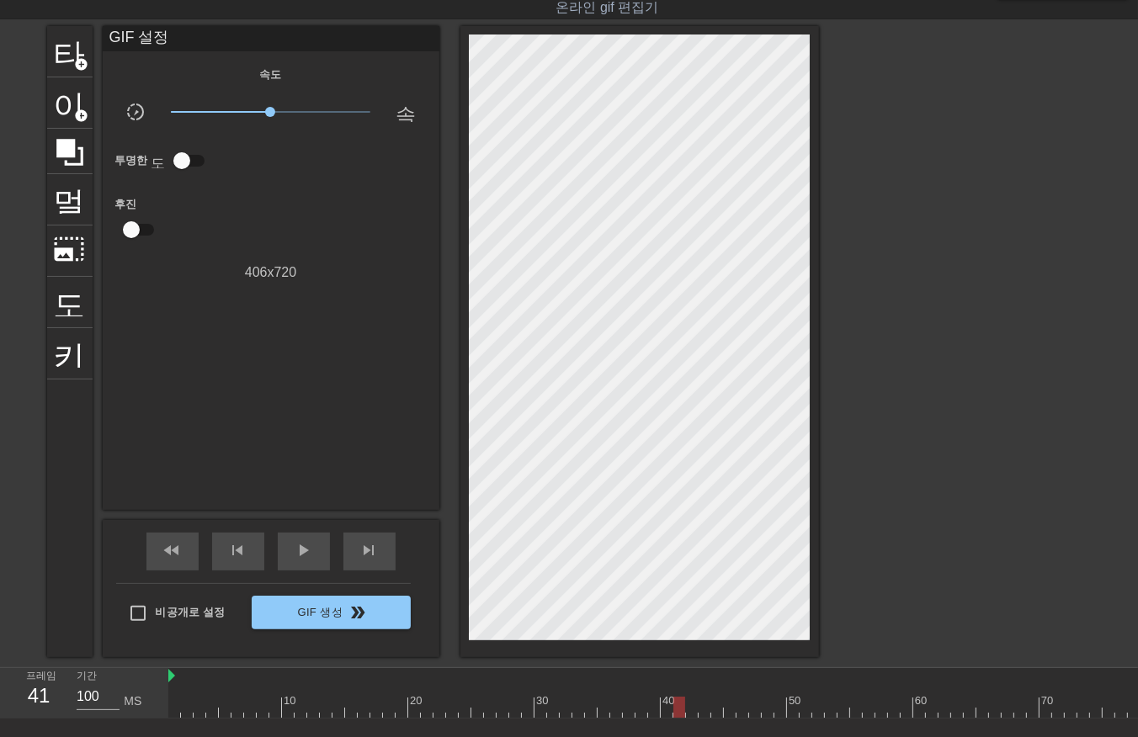
click at [676, 707] on div at bounding box center [925, 707] width 1515 height 21
drag, startPoint x: 687, startPoint y: 704, endPoint x: 694, endPoint y: 712, distance: 10.7
click at [686, 711] on div at bounding box center [925, 707] width 1515 height 21
drag, startPoint x: 701, startPoint y: 703, endPoint x: 704, endPoint y: 711, distance: 9.1
click at [700, 707] on div at bounding box center [925, 707] width 1515 height 21
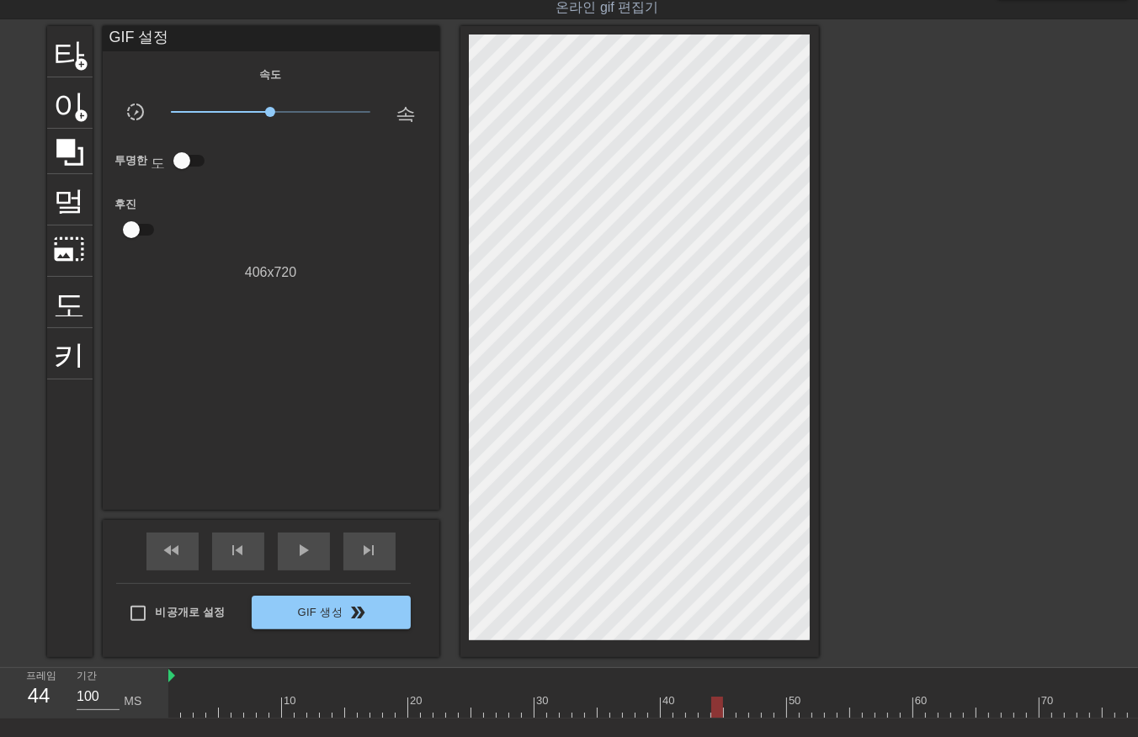
click at [717, 707] on div at bounding box center [925, 707] width 1515 height 21
drag, startPoint x: 729, startPoint y: 705, endPoint x: 727, endPoint y: 714, distance: 8.6
click at [727, 709] on div at bounding box center [925, 707] width 1515 height 21
drag, startPoint x: 743, startPoint y: 705, endPoint x: 750, endPoint y: 718, distance: 14.3
click at [741, 710] on div at bounding box center [925, 707] width 1515 height 21
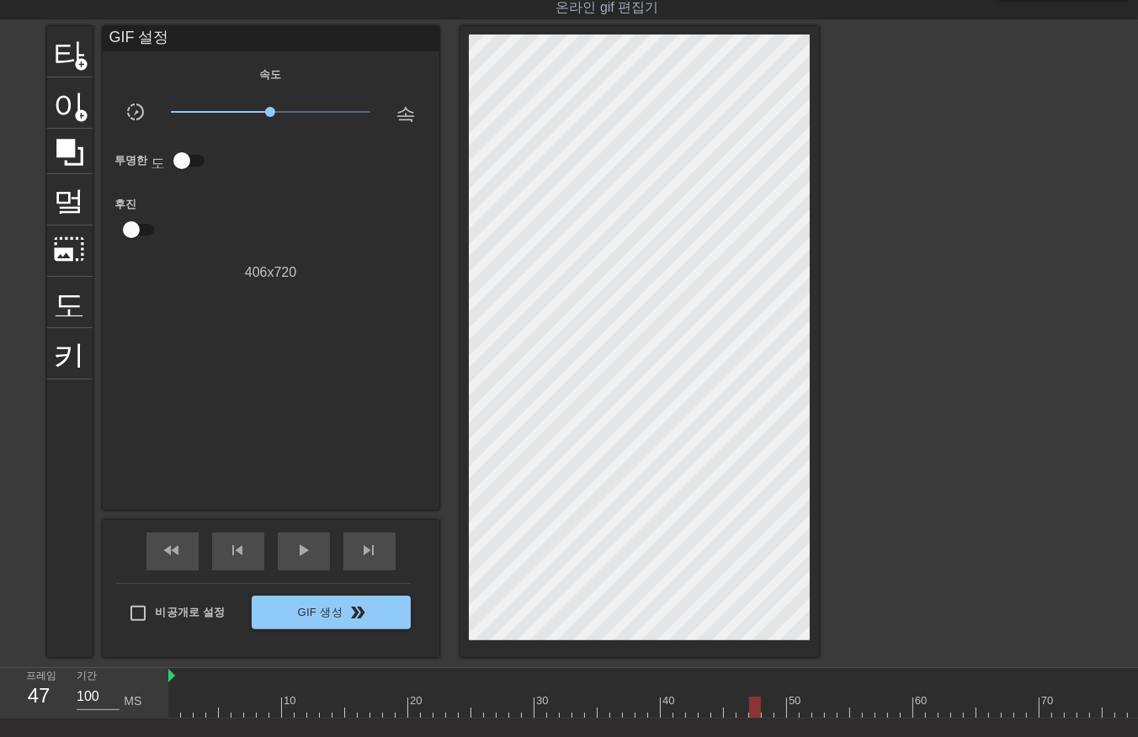
click at [749, 709] on div at bounding box center [925, 707] width 1515 height 21
click at [763, 713] on div at bounding box center [925, 707] width 1515 height 21
drag, startPoint x: 777, startPoint y: 708, endPoint x: 780, endPoint y: 717, distance: 9.9
click at [777, 710] on div at bounding box center [925, 707] width 1515 height 21
drag, startPoint x: 794, startPoint y: 707, endPoint x: 794, endPoint y: 718, distance: 10.9
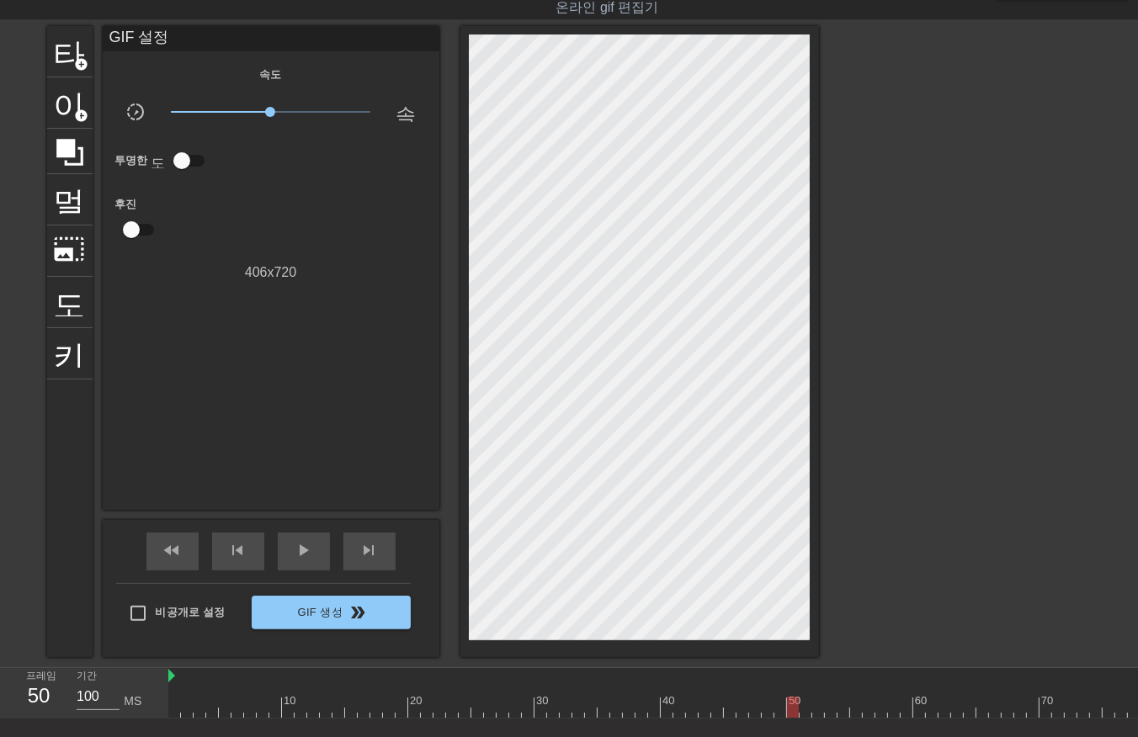
click at [794, 717] on div "10 20 30 40 50 60 70 80 90 100 110 120" at bounding box center [925, 693] width 1515 height 50
click at [803, 710] on div at bounding box center [925, 707] width 1515 height 21
click at [815, 705] on div at bounding box center [925, 707] width 1515 height 21
click at [826, 710] on div at bounding box center [925, 707] width 1515 height 21
drag, startPoint x: 840, startPoint y: 705, endPoint x: 848, endPoint y: 712, distance: 10.8
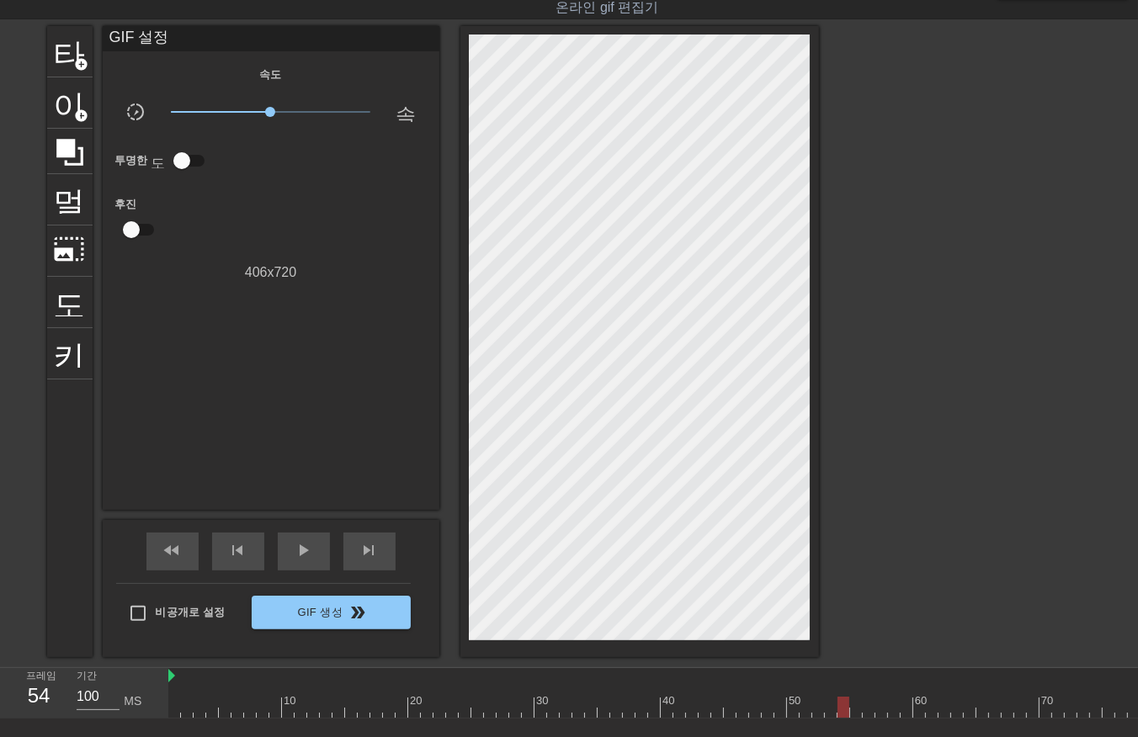
click at [840, 709] on div at bounding box center [925, 707] width 1515 height 21
click at [853, 711] on div at bounding box center [925, 707] width 1515 height 21
click at [867, 712] on div at bounding box center [925, 707] width 1515 height 21
drag, startPoint x: 877, startPoint y: 704, endPoint x: 881, endPoint y: 720, distance: 16.5
click at [877, 708] on div at bounding box center [925, 707] width 1515 height 21
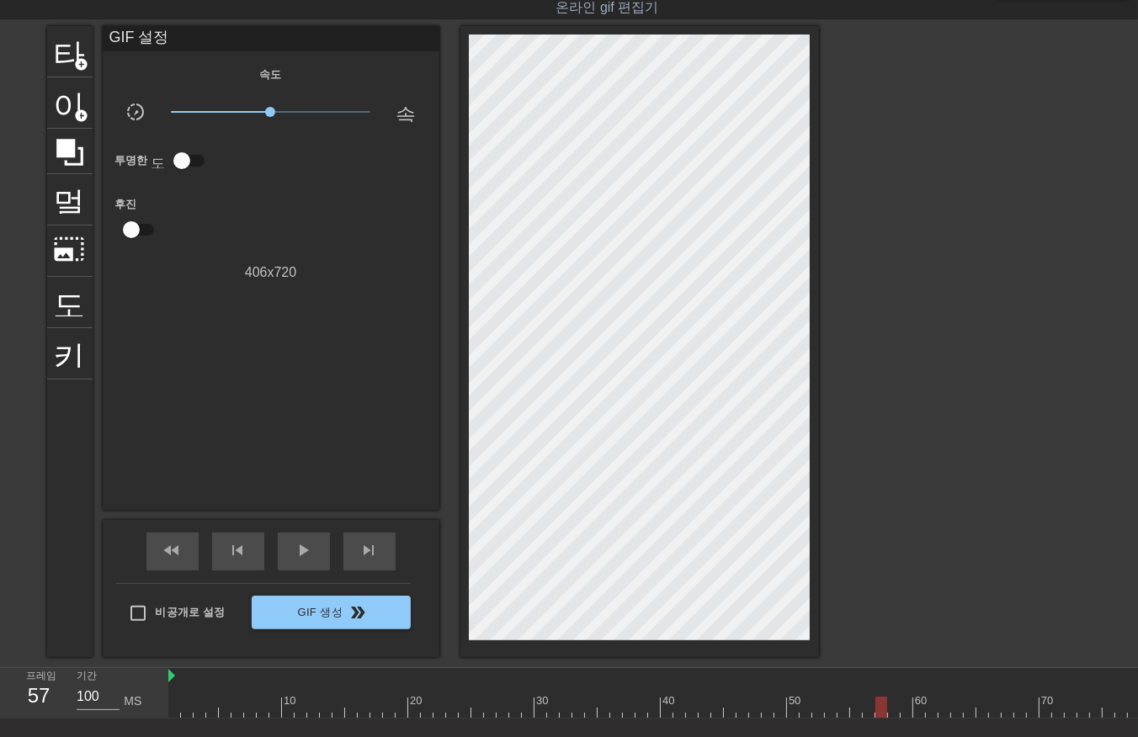
click at [890, 712] on div at bounding box center [925, 707] width 1515 height 21
drag, startPoint x: 902, startPoint y: 704, endPoint x: 906, endPoint y: 717, distance: 13.9
click at [903, 714] on div at bounding box center [925, 707] width 1515 height 21
click at [917, 710] on div at bounding box center [925, 707] width 1515 height 21
drag, startPoint x: 928, startPoint y: 708, endPoint x: 937, endPoint y: 727, distance: 21.1
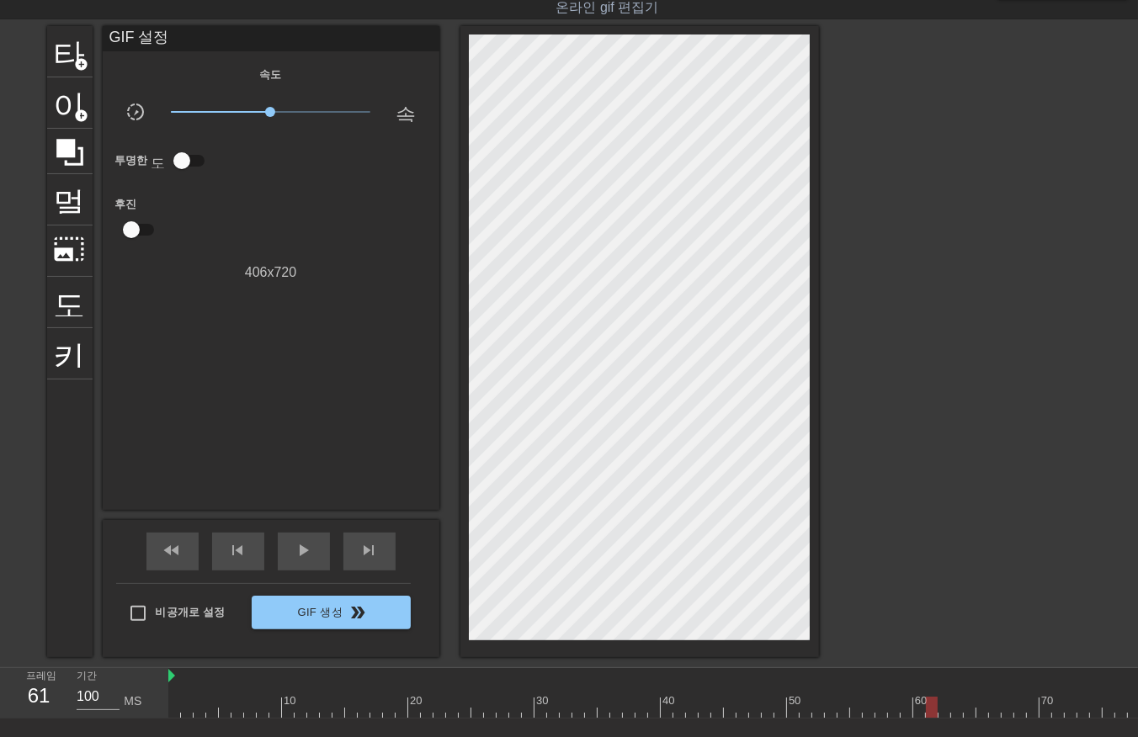
click at [928, 712] on div at bounding box center [925, 707] width 1515 height 21
drag
click at [939, 715] on div at bounding box center [925, 707] width 1515 height 21
click at [954, 702] on div at bounding box center [925, 707] width 1515 height 21
